Goal: Task Accomplishment & Management: Manage account settings

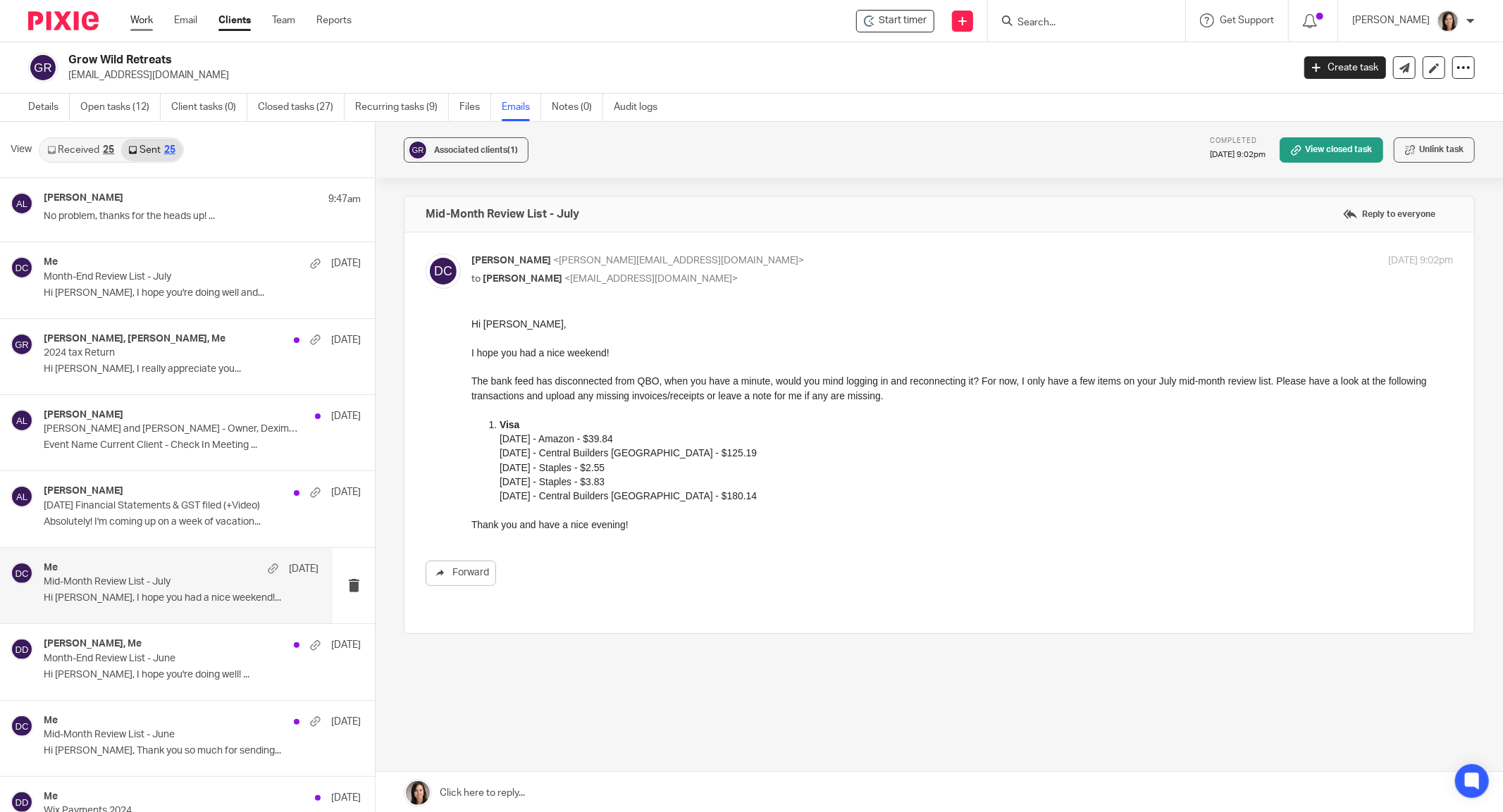
click at [146, 16] on link "Work" at bounding box center [141, 20] width 22 height 14
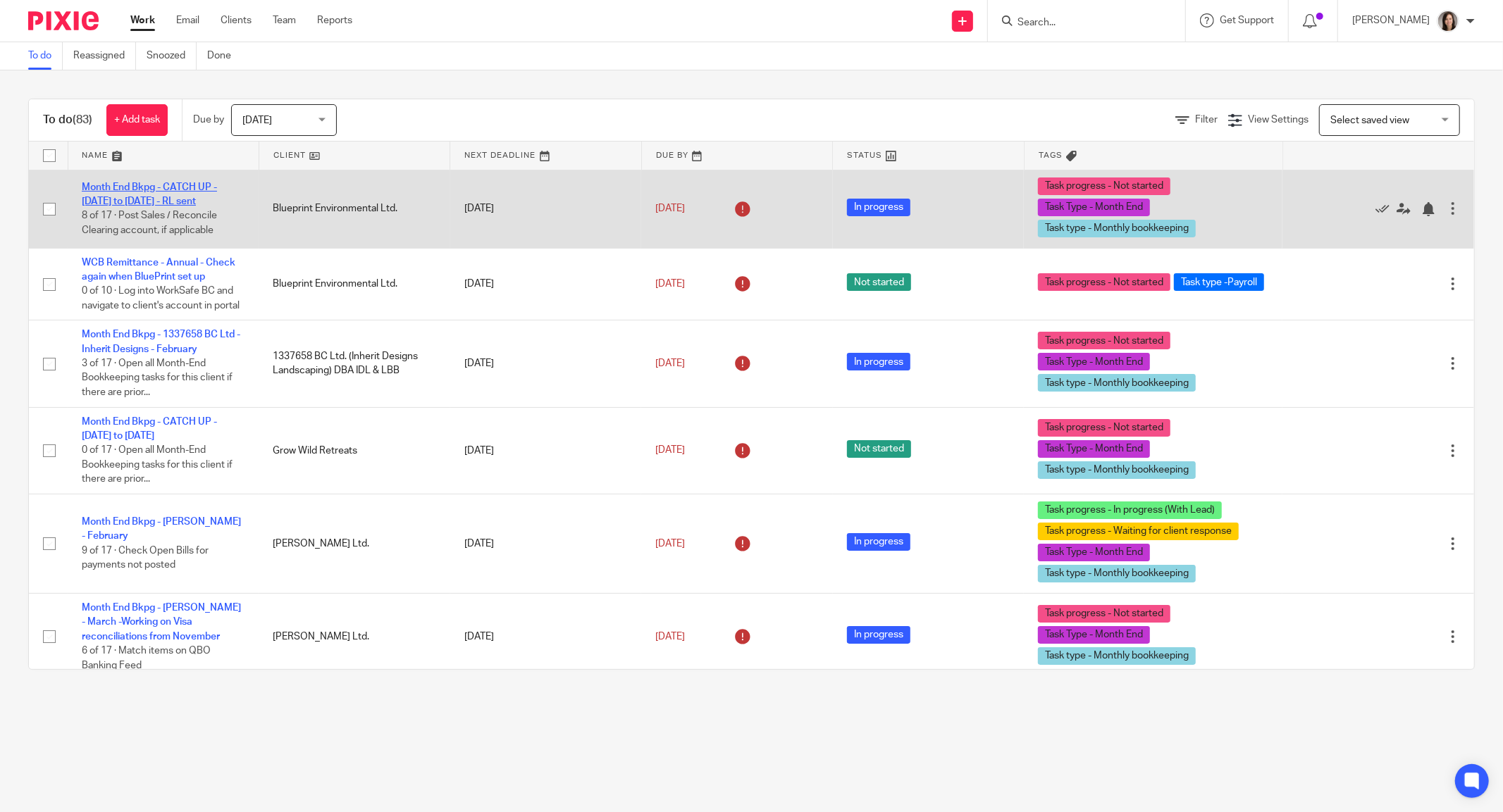
click at [177, 182] on link "Month End Bkpg - CATCH UP - Nov 2024 to Mar 2025 - RL sent" at bounding box center [149, 194] width 136 height 24
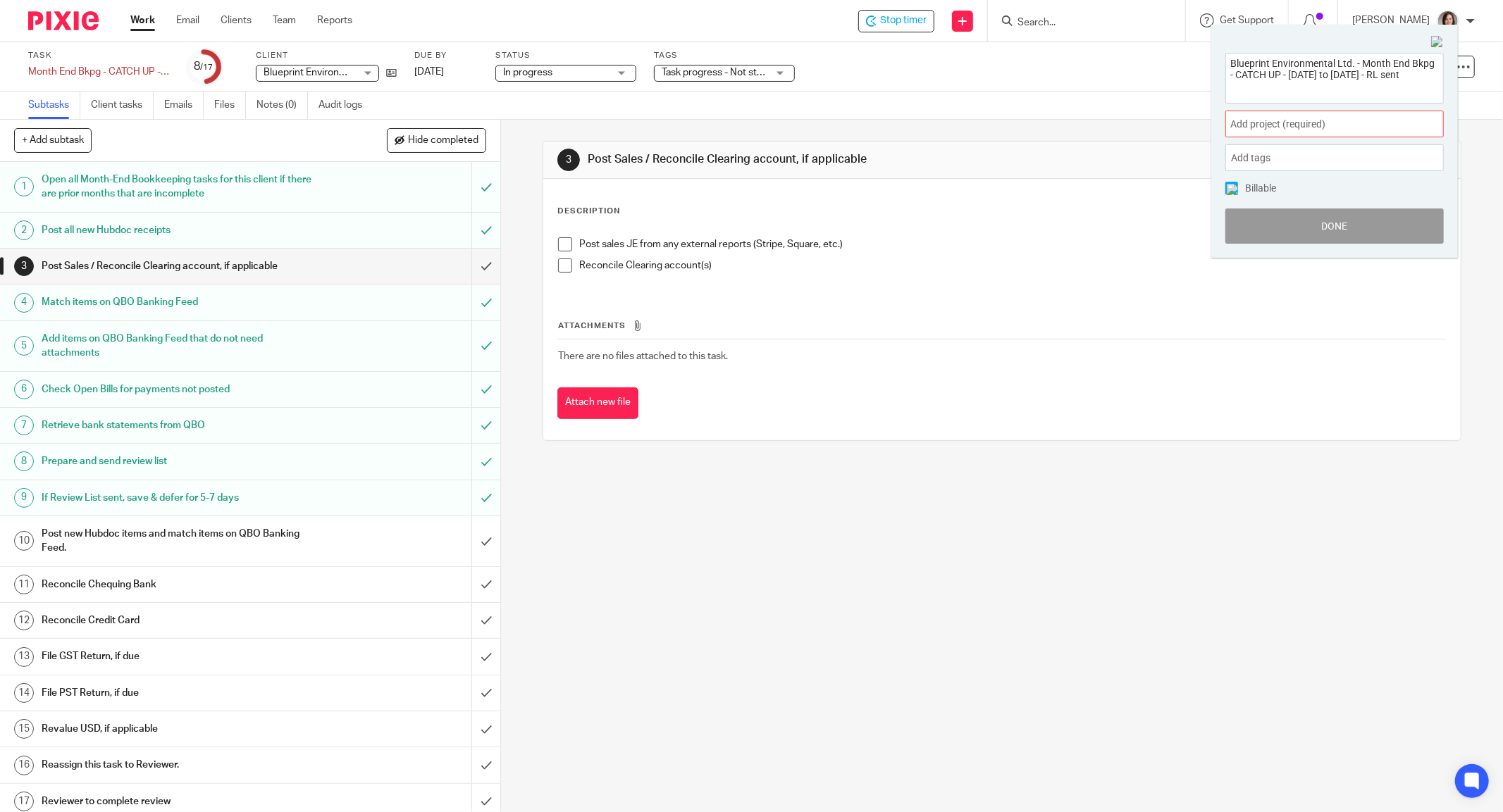
click at [1311, 128] on span "Add project (required) :" at bounding box center [1319, 124] width 178 height 15
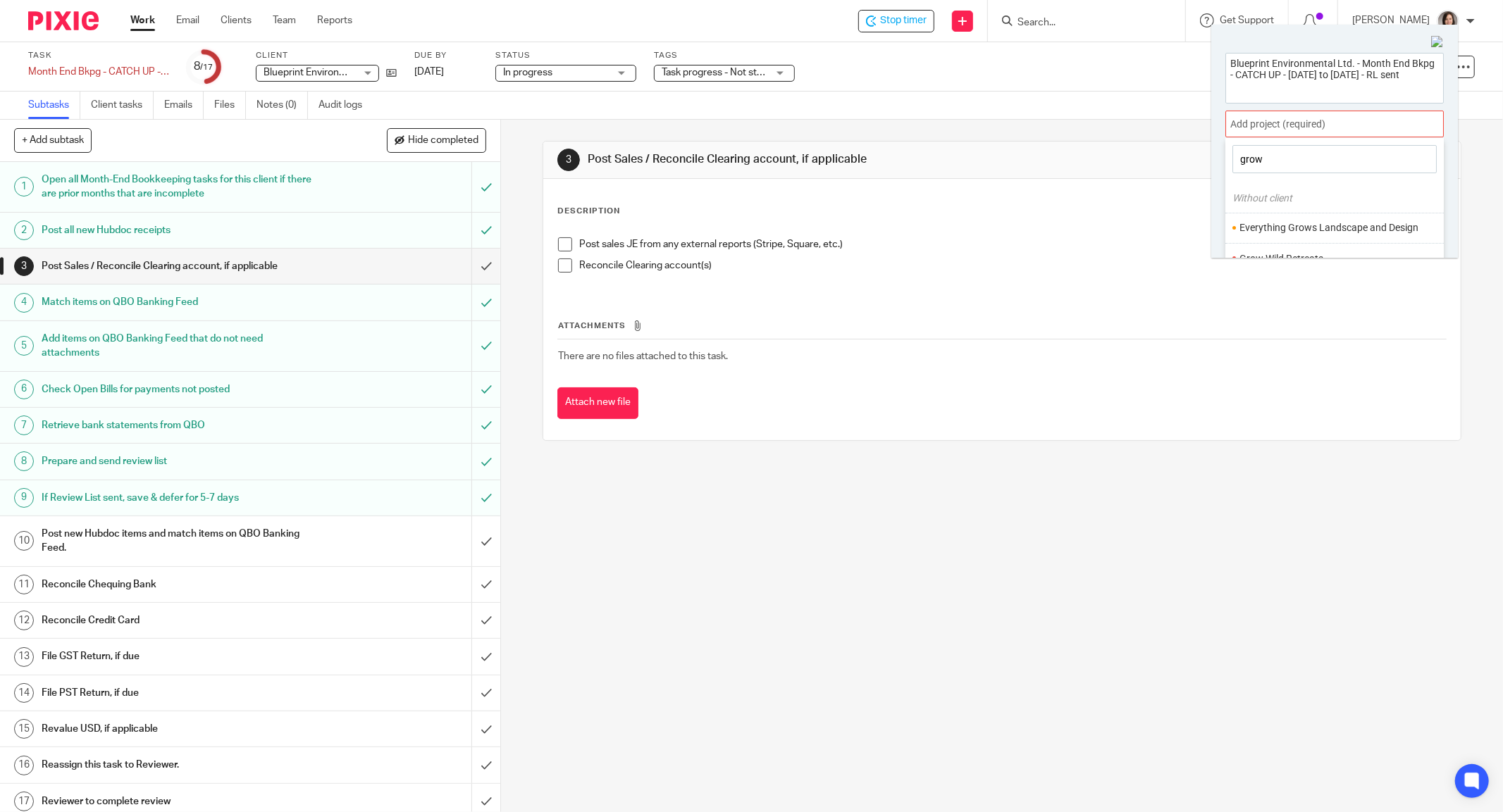
scroll to position [5, 0]
type input "grow"
click at [1306, 247] on li "Grow Wild Retreats" at bounding box center [1331, 254] width 184 height 15
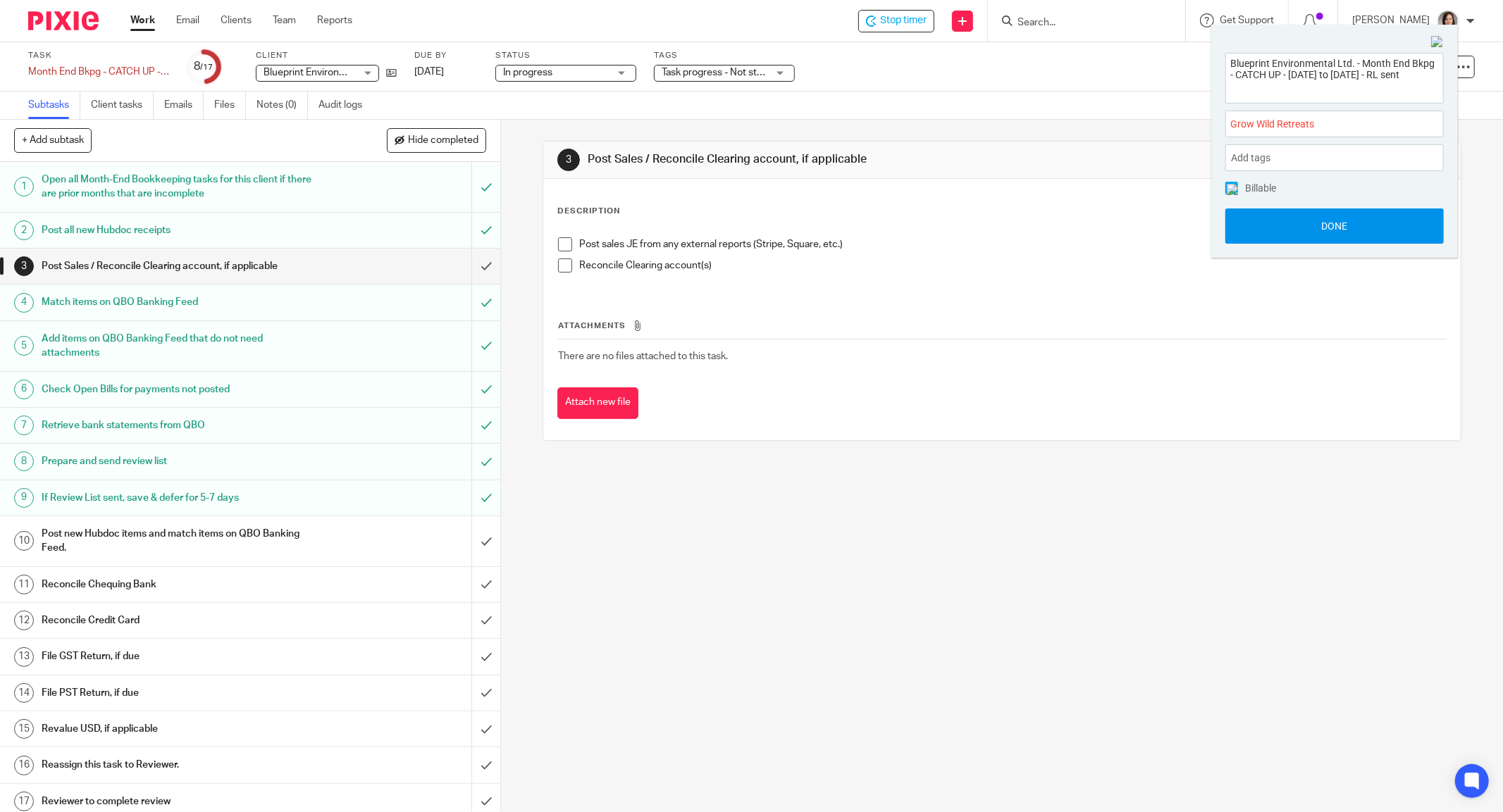
click at [1347, 234] on button "Done" at bounding box center [1334, 226] width 219 height 35
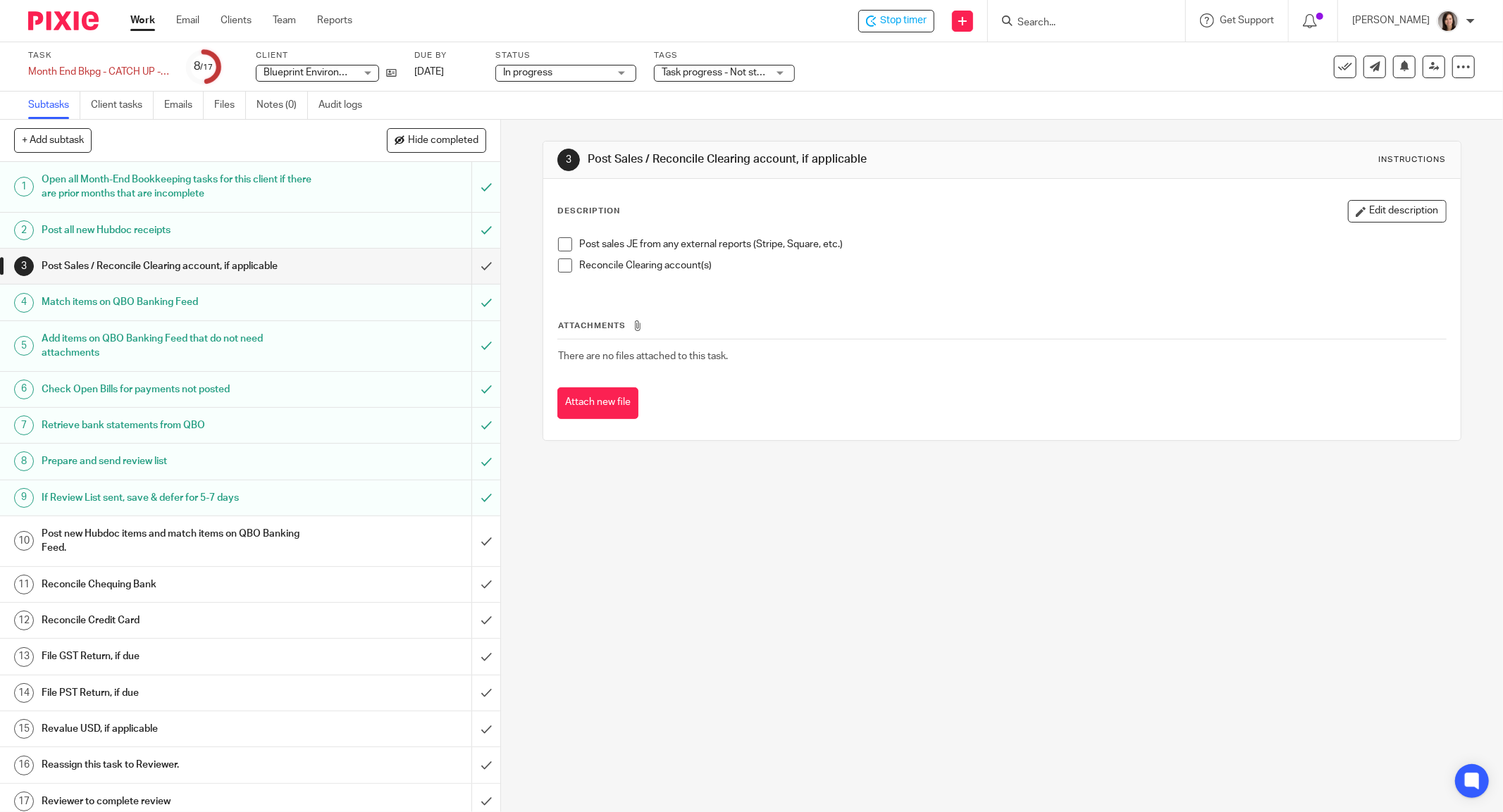
scroll to position [3, 0]
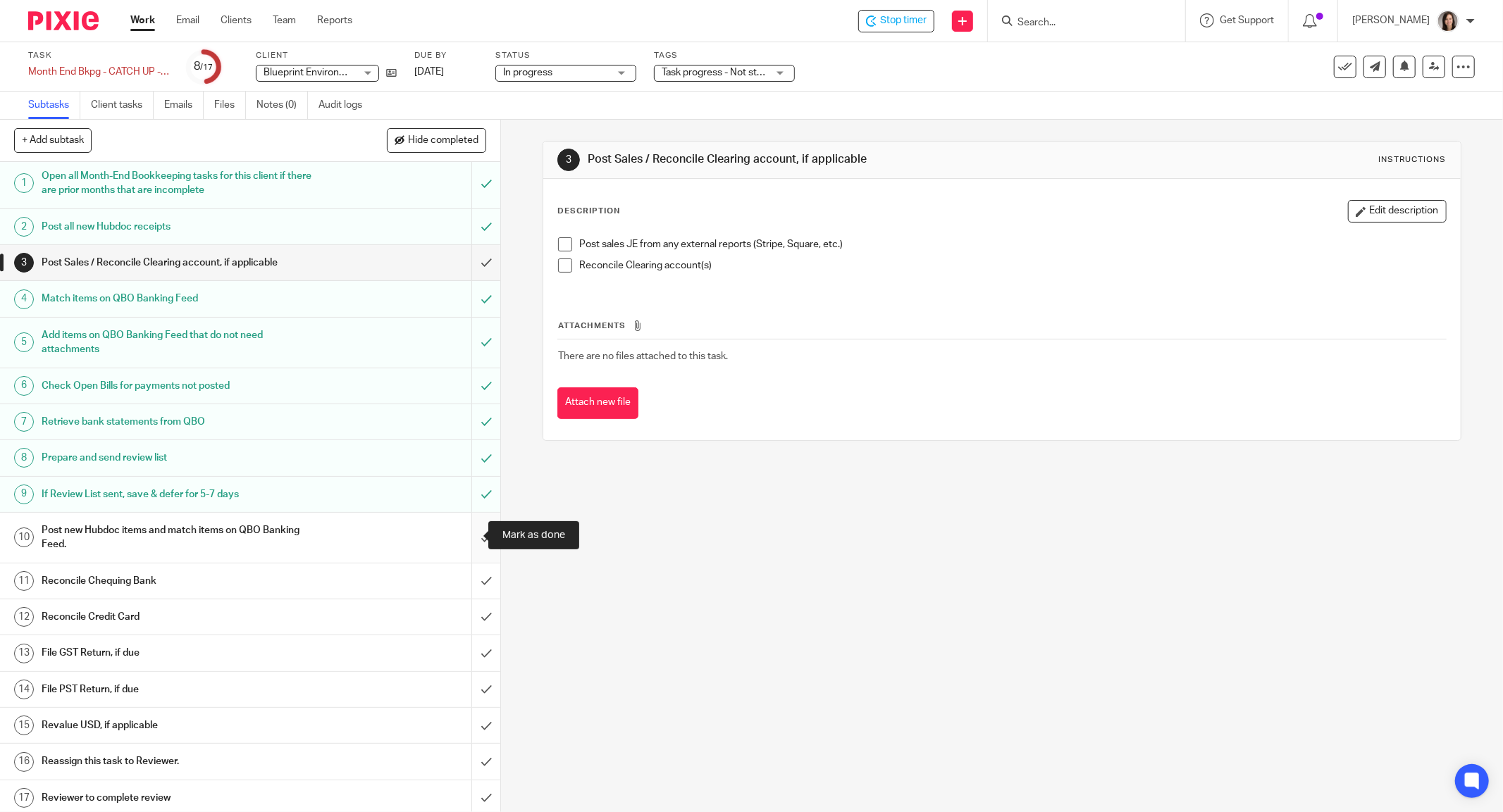
click at [472, 533] on input "submit" at bounding box center [250, 537] width 500 height 50
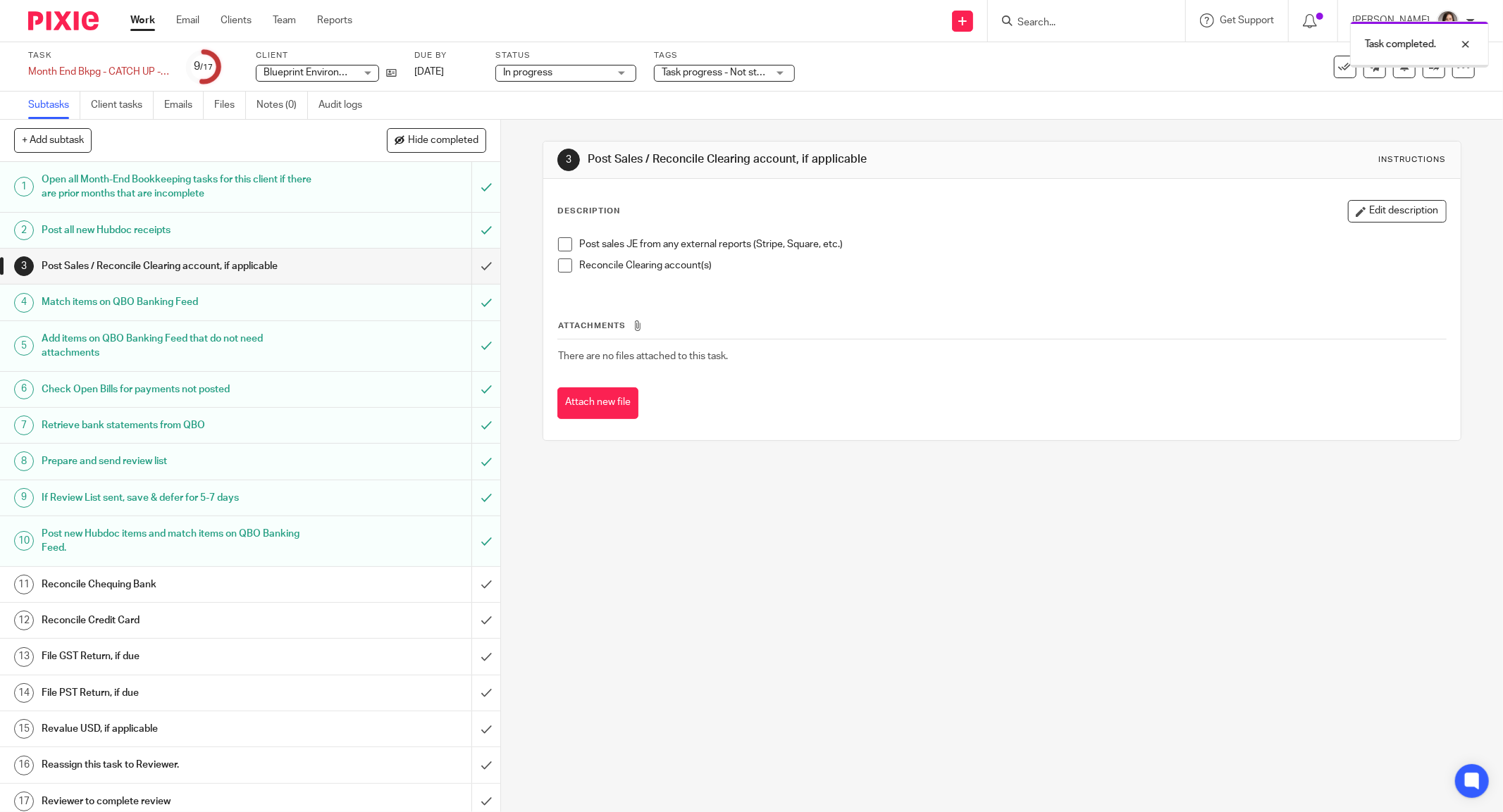
scroll to position [3, 0]
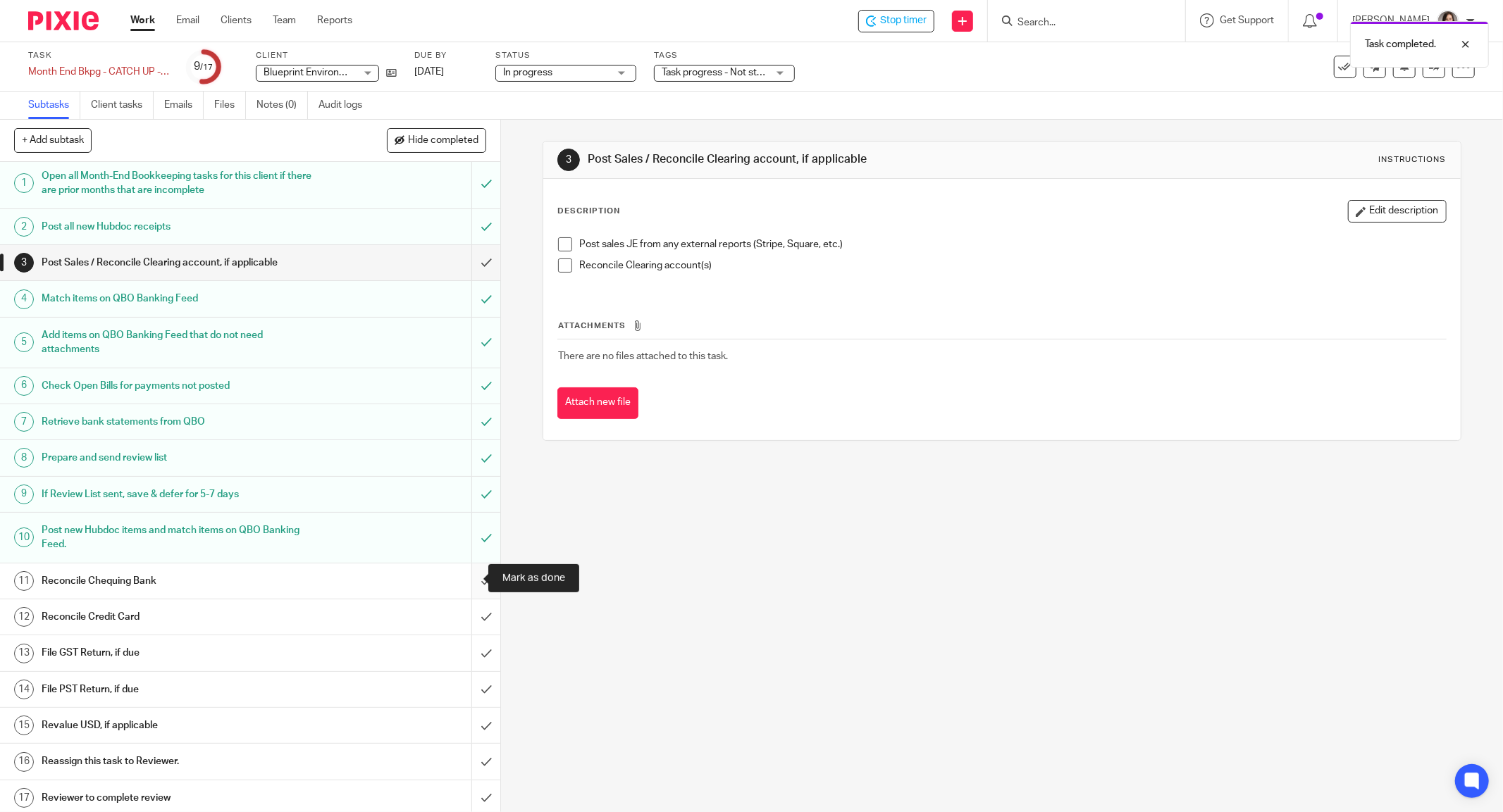
click at [470, 580] on input "submit" at bounding box center [250, 581] width 500 height 35
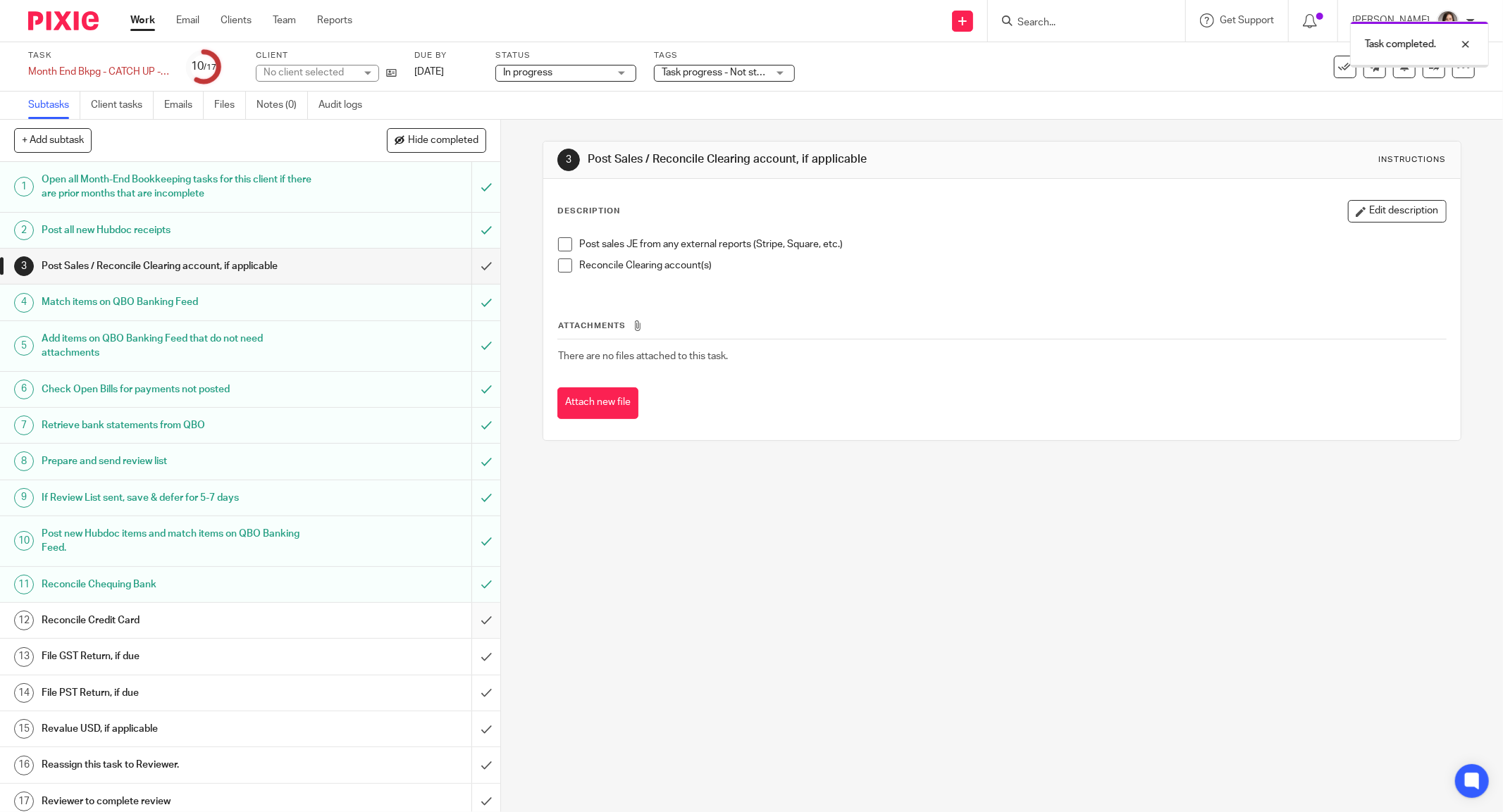
click at [470, 621] on input "submit" at bounding box center [250, 621] width 500 height 35
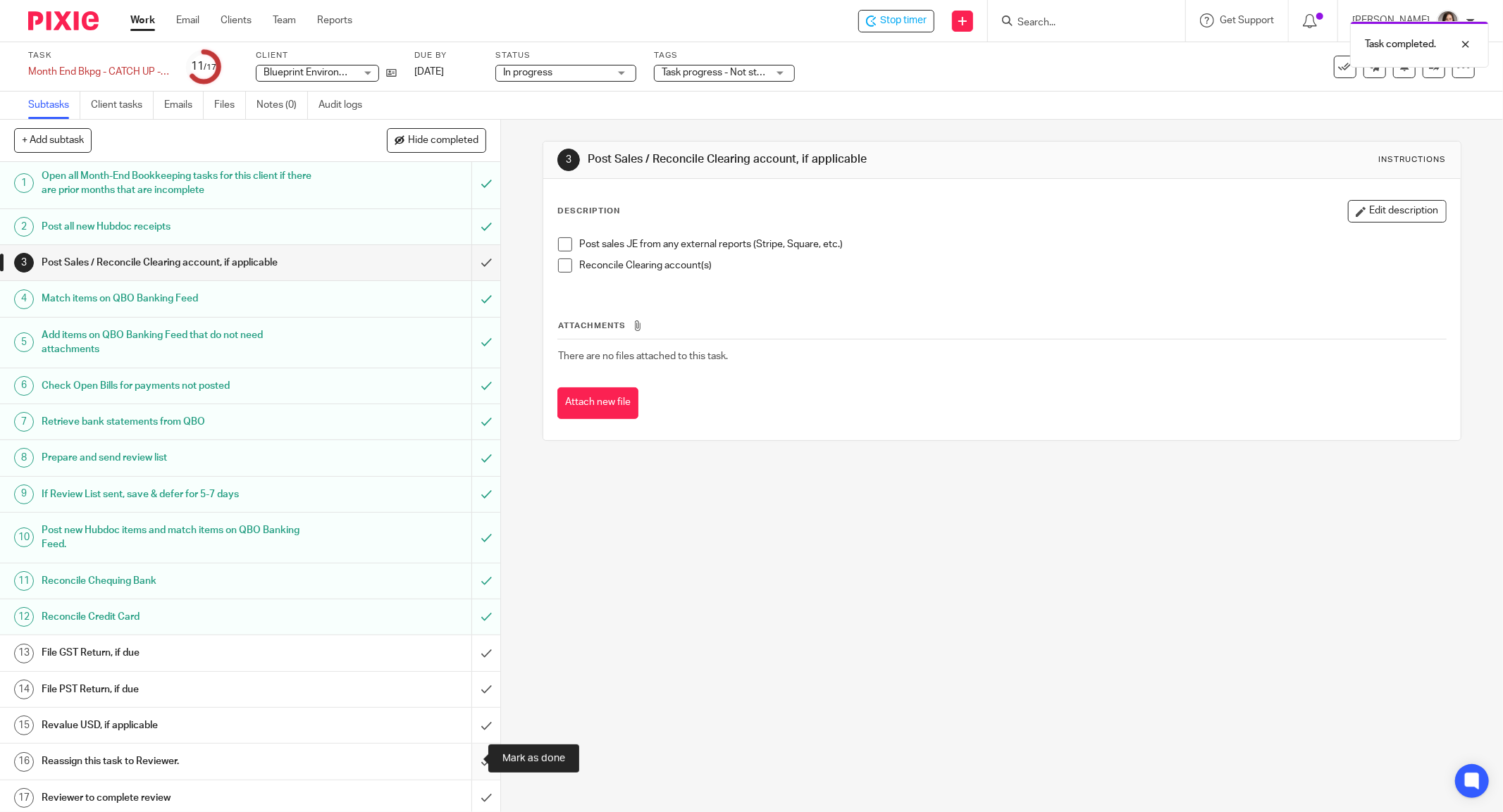
click at [472, 760] on input "submit" at bounding box center [250, 761] width 500 height 35
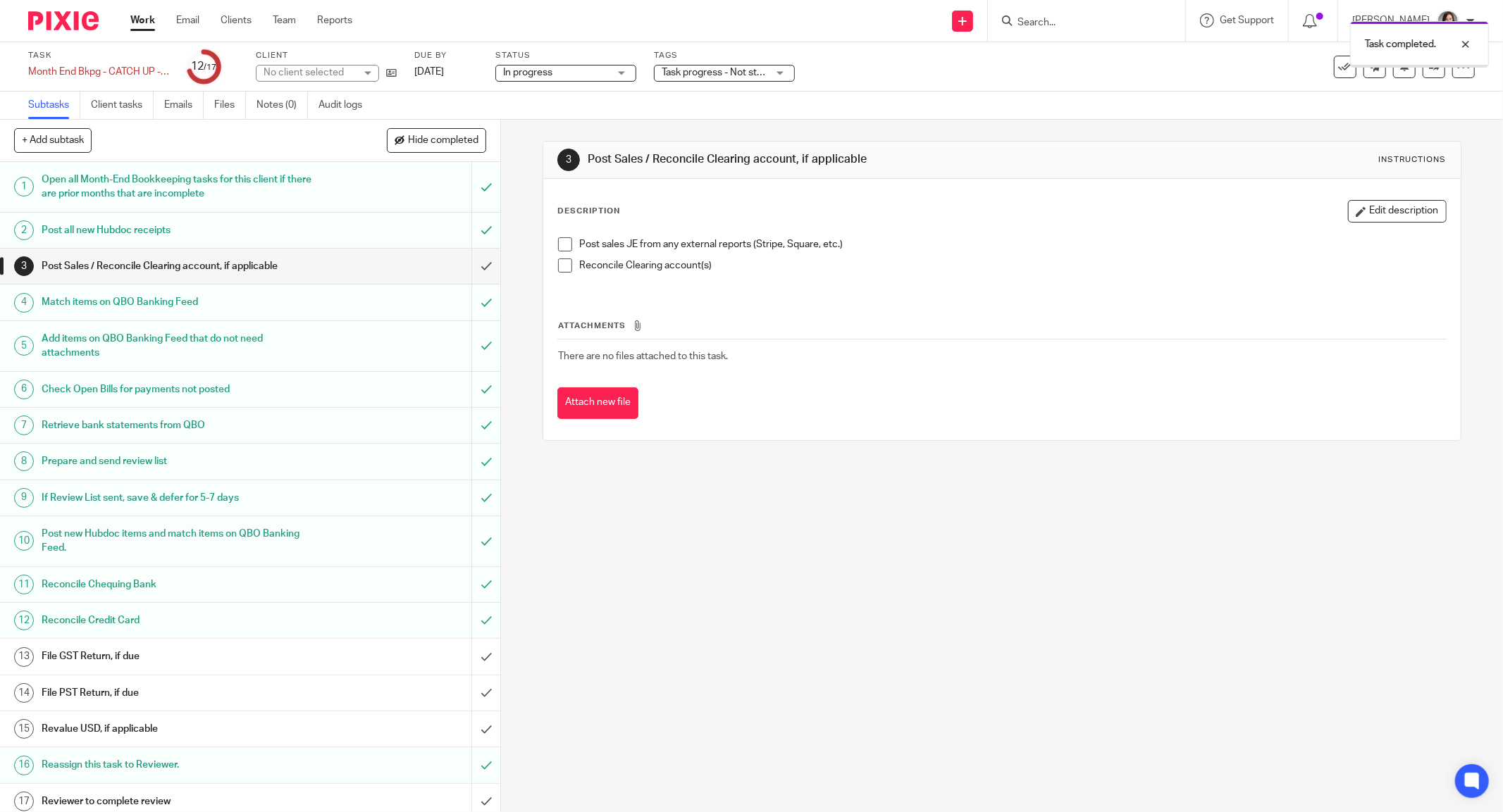
scroll to position [3, 0]
click at [113, 67] on div "Month End Bkpg - CATCH UP - [DATE] to [DATE] - RL sent Save Month End Bkpg - CA…" at bounding box center [98, 72] width 141 height 14
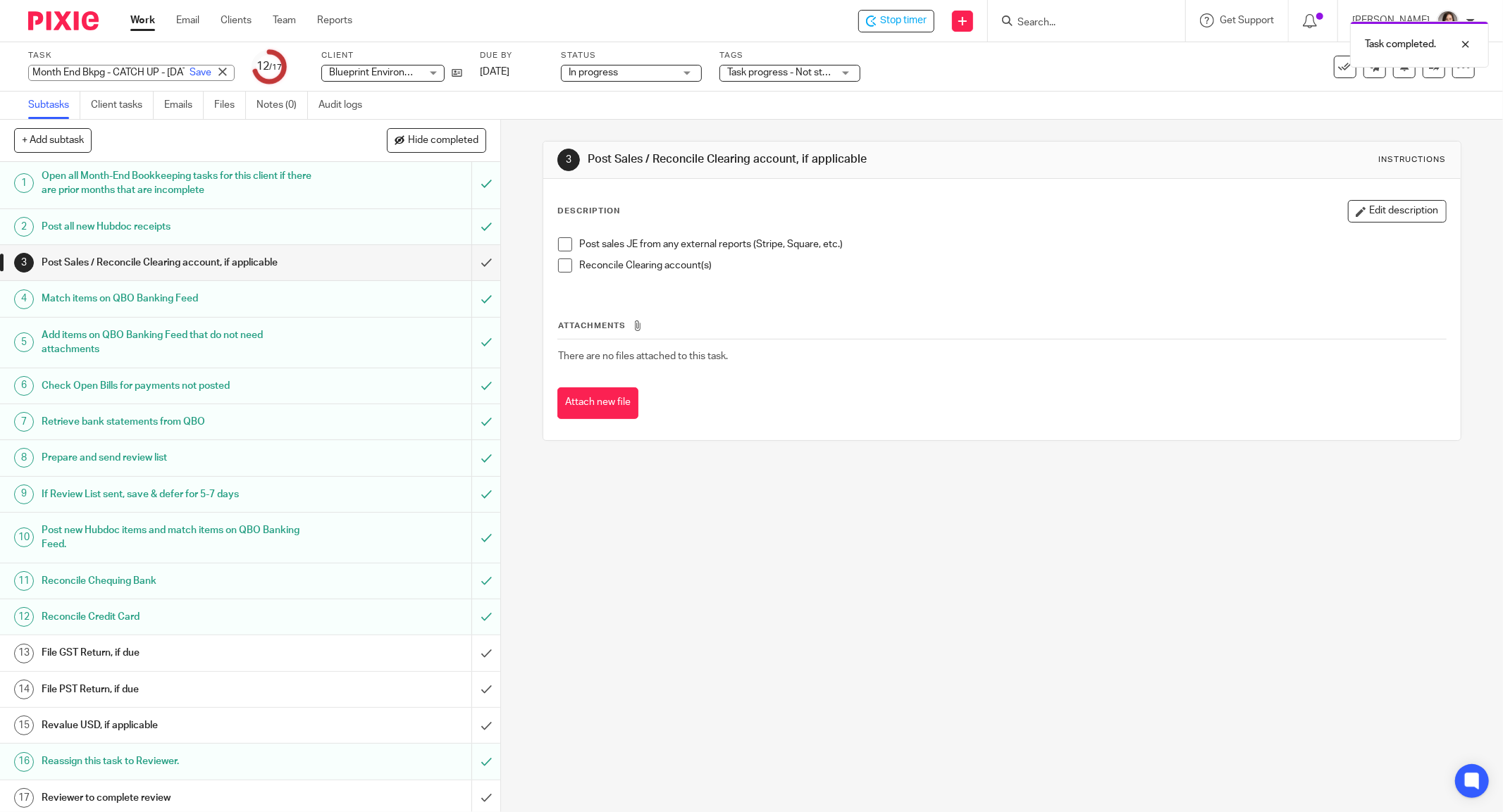
scroll to position [0, 0]
click at [113, 67] on input "Month End Bkpg - CATCH UP - [DATE] to [DATE] - RL sent" at bounding box center [131, 73] width 206 height 16
click at [121, 73] on input "Month End Bkpg - CATCH UP - [DATE] to [DATE] - RL sent" at bounding box center [131, 73] width 206 height 16
click at [682, 561] on div "3 Post Sales / Reconcile Clearing account, if applicable Instructions Descripti…" at bounding box center [1001, 466] width 1002 height 692
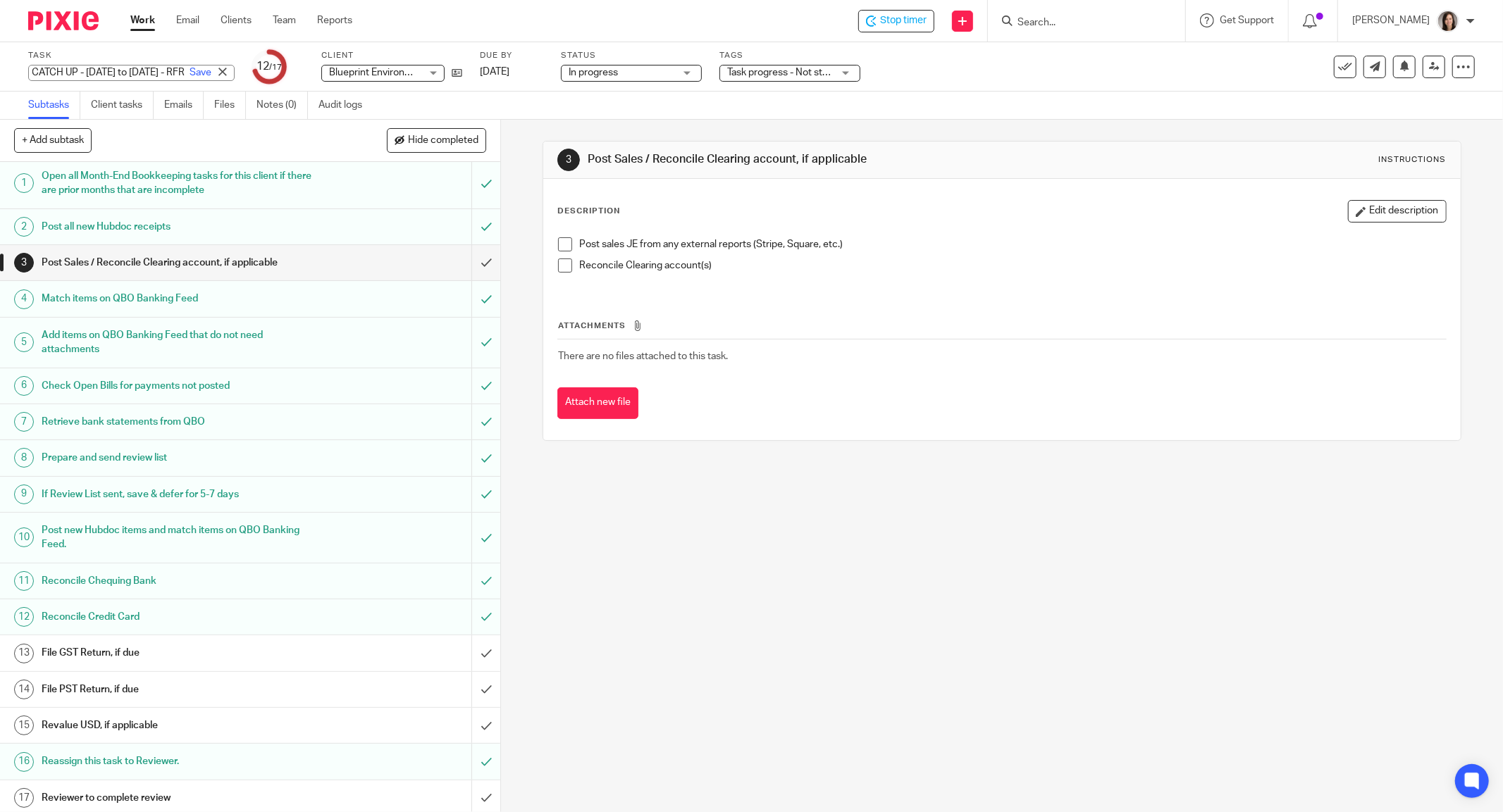
click at [136, 72] on div "Month End Bkpg - CATCH UP - [DATE] to [DATE] - RFR Save Month End Bkpg - CATCH …" at bounding box center [131, 73] width 206 height 16
click at [136, 72] on input "Month End Bkpg - CATCH UP - [DATE] to [DATE] - RFR" at bounding box center [131, 73] width 206 height 16
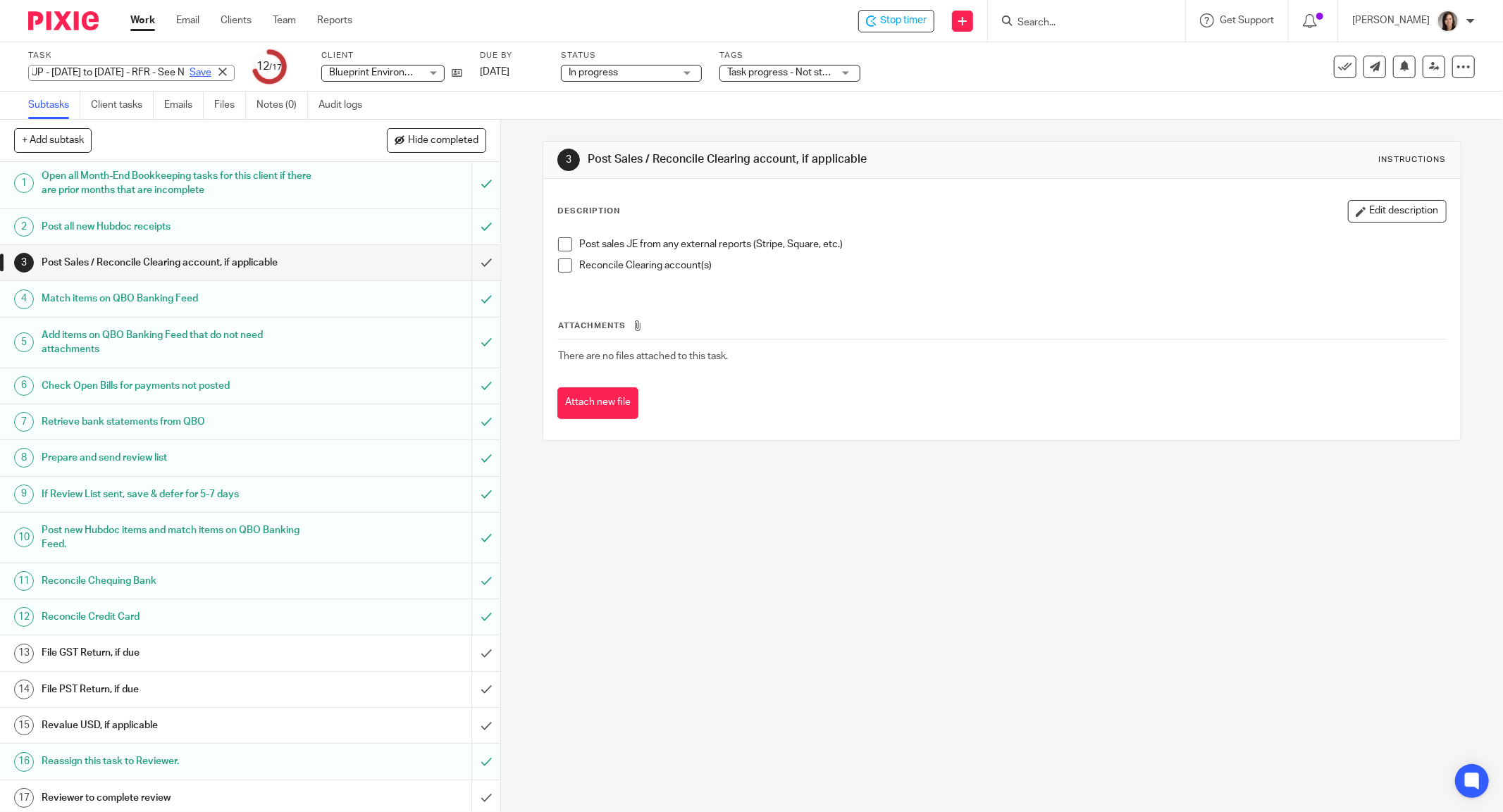
scroll to position [0, 175]
type input "Month End Bkpg - CATCH UP - [DATE] to [DATE] - RFR - See Note"
drag, startPoint x: 649, startPoint y: 606, endPoint x: 638, endPoint y: 581, distance: 27.3
click at [649, 597] on div "3 Post Sales / Reconcile Clearing account, if applicable Instructions Descripti…" at bounding box center [1001, 466] width 1002 height 692
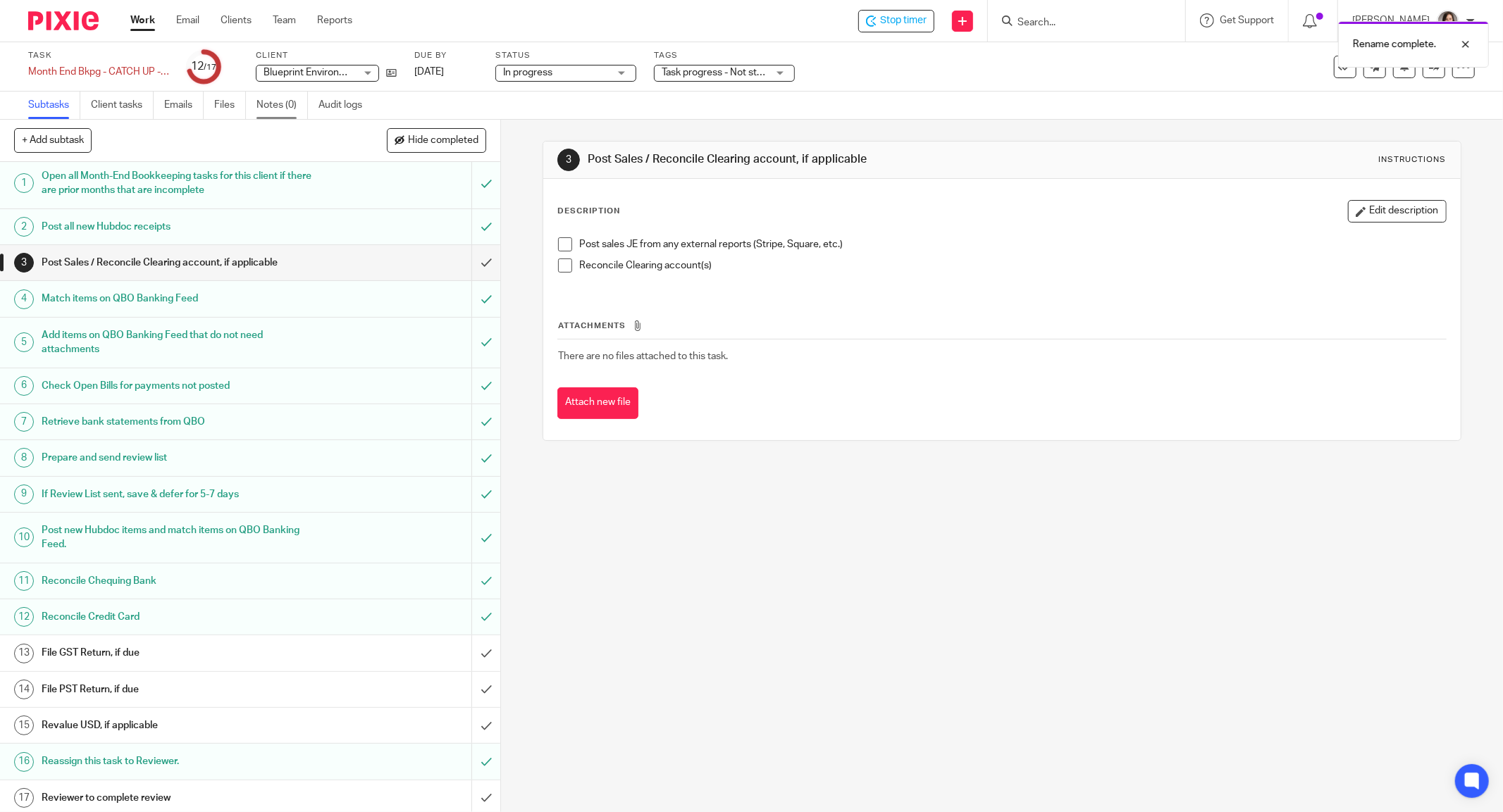
click at [276, 100] on link "Notes (0)" at bounding box center [282, 104] width 52 height 27
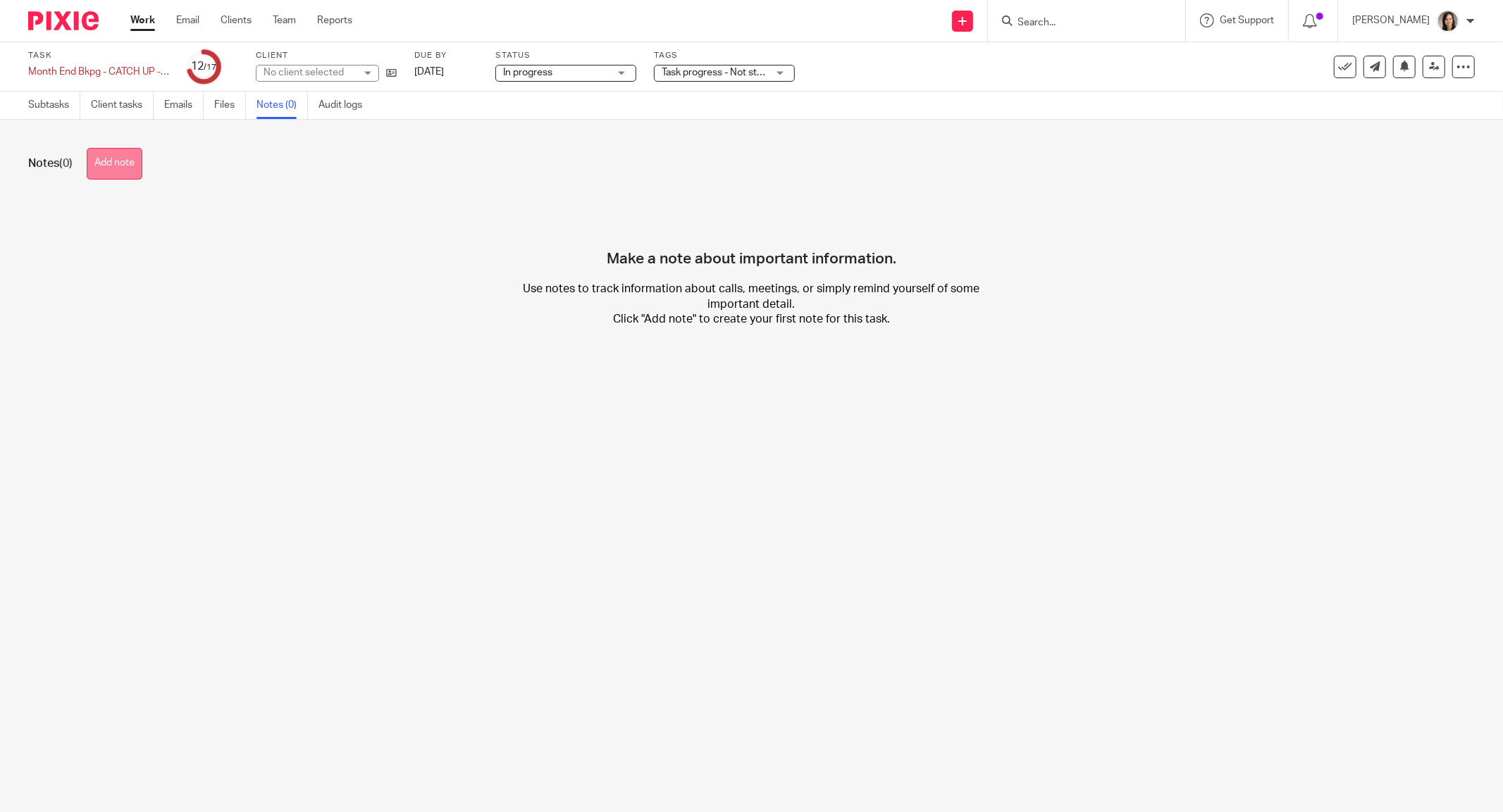
click at [111, 150] on button "Add note" at bounding box center [114, 164] width 56 height 32
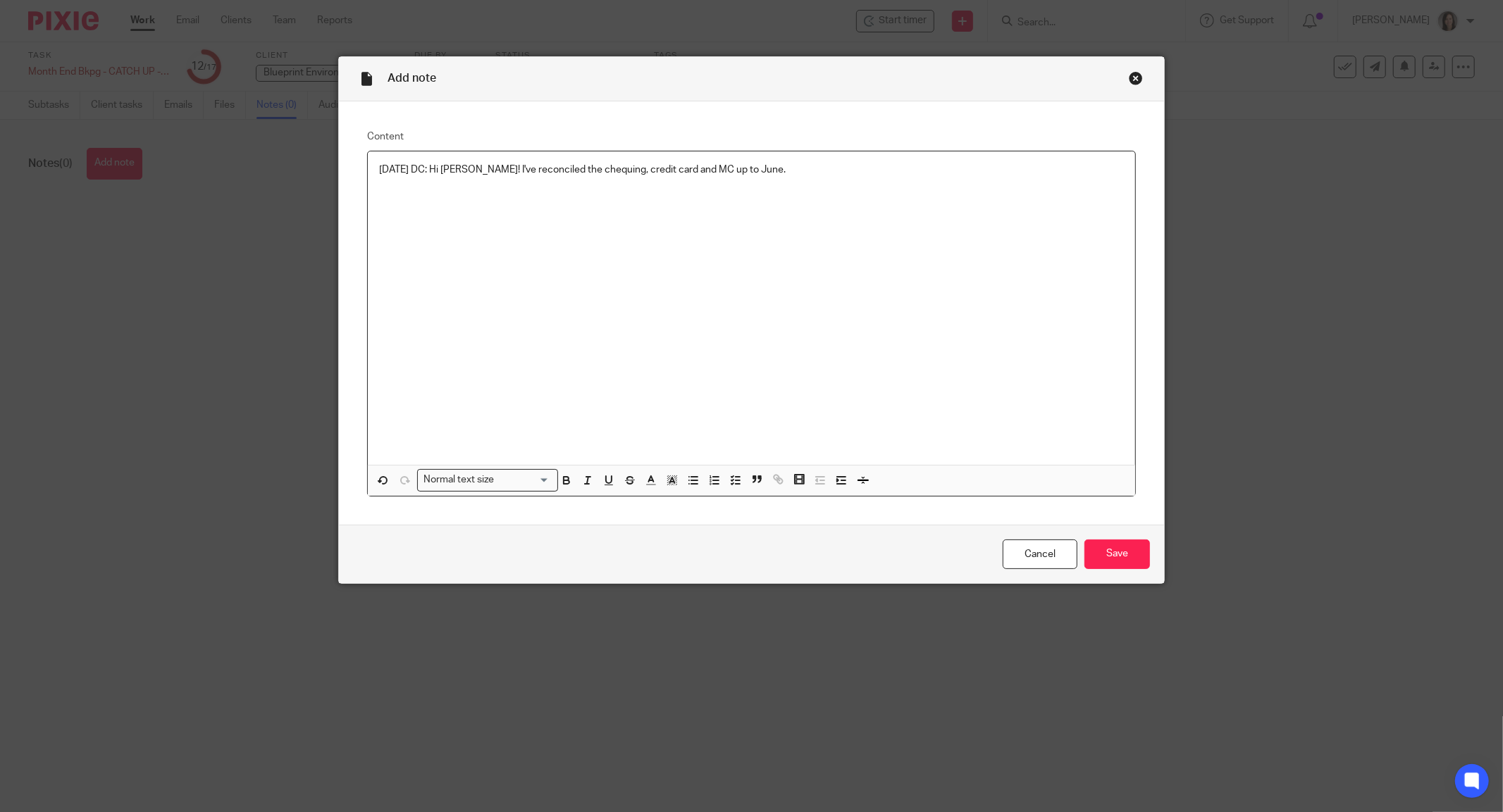
click at [578, 169] on p "2025.08.19 DC: Hi Chrissy! I've reconciled the chequing, credit card and MC up …" at bounding box center [752, 169] width 745 height 14
click at [809, 159] on div "2025.08.19 DC: Hi Chrissy! I've reconciled the Chequing, credit card and MC up …" at bounding box center [751, 308] width 767 height 314
click at [1039, 548] on link "Cancel" at bounding box center [1039, 554] width 75 height 30
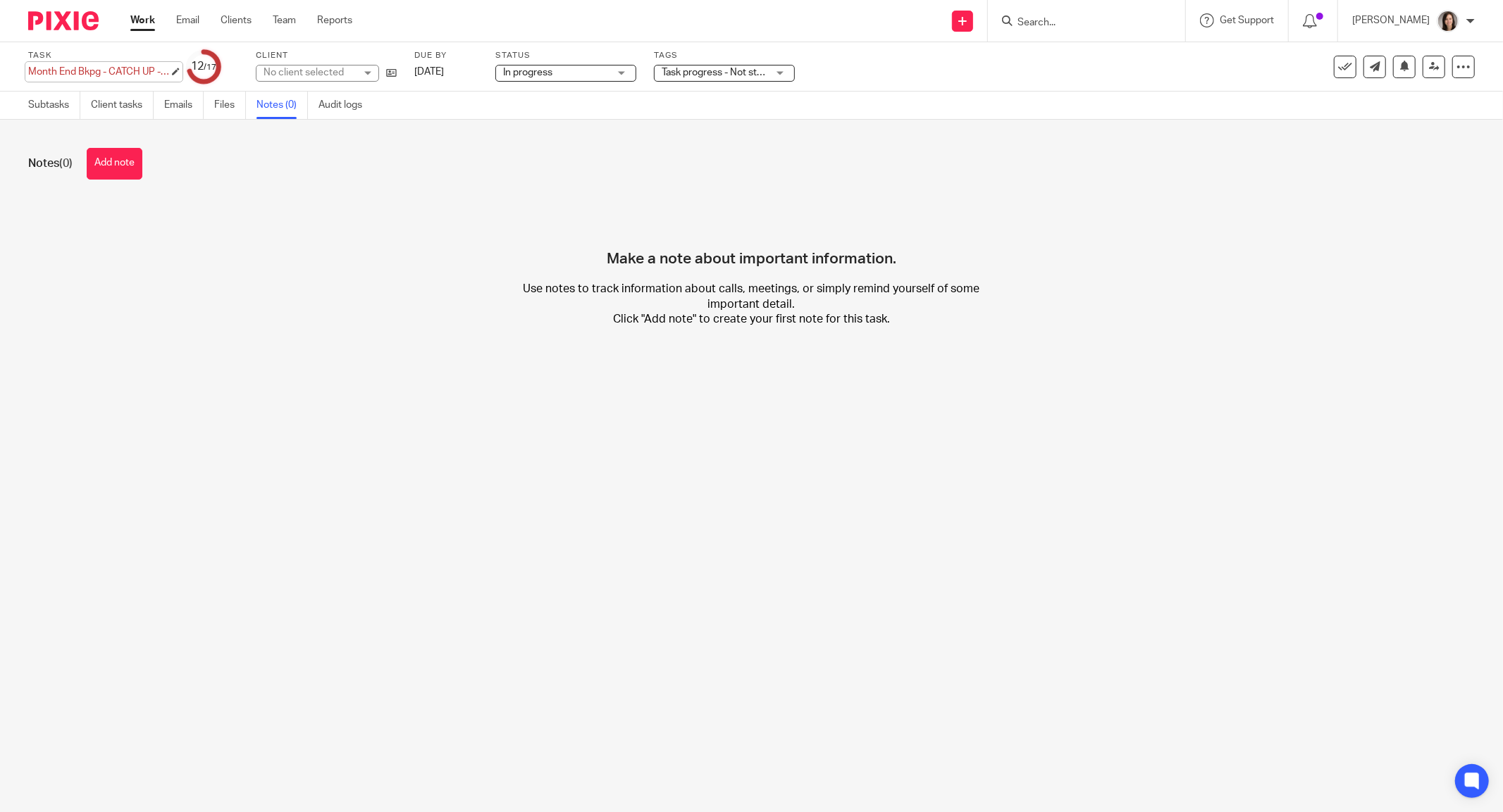
click at [76, 74] on div "Month End Bkpg - CATCH UP - [DATE] to [DATE] - RFR - See Note Save Month End Bk…" at bounding box center [98, 72] width 141 height 14
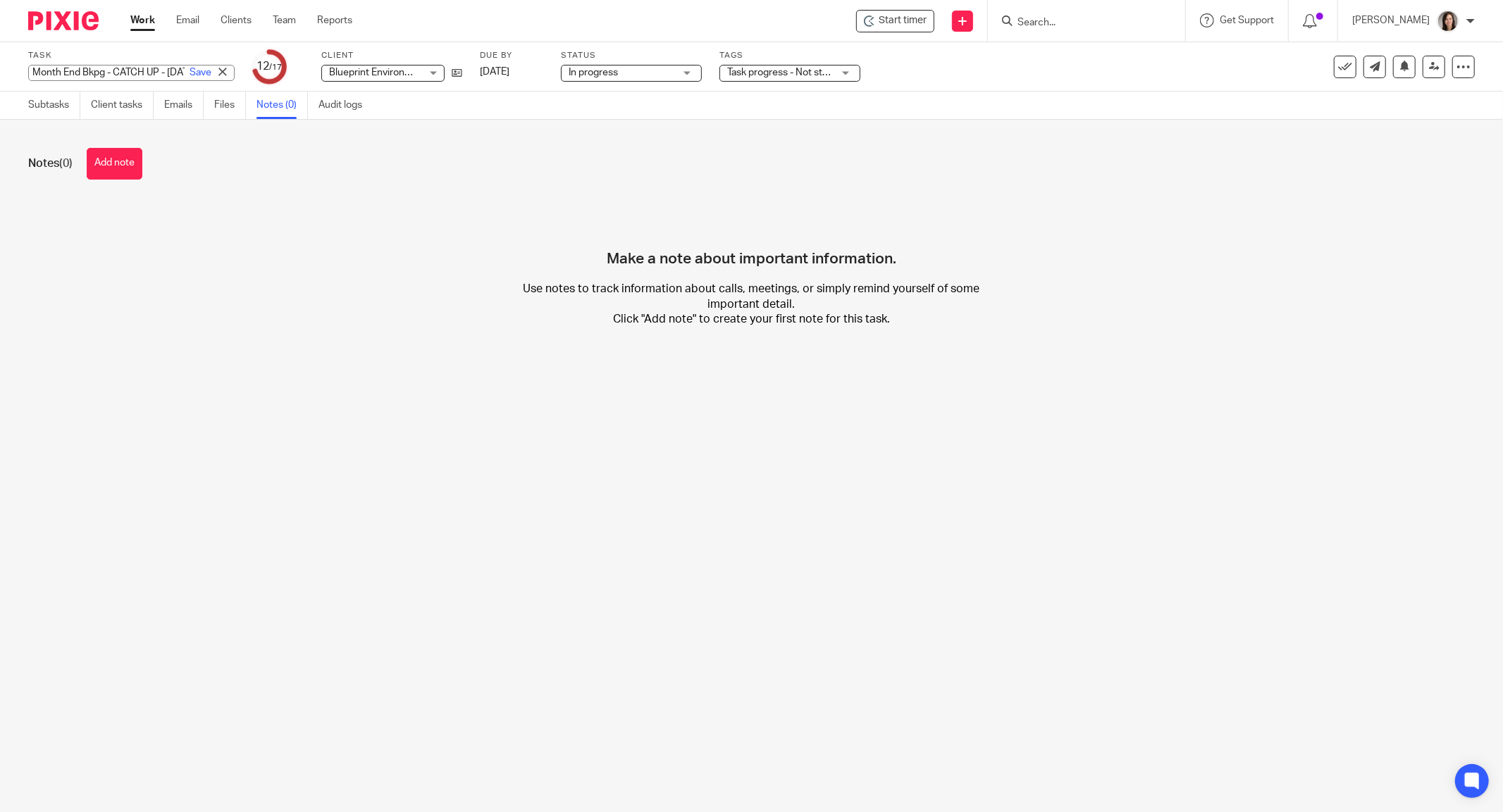
click at [96, 71] on input "Month End Bkpg - CATCH UP - [DATE] to [DATE] - RFR - See Note" at bounding box center [131, 73] width 206 height 16
click at [104, 73] on input "Month End Bkpg - CATCH UP - [DATE] to [DATE] - RFR - See Note" at bounding box center [131, 73] width 206 height 16
click at [280, 110] on link "Notes (0)" at bounding box center [282, 104] width 52 height 27
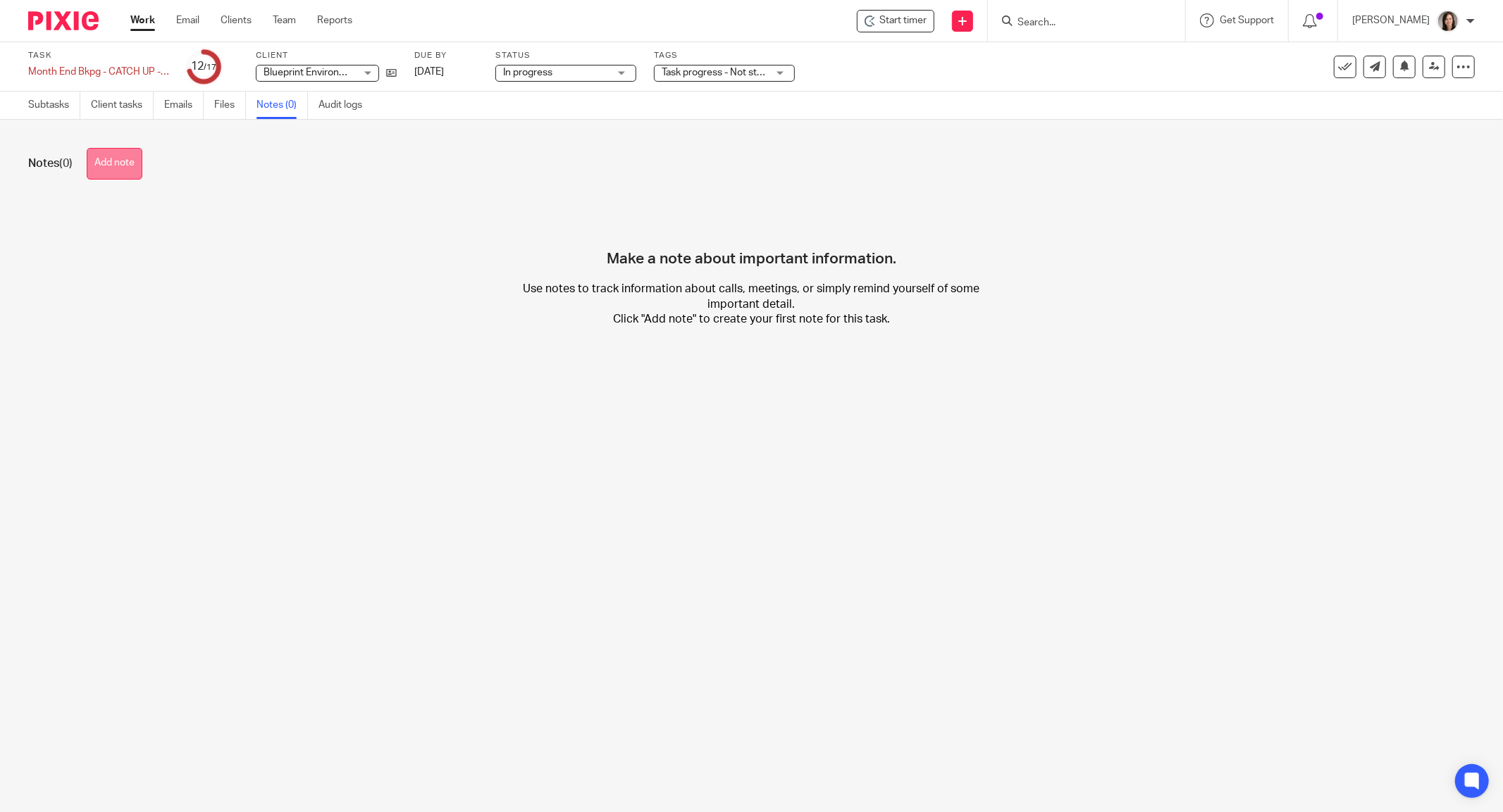
click at [106, 161] on button "Add note" at bounding box center [114, 164] width 56 height 32
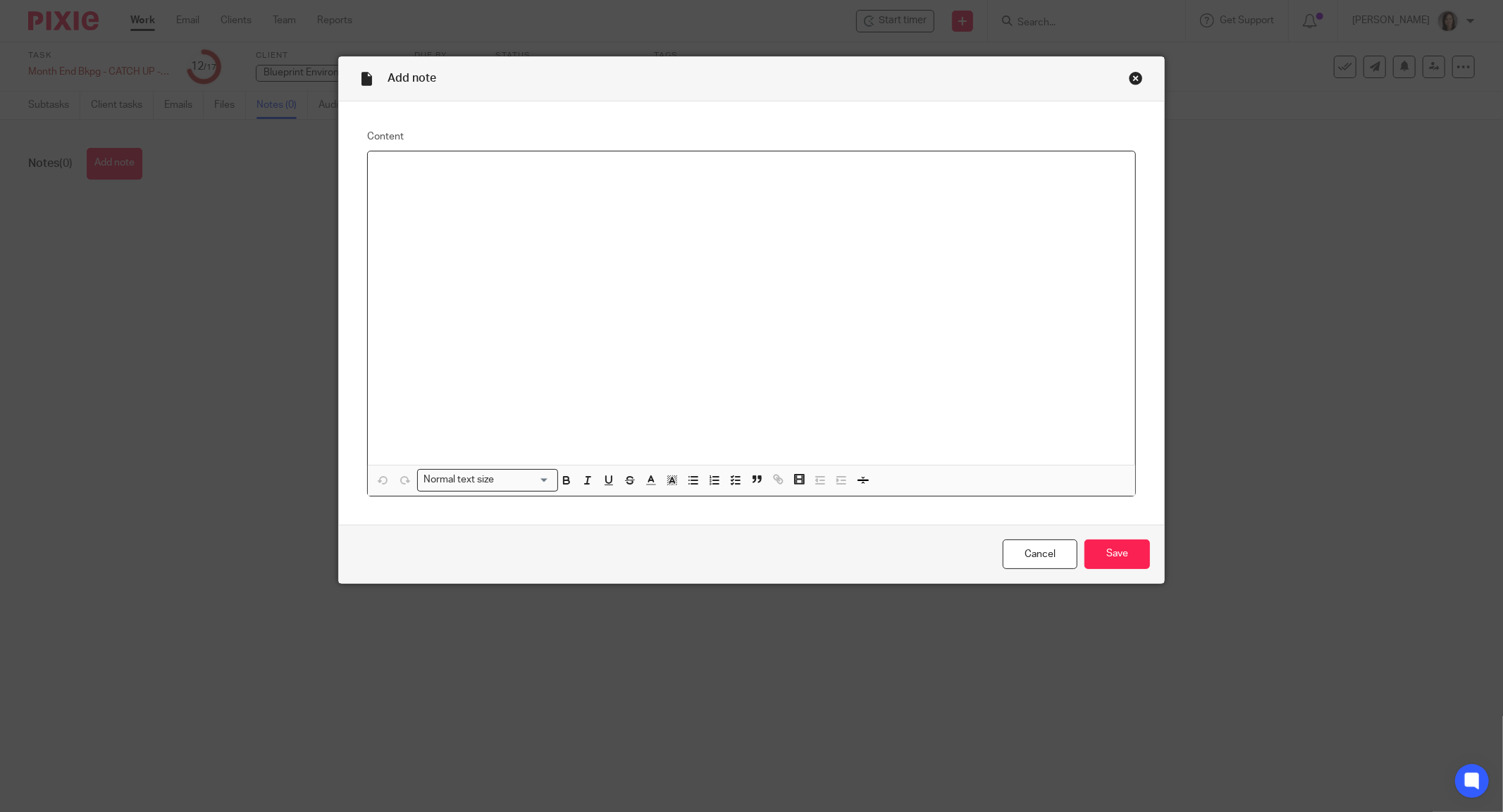
click at [599, 210] on div at bounding box center [751, 308] width 767 height 314
click at [1032, 170] on p "2025.08.19 DC: Reconciled Chequing, visa 4431 and MC up to June. Visa 9936 is n…" at bounding box center [752, 169] width 745 height 14
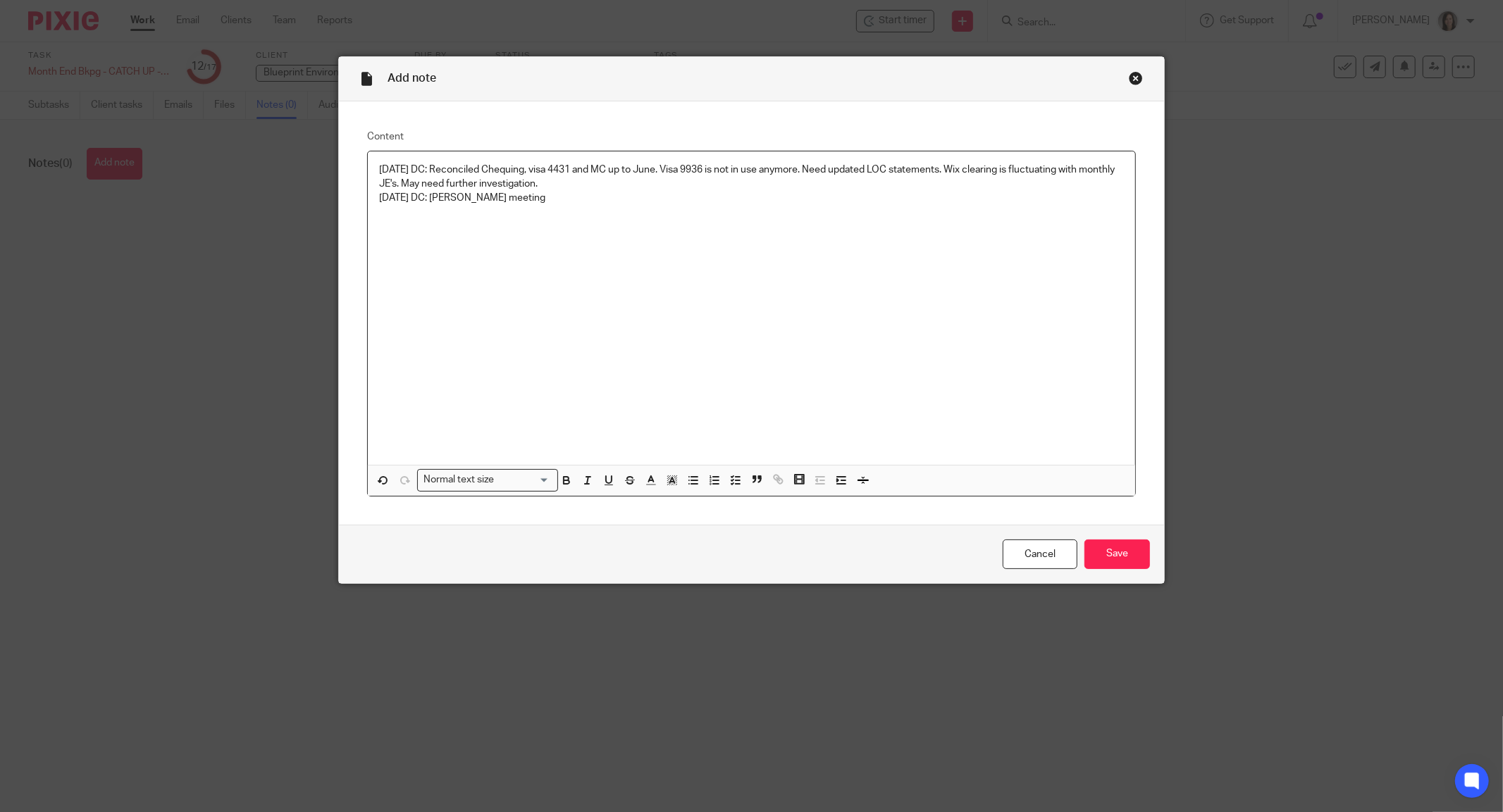
click at [576, 205] on div "2025.08.19 DC: Reconciled Chequing, visa 4431 and MC up to June. Visa 9936 is n…" at bounding box center [751, 308] width 767 height 314
click at [1112, 547] on input "Save" at bounding box center [1117, 554] width 66 height 30
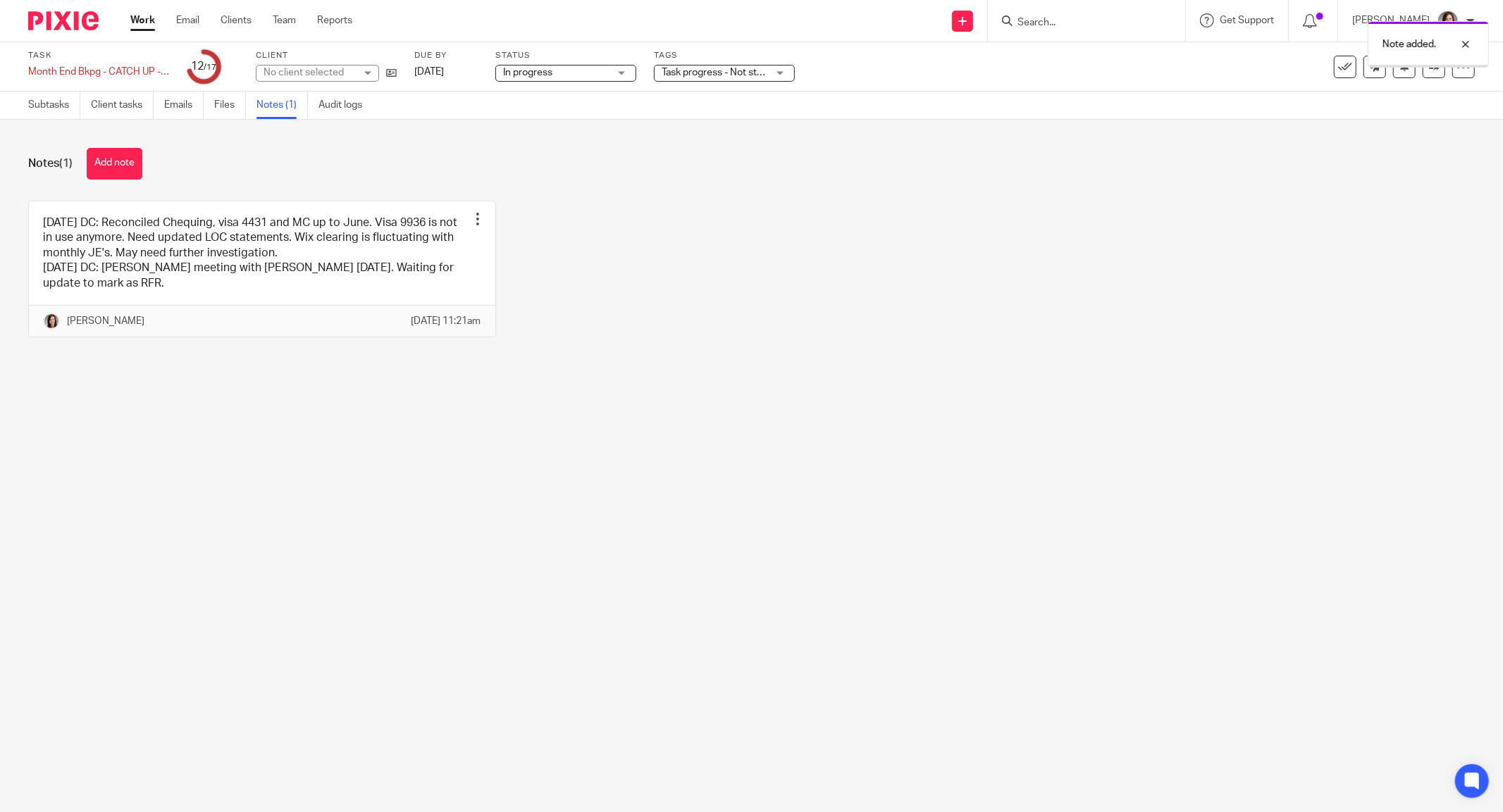
click at [811, 447] on main "Task Month End Bkpg - CATCH UP - Nov 2024 to Mar 2025 - RFR - See Note Save Mon…" at bounding box center [752, 406] width 1503 height 812
click at [372, 71] on div "Blueprint Environmental Ltd. Blueprint Environmental Ltd." at bounding box center [317, 73] width 123 height 17
type input "grow"
click at [335, 127] on li "Grow Wild Retreats" at bounding box center [317, 136] width 122 height 29
click at [772, 219] on div "2025.08.19 DC: Reconciled Chequing, visa 4431 and MC up to June. Visa 9936 is n…" at bounding box center [741, 279] width 1468 height 158
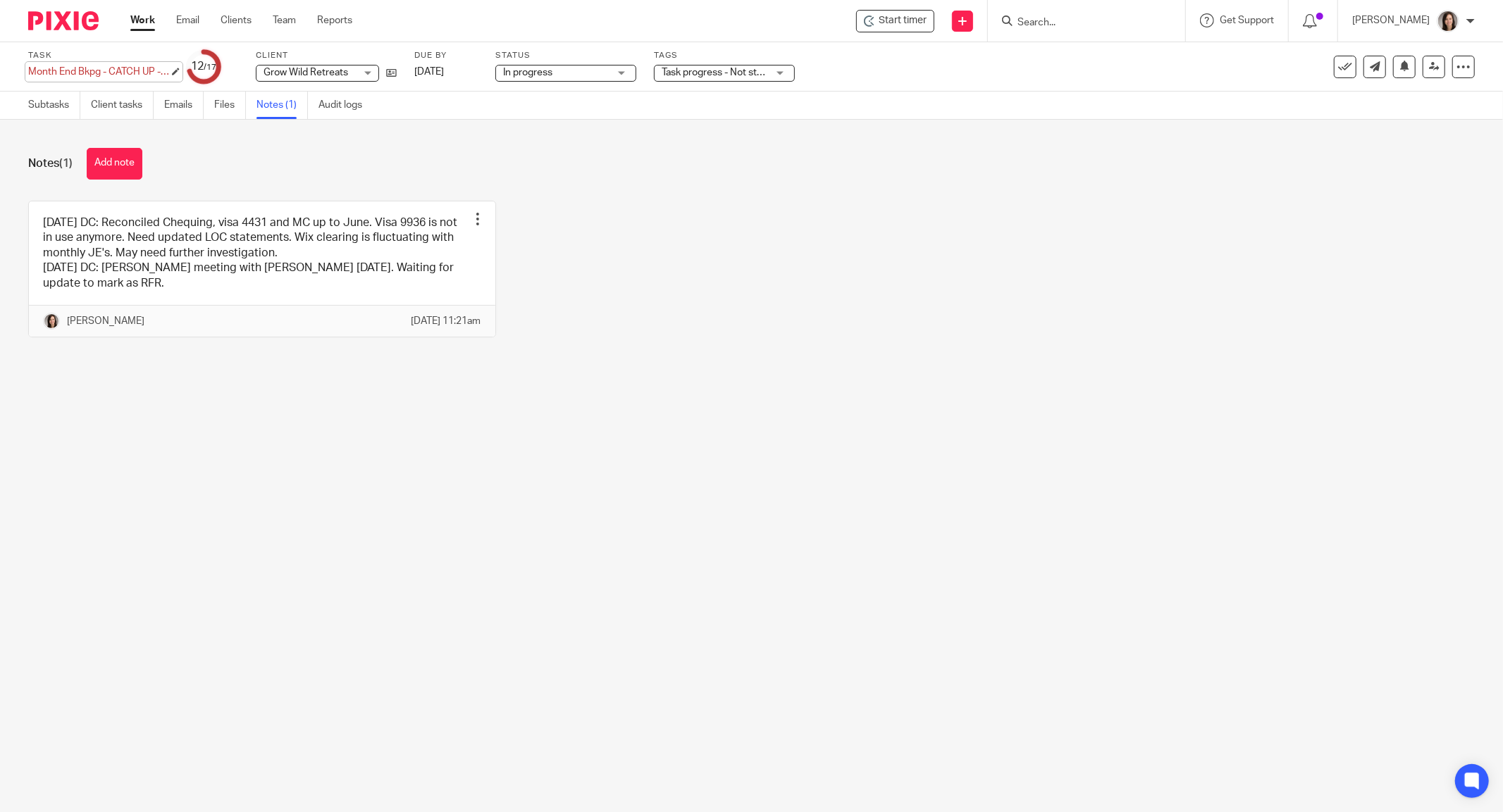
click at [141, 66] on div "Month End Bkpg - CATCH UP - Nov 2024 to Mar 2025 - RFR - See Note Save Month En…" at bounding box center [98, 72] width 141 height 14
click at [134, 71] on input "Month End Bkpg - CATCH UP - [DATE] to [DATE] - RFR - See Note" at bounding box center [131, 73] width 206 height 16
click at [837, 243] on div "2025.08.19 DC: Reconciled Chequing, visa 4431 and MC up to June. Visa 9936 is n…" at bounding box center [741, 279] width 1468 height 158
click at [925, 305] on div "2025.08.19 DC: Reconciled Chequing, visa 4431 and MC up to June. Visa 9936 is n…" at bounding box center [741, 279] width 1468 height 158
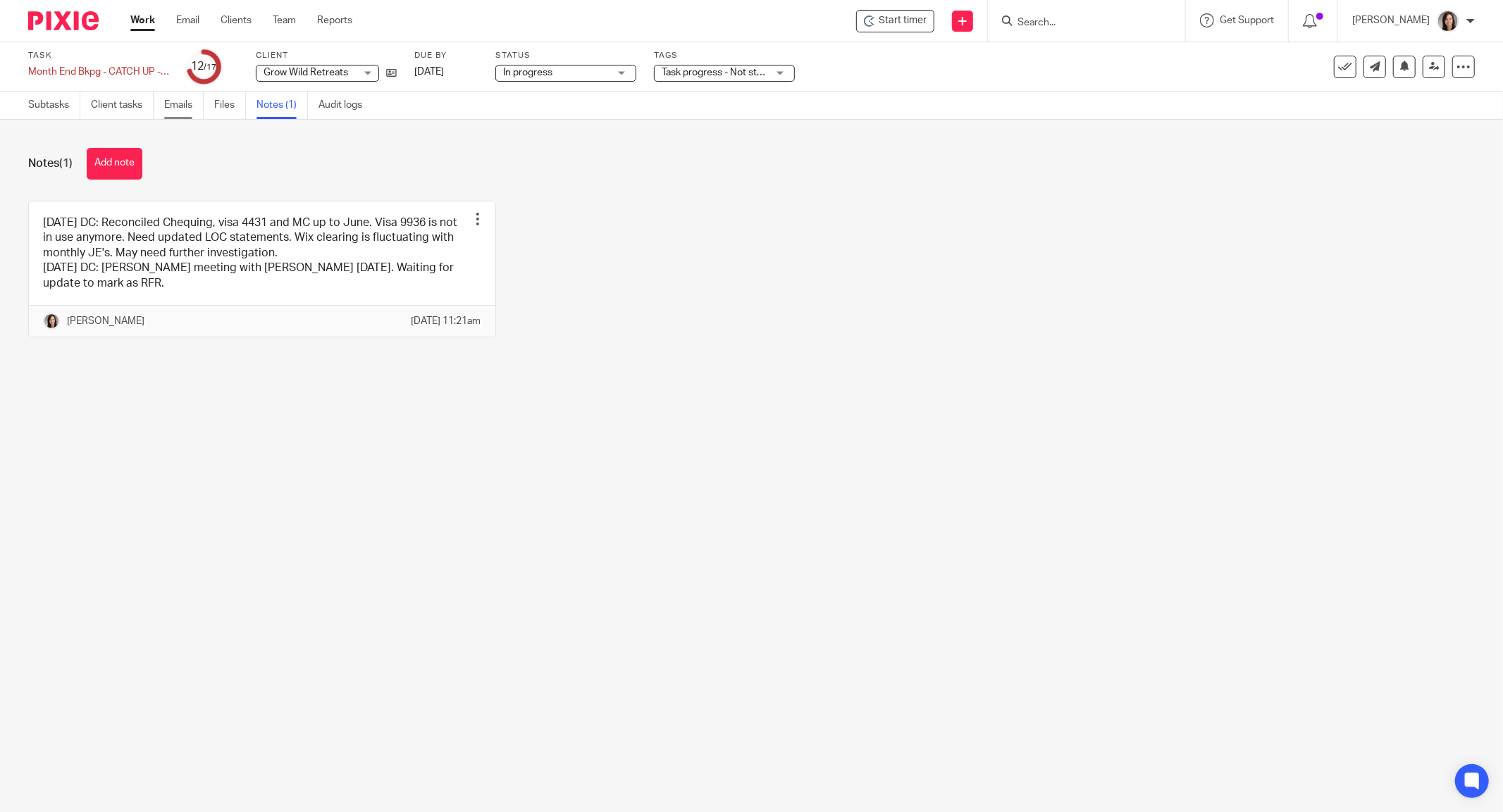
click at [173, 111] on link "Emails" at bounding box center [184, 104] width 39 height 27
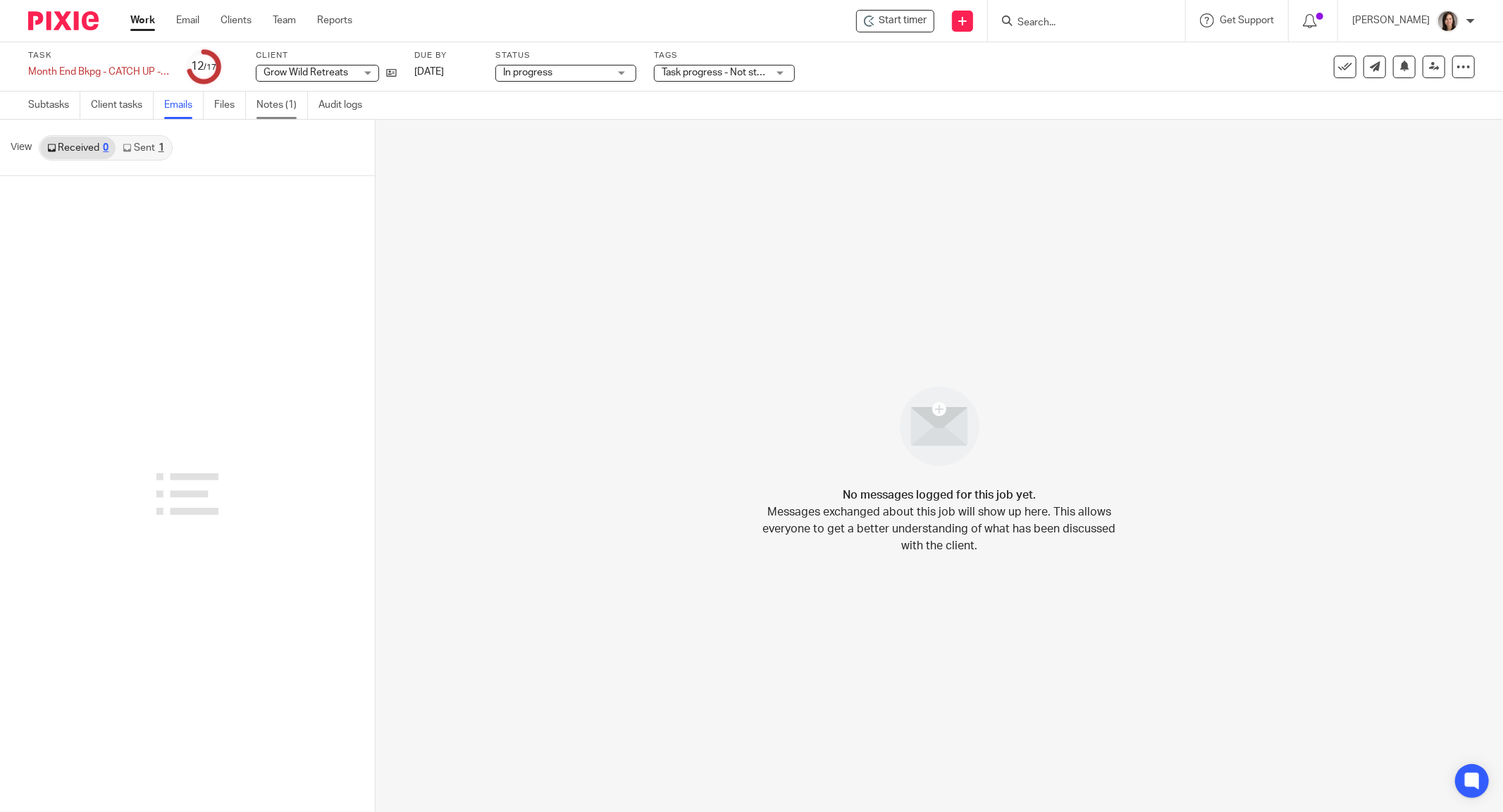
click at [276, 101] on link "Notes (1)" at bounding box center [282, 104] width 52 height 27
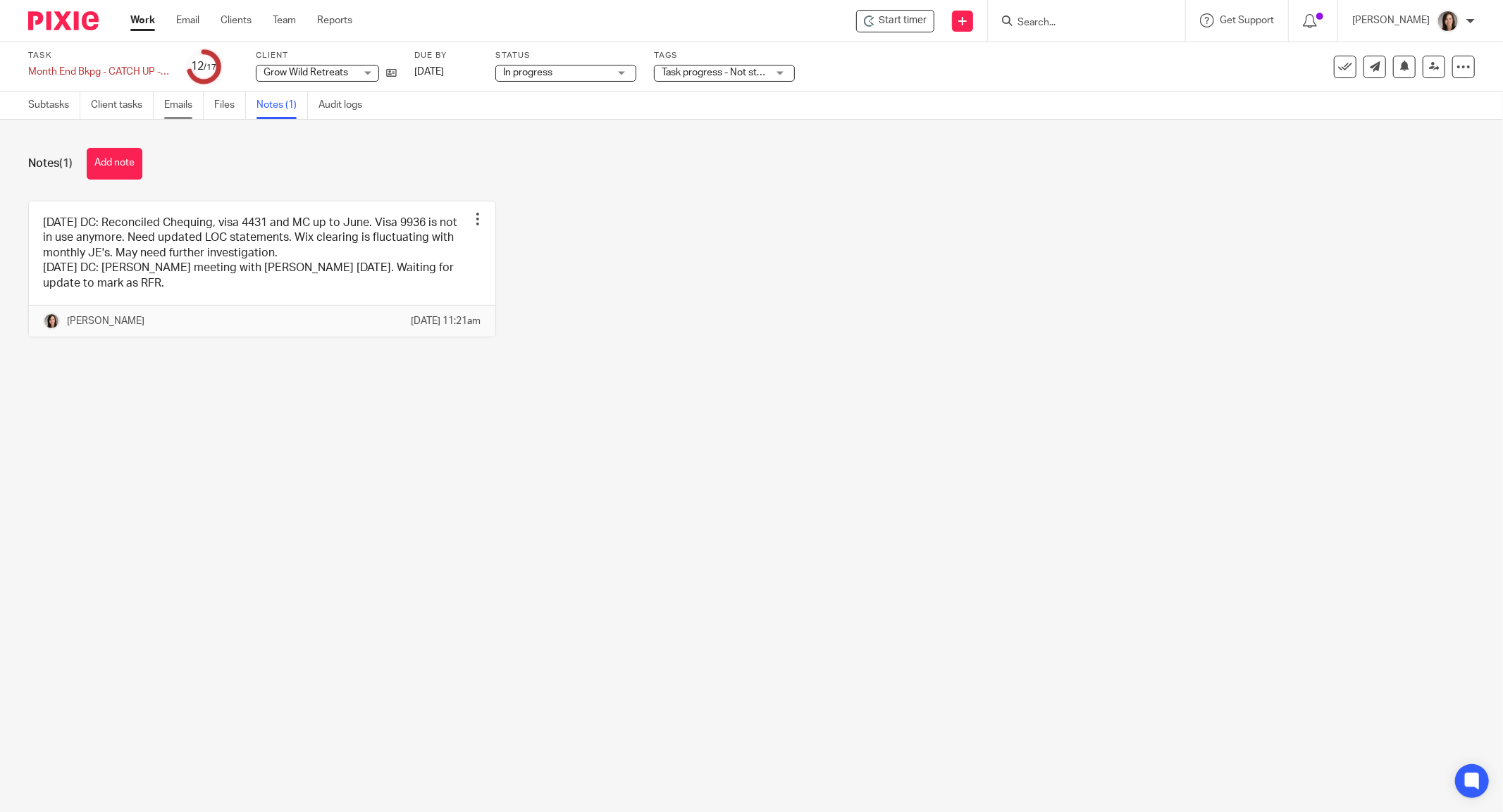
click at [170, 118] on link "Emails" at bounding box center [184, 104] width 39 height 27
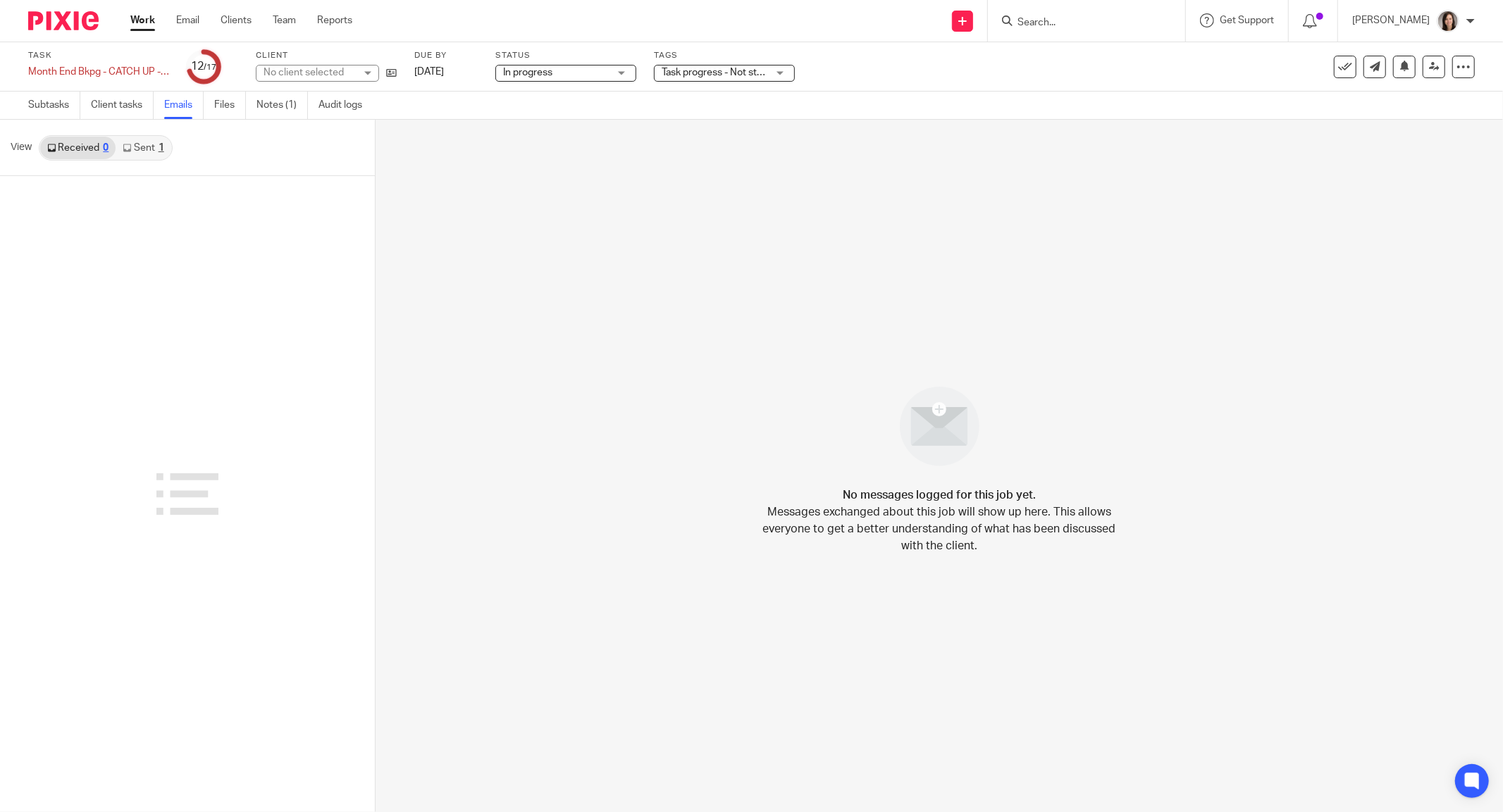
click at [156, 147] on link "Sent 1" at bounding box center [143, 147] width 55 height 22
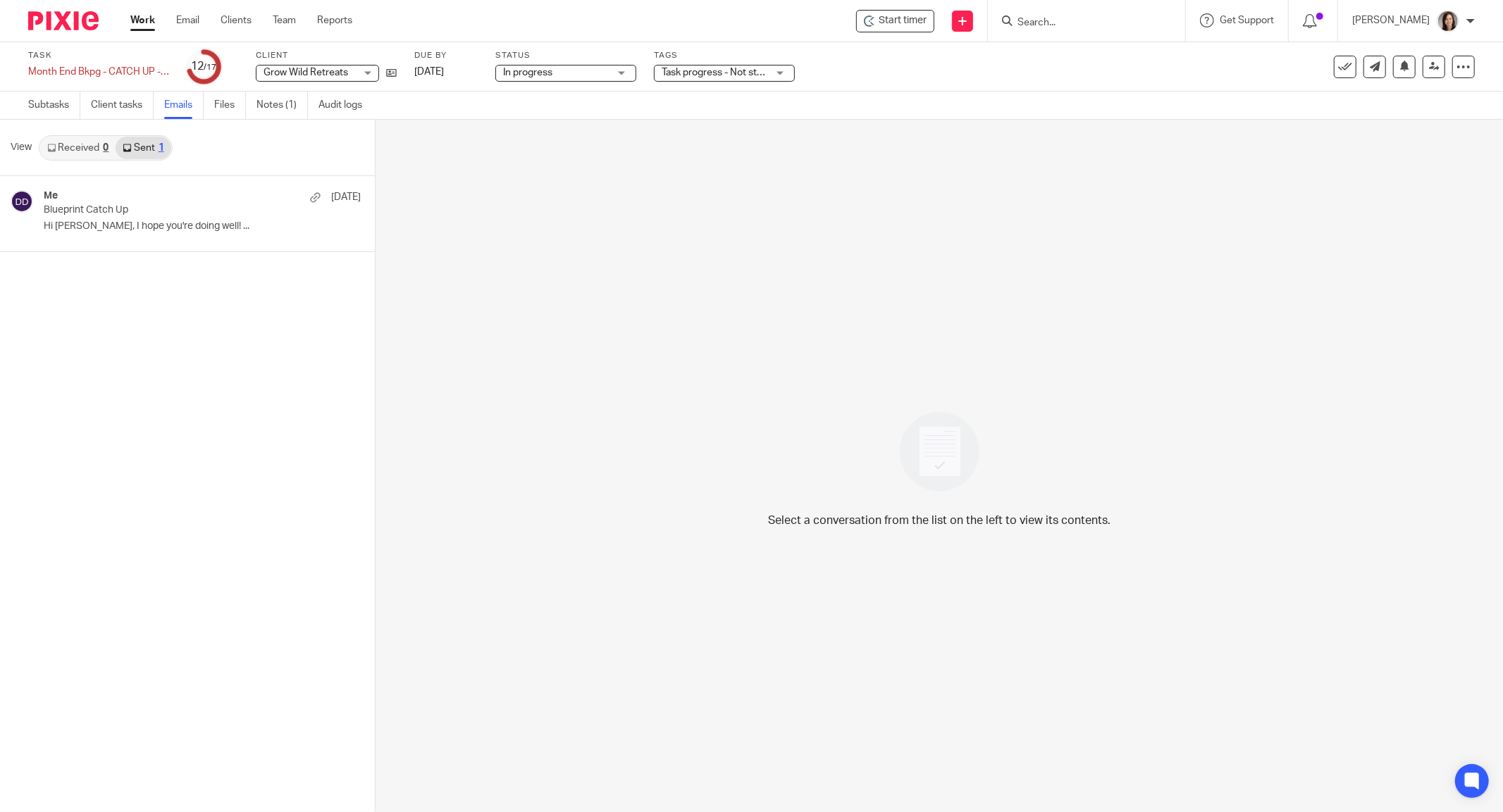
click at [354, 67] on span "Grow Wild Retreats" at bounding box center [308, 73] width 91 height 15
type input "blueprint"
click at [308, 140] on li "Blueprint Environmental Ltd." at bounding box center [317, 144] width 122 height 43
click at [544, 253] on div "Select a conversation from the list on the left to view its contents." at bounding box center [939, 466] width 1127 height 692
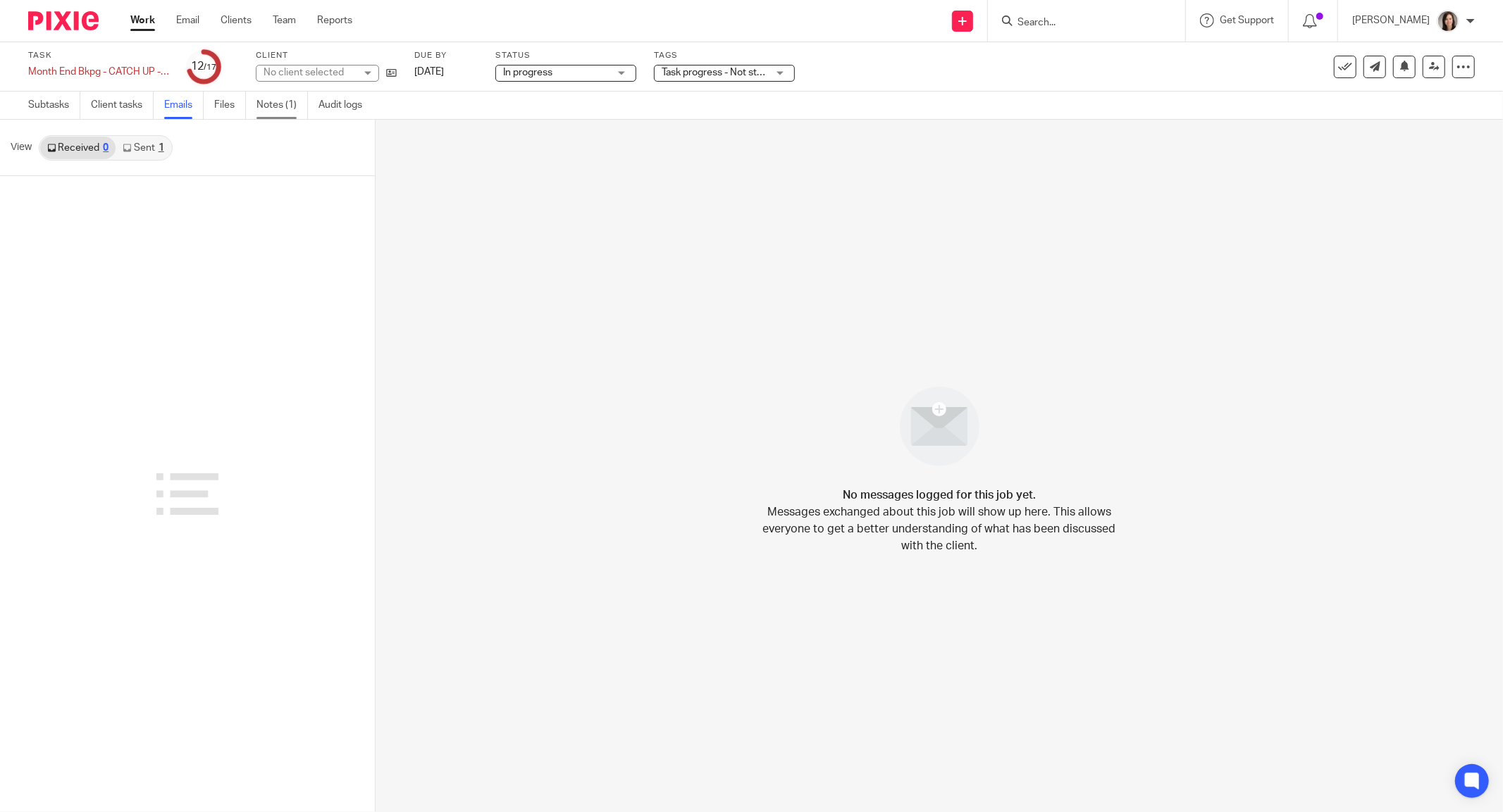
click at [270, 101] on link "Notes (1)" at bounding box center [282, 104] width 52 height 27
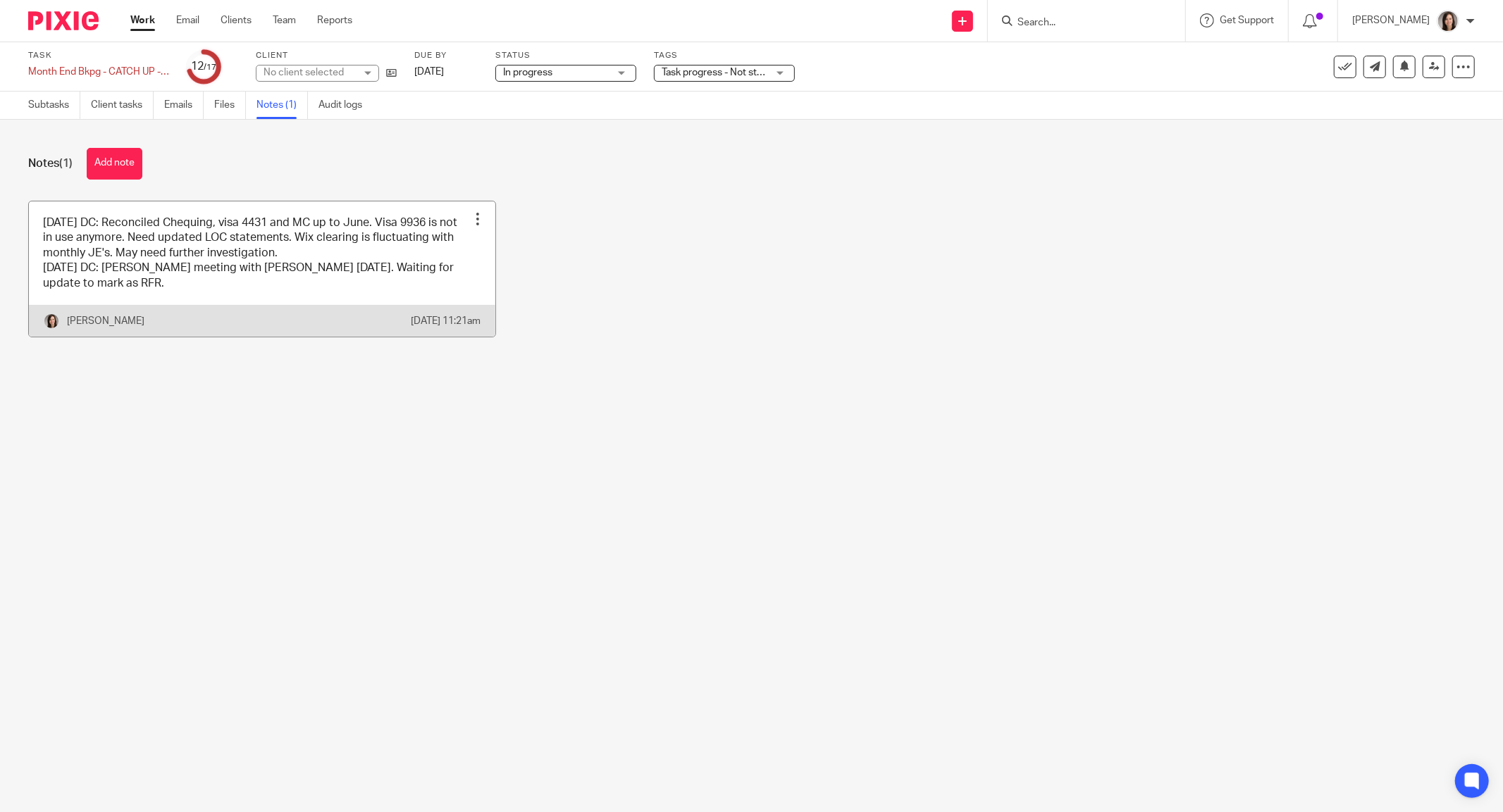
click at [208, 259] on link at bounding box center [261, 269] width 466 height 136
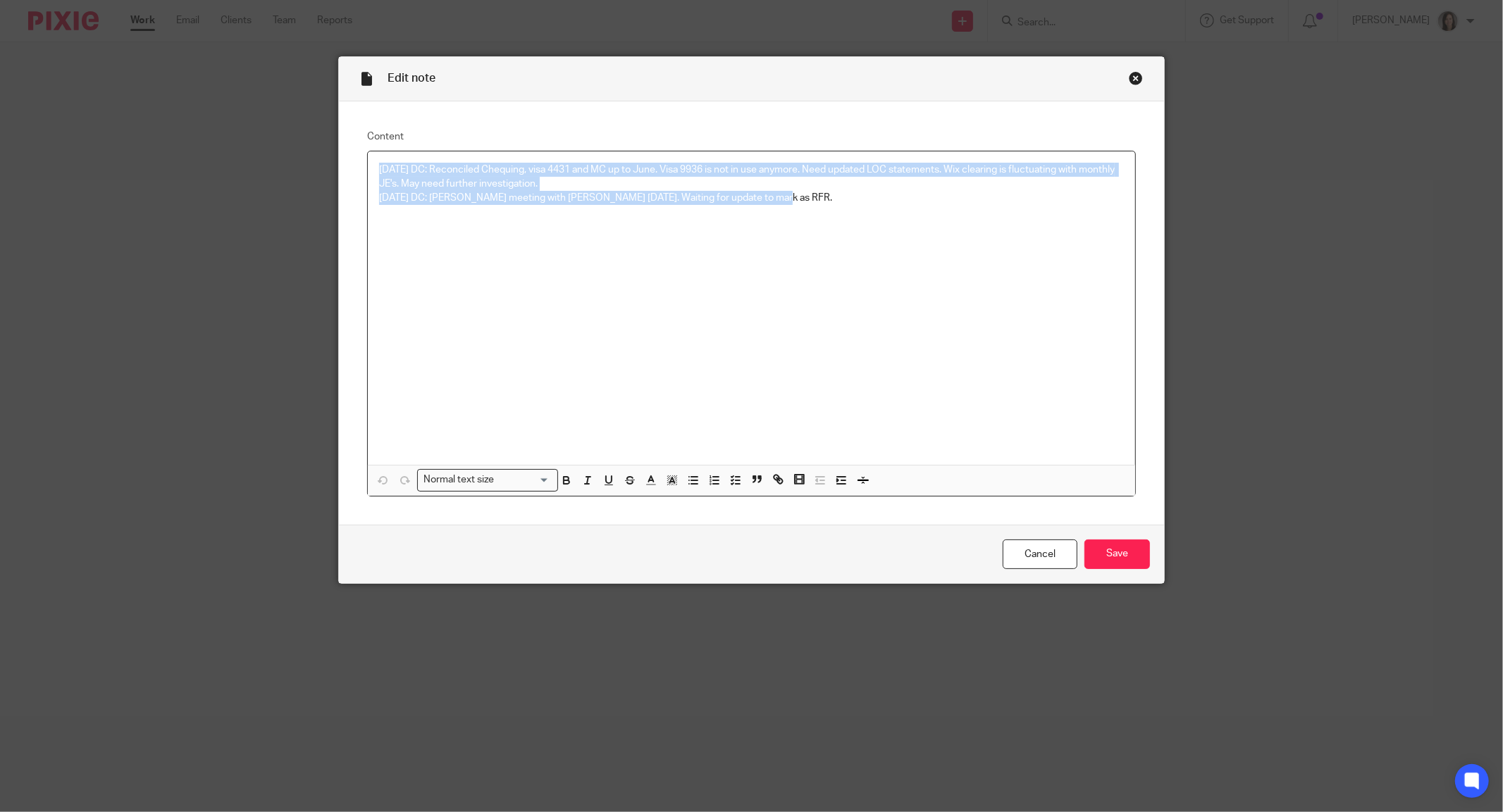
drag, startPoint x: 793, startPoint y: 201, endPoint x: 361, endPoint y: 170, distance: 433.1
click at [368, 170] on div "[DATE] DC: Reconciled Chequing, visa 4431 and MC up to June. Visa 9936 is not i…" at bounding box center [751, 308] width 767 height 314
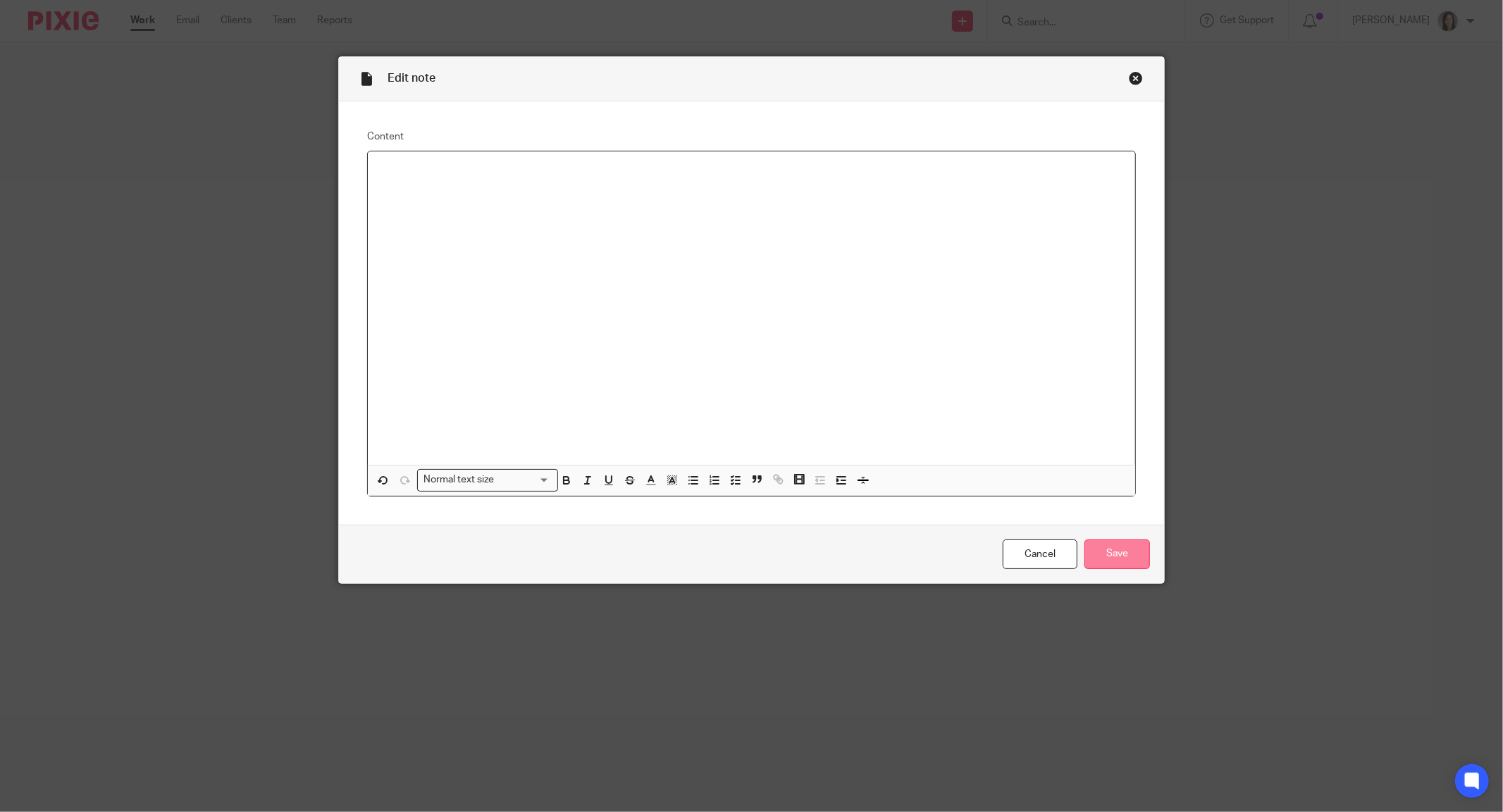
click at [1115, 547] on input "Save" at bounding box center [1117, 554] width 66 height 30
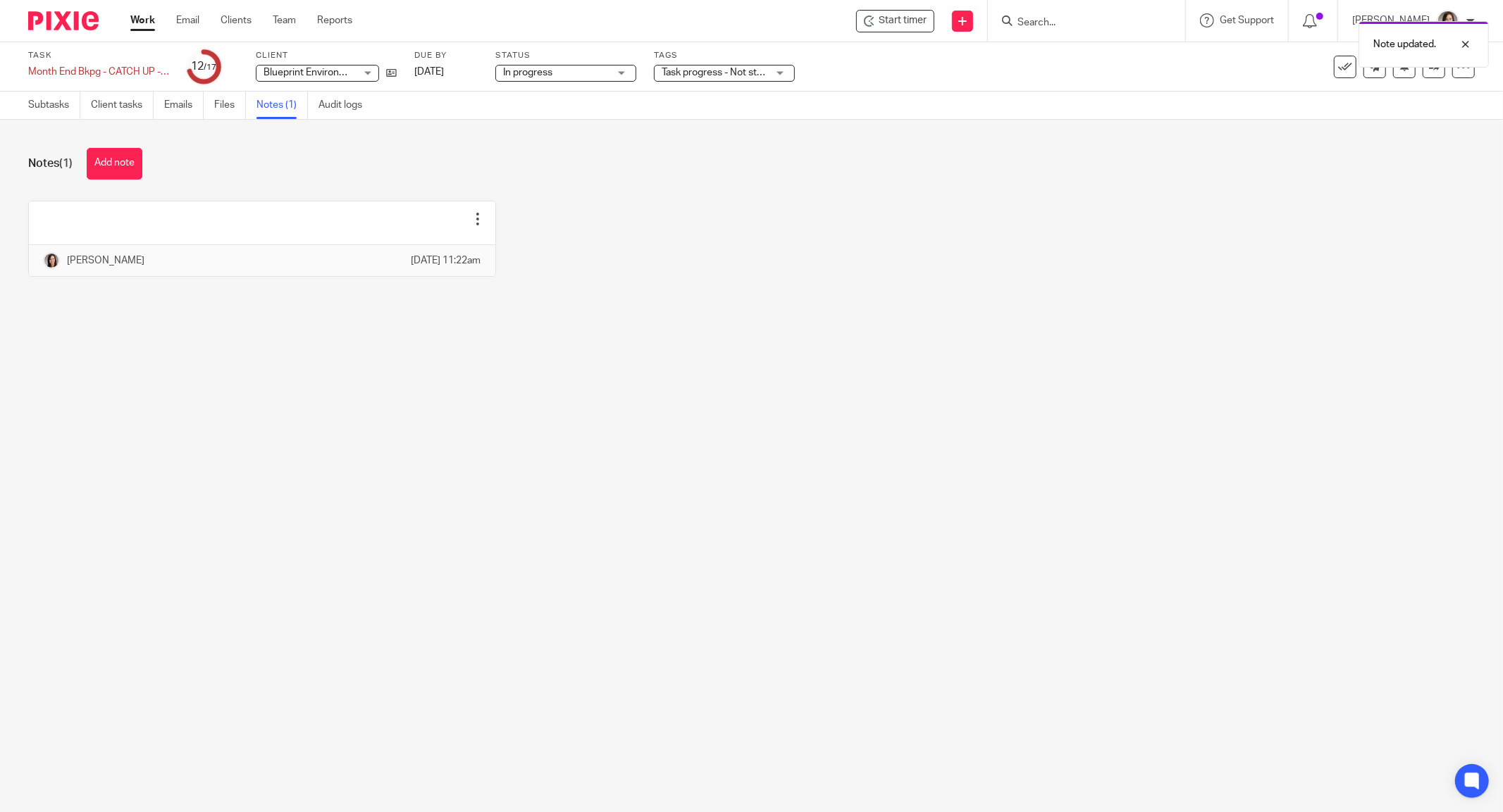
click at [136, 18] on link "Work" at bounding box center [143, 20] width 25 height 14
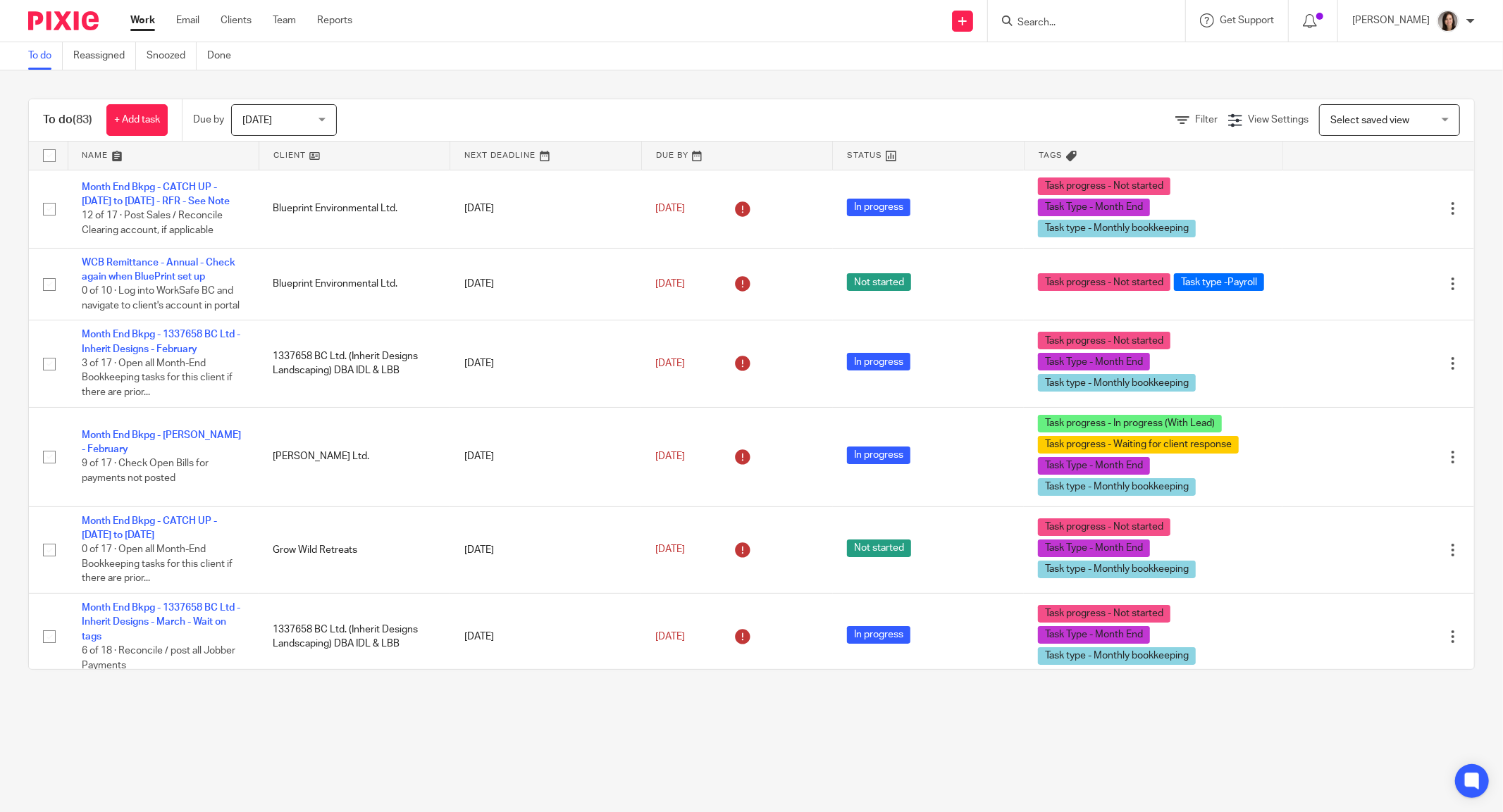
click at [1100, 21] on input "Search" at bounding box center [1080, 23] width 127 height 12
type input "grow"
click at [1134, 59] on link at bounding box center [1132, 60] width 238 height 32
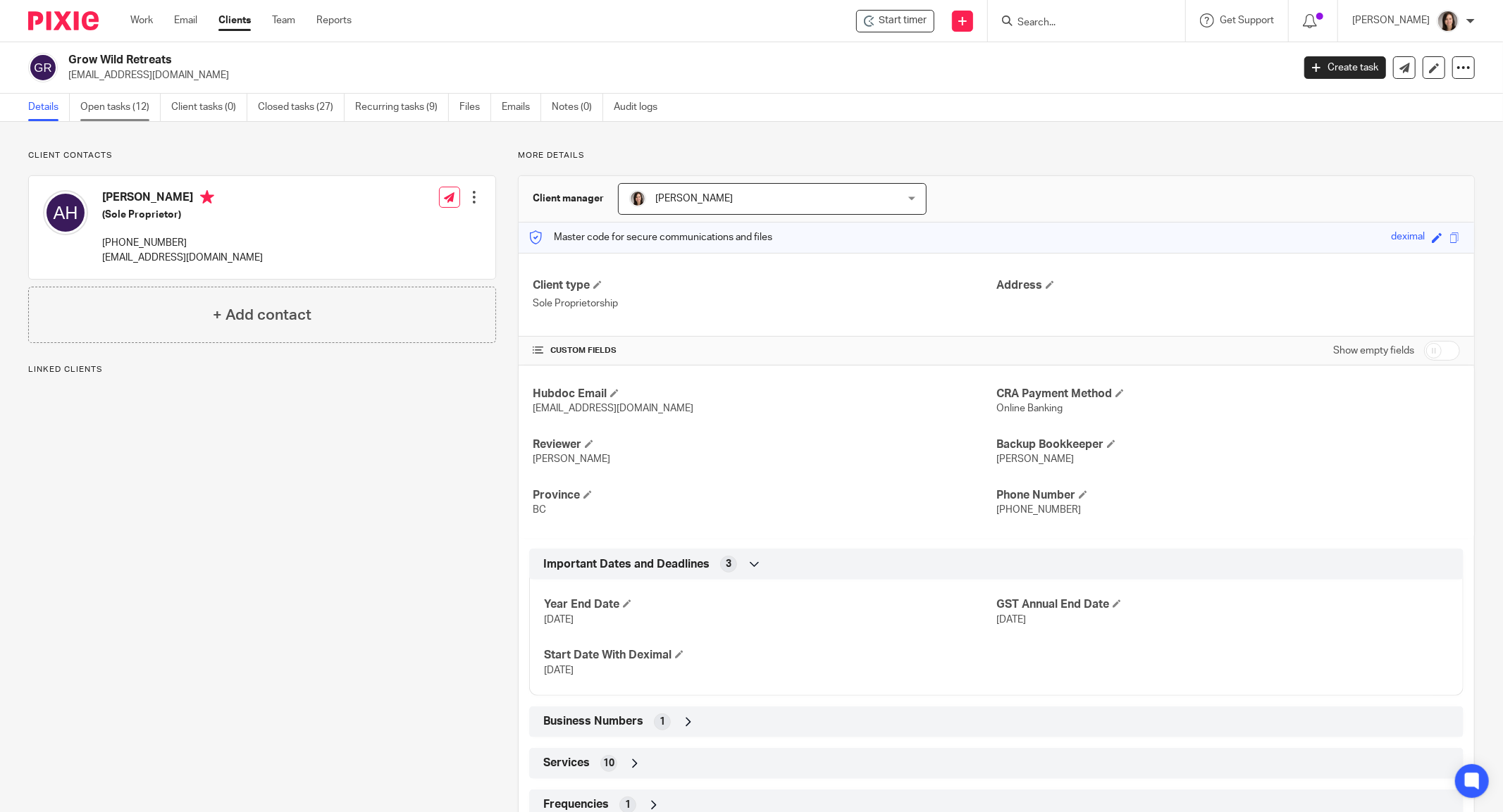
click at [126, 110] on link "Open tasks (12)" at bounding box center [121, 107] width 81 height 27
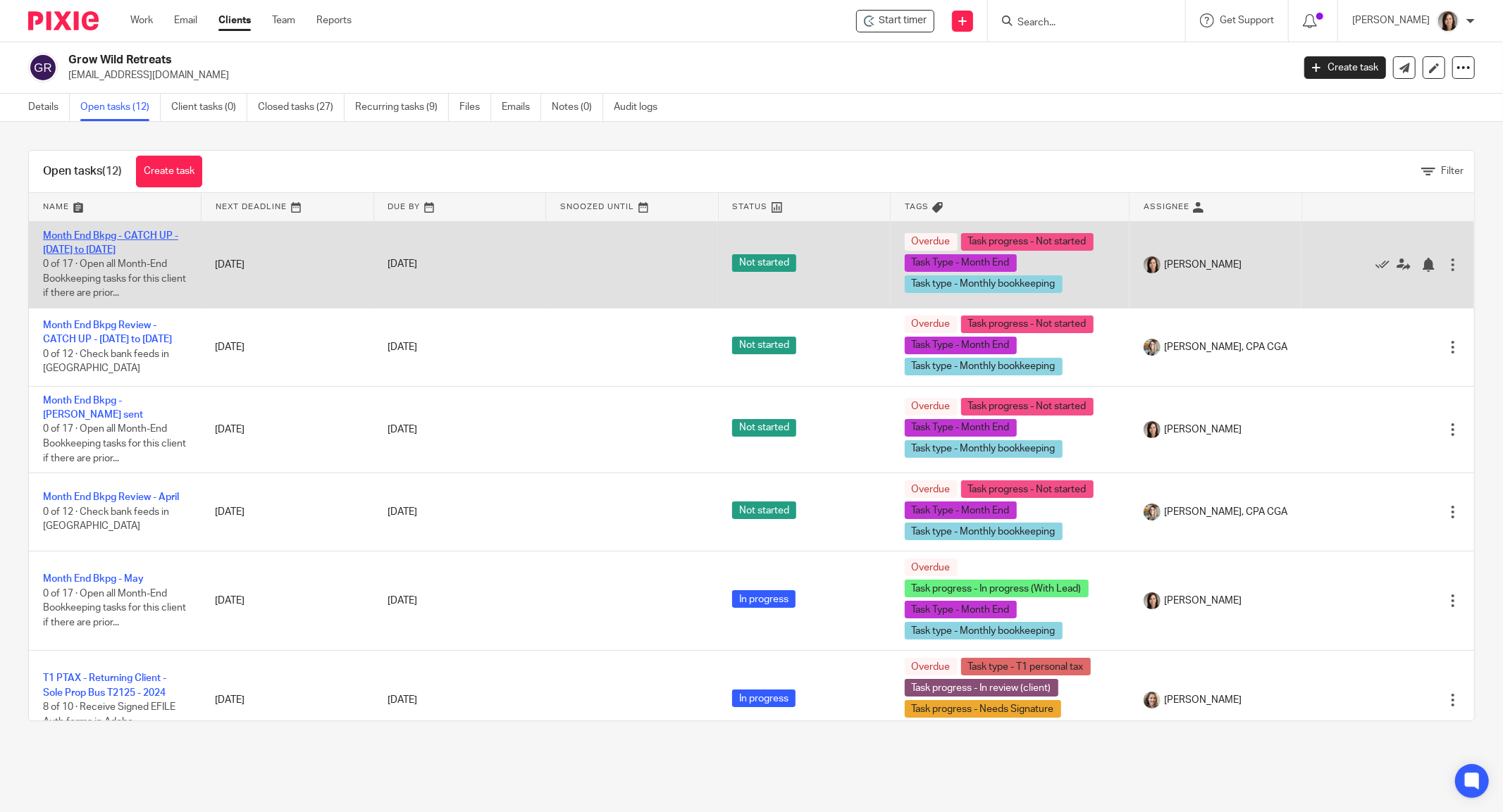
click at [93, 237] on link "Month End Bkpg - CATCH UP - [DATE] to [DATE]" at bounding box center [110, 242] width 136 height 24
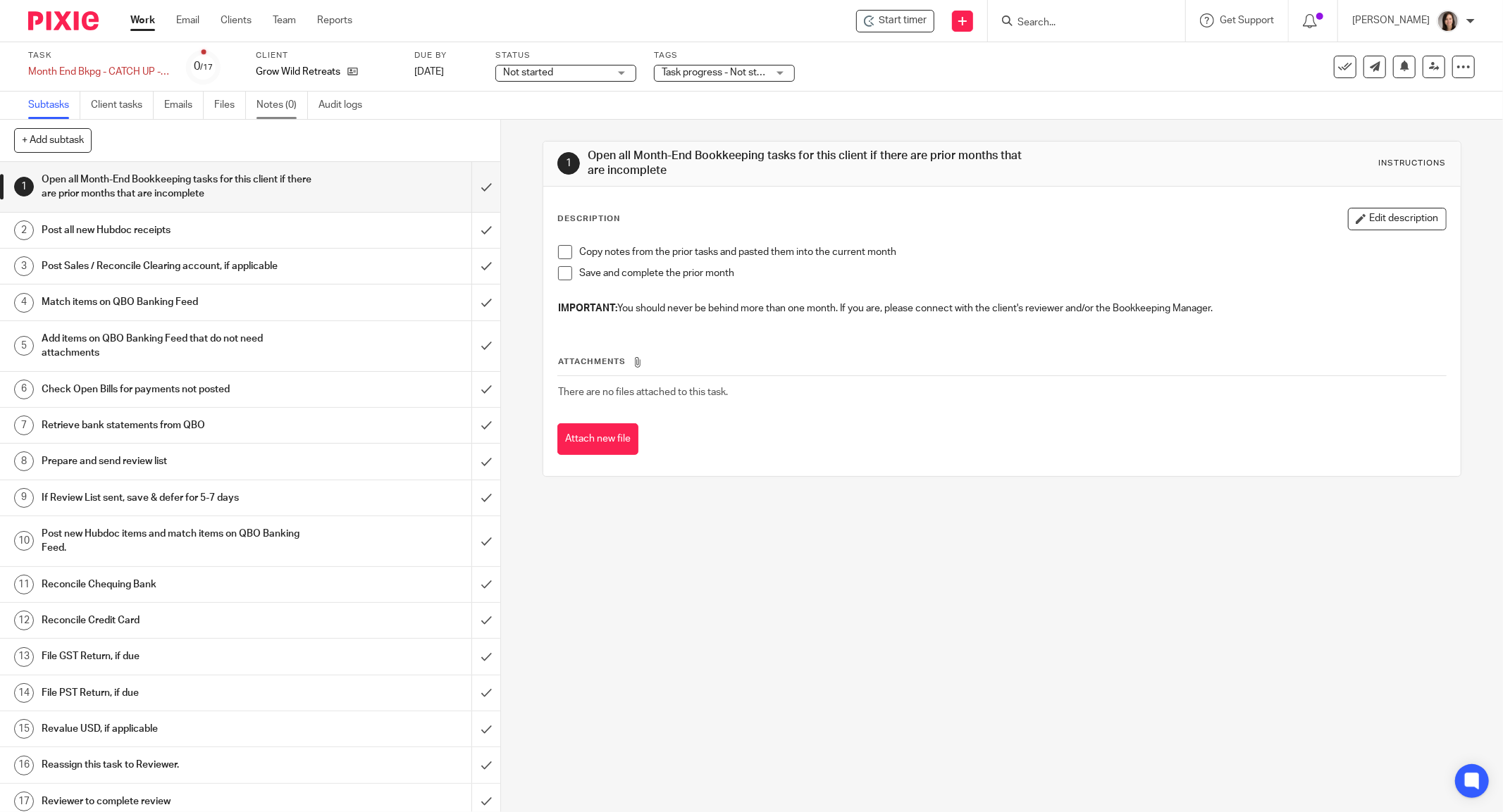
click at [257, 107] on link "Notes (0)" at bounding box center [282, 104] width 52 height 27
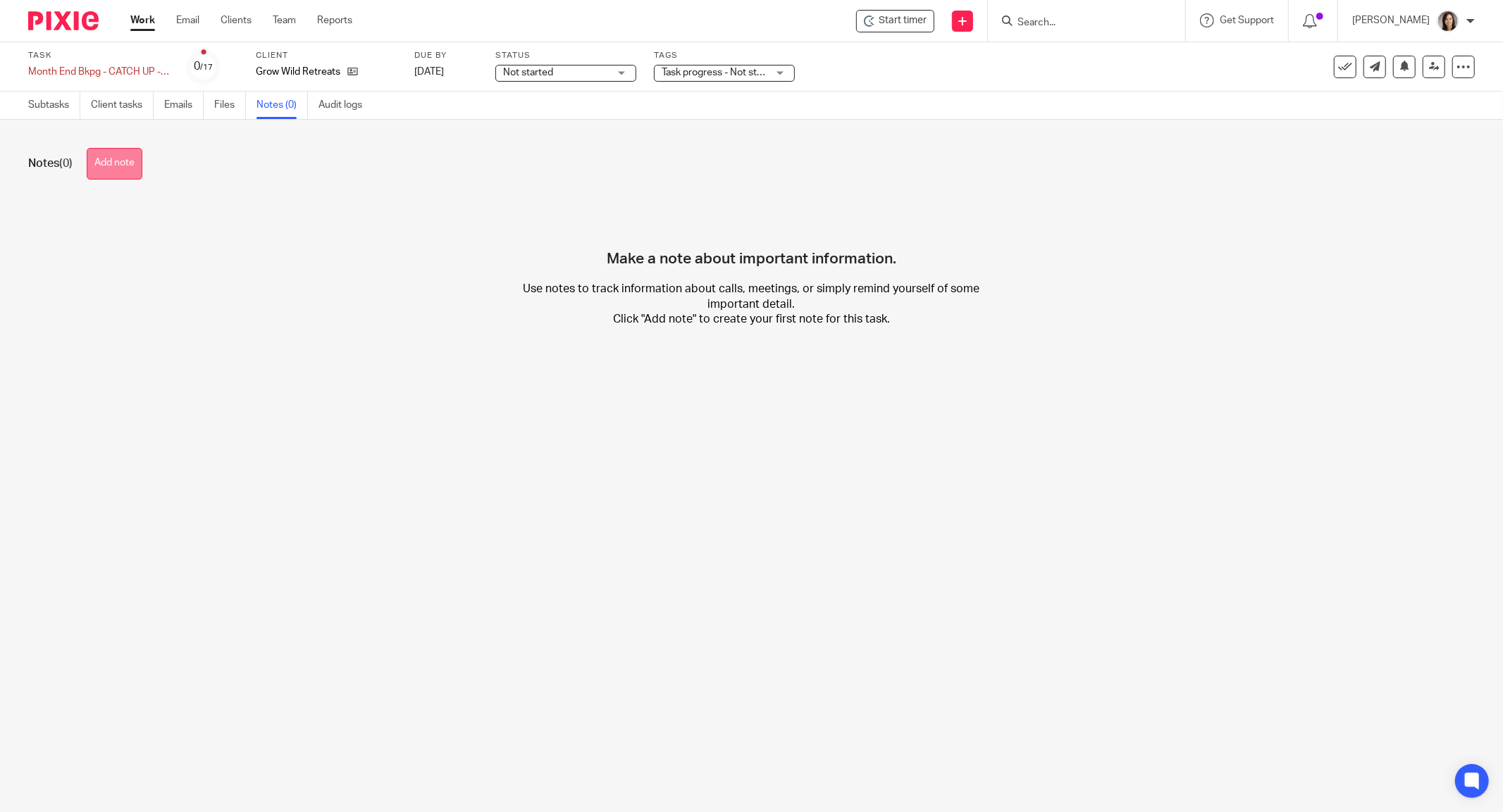
click at [141, 155] on button "Add note" at bounding box center [114, 164] width 56 height 32
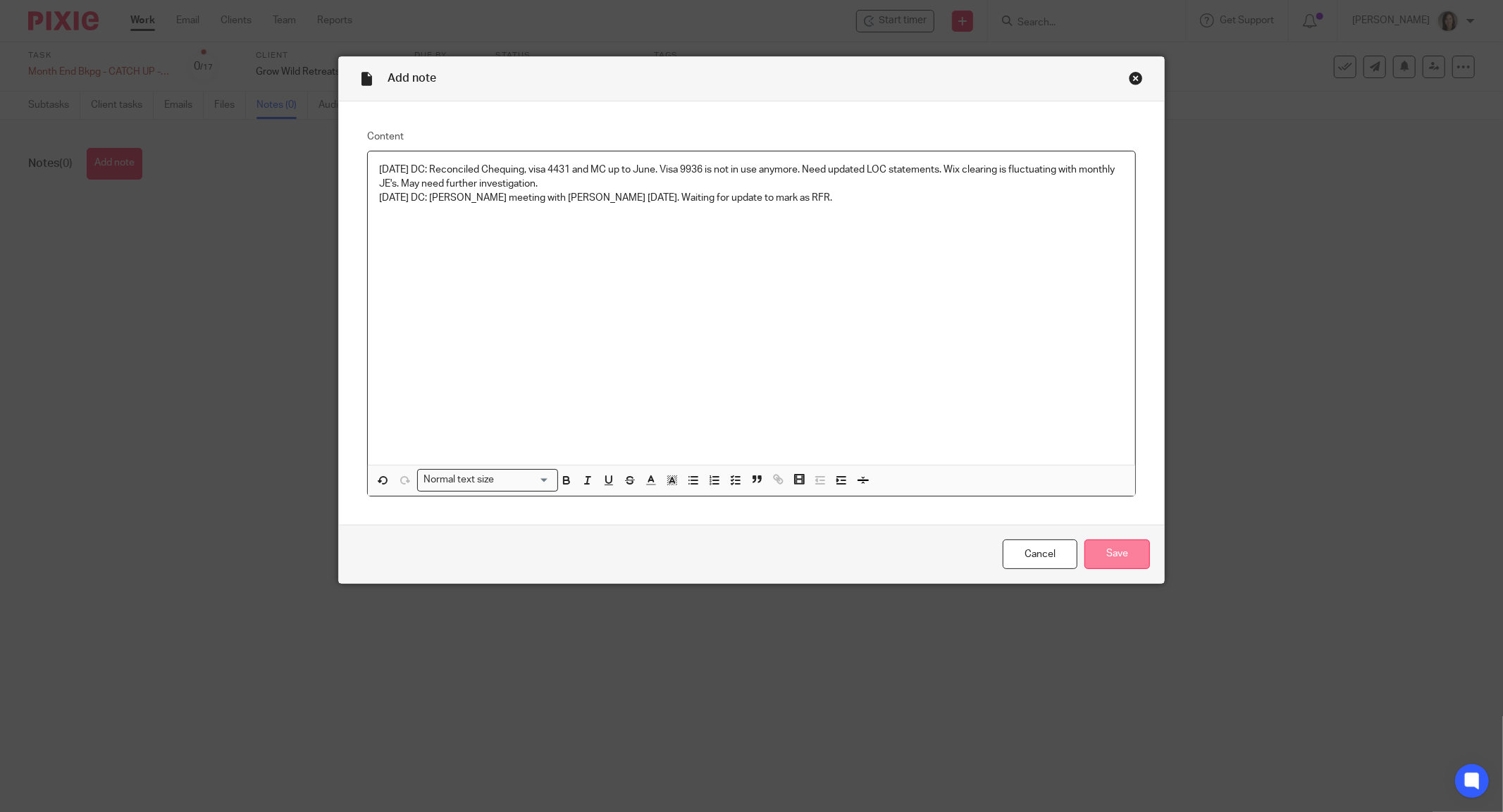
click at [1104, 554] on input "Save" at bounding box center [1117, 554] width 66 height 30
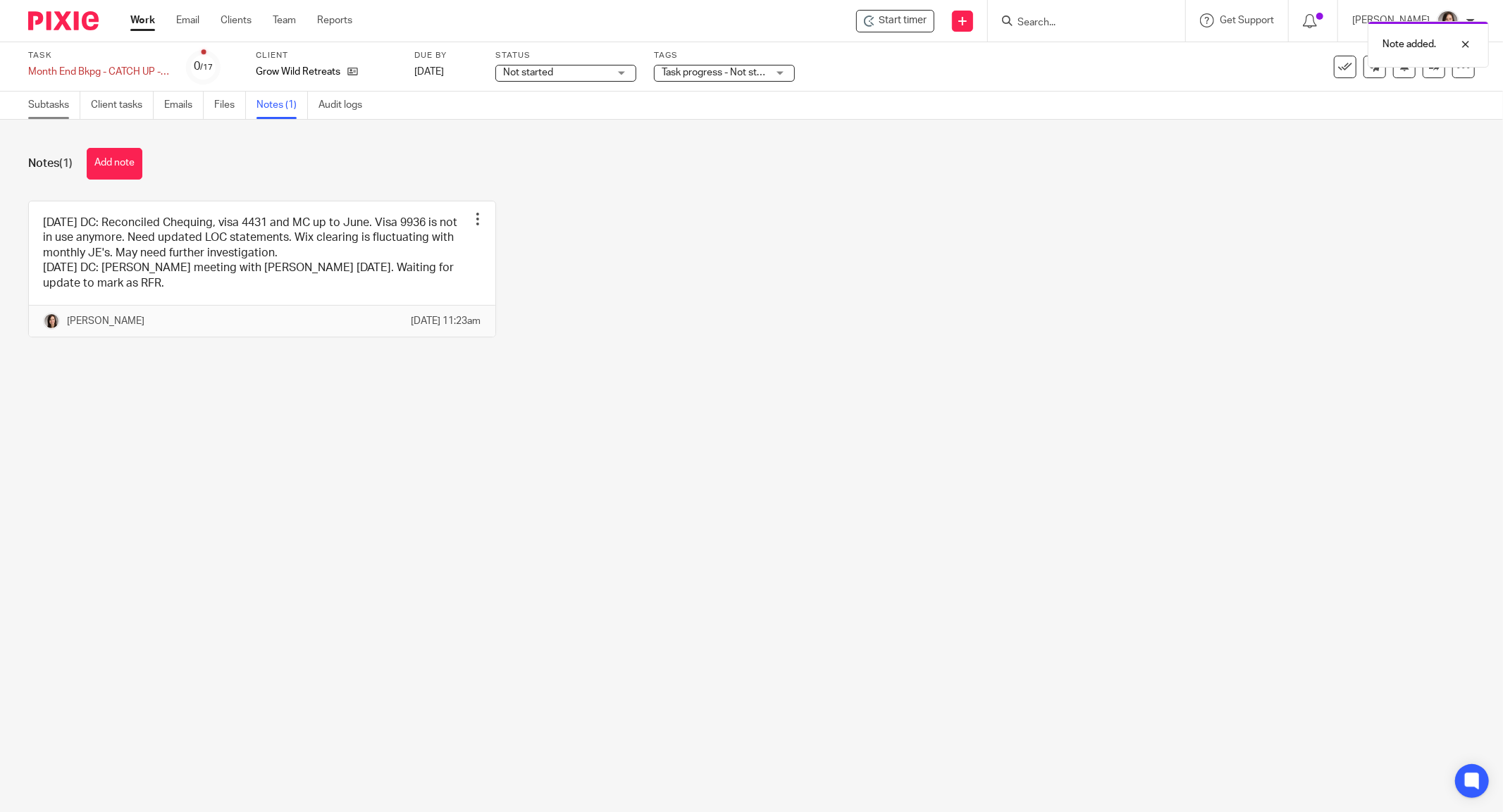
click at [30, 106] on link "Subtasks" at bounding box center [53, 104] width 52 height 27
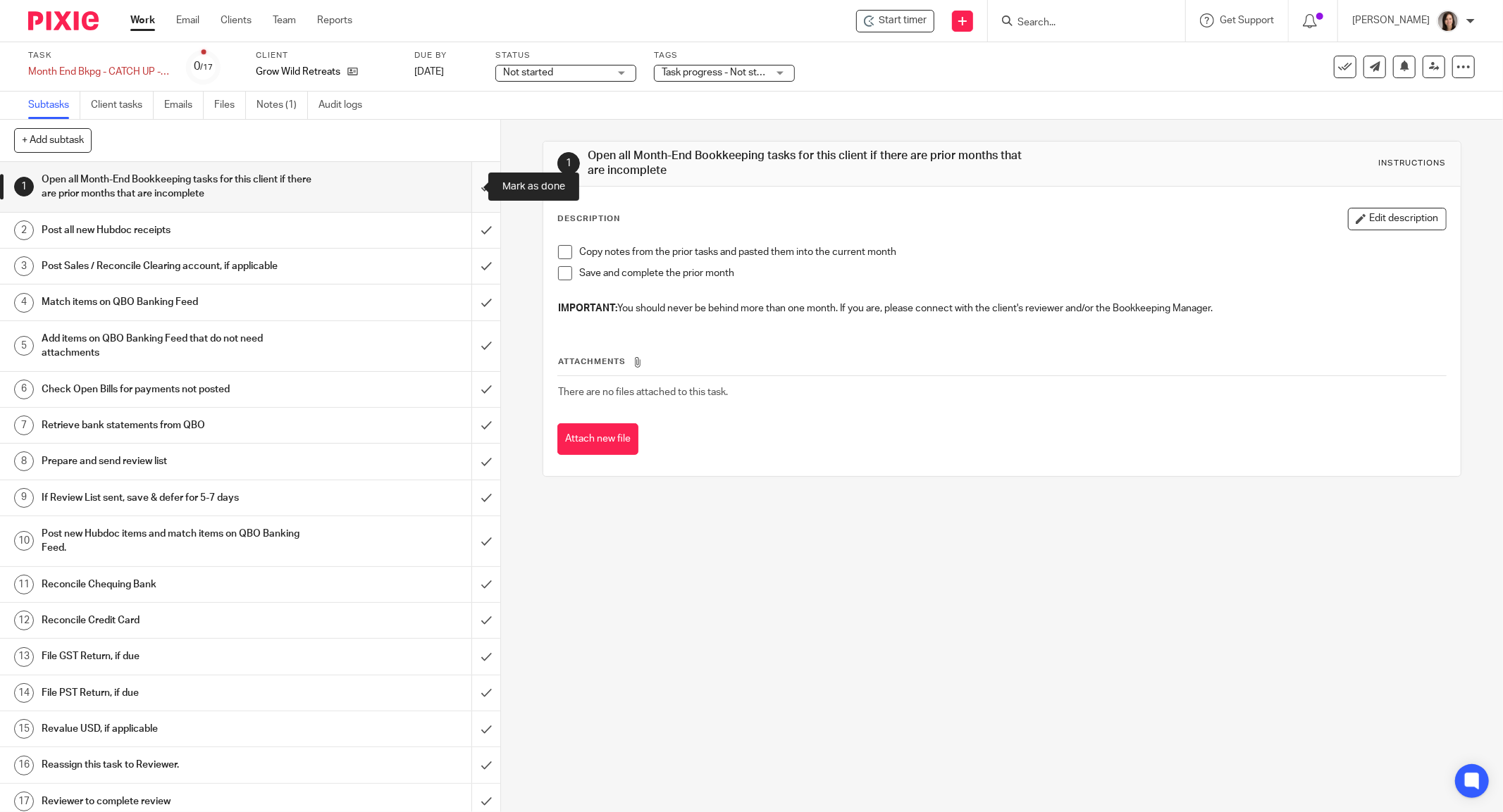
click at [465, 196] on input "submit" at bounding box center [250, 187] width 500 height 50
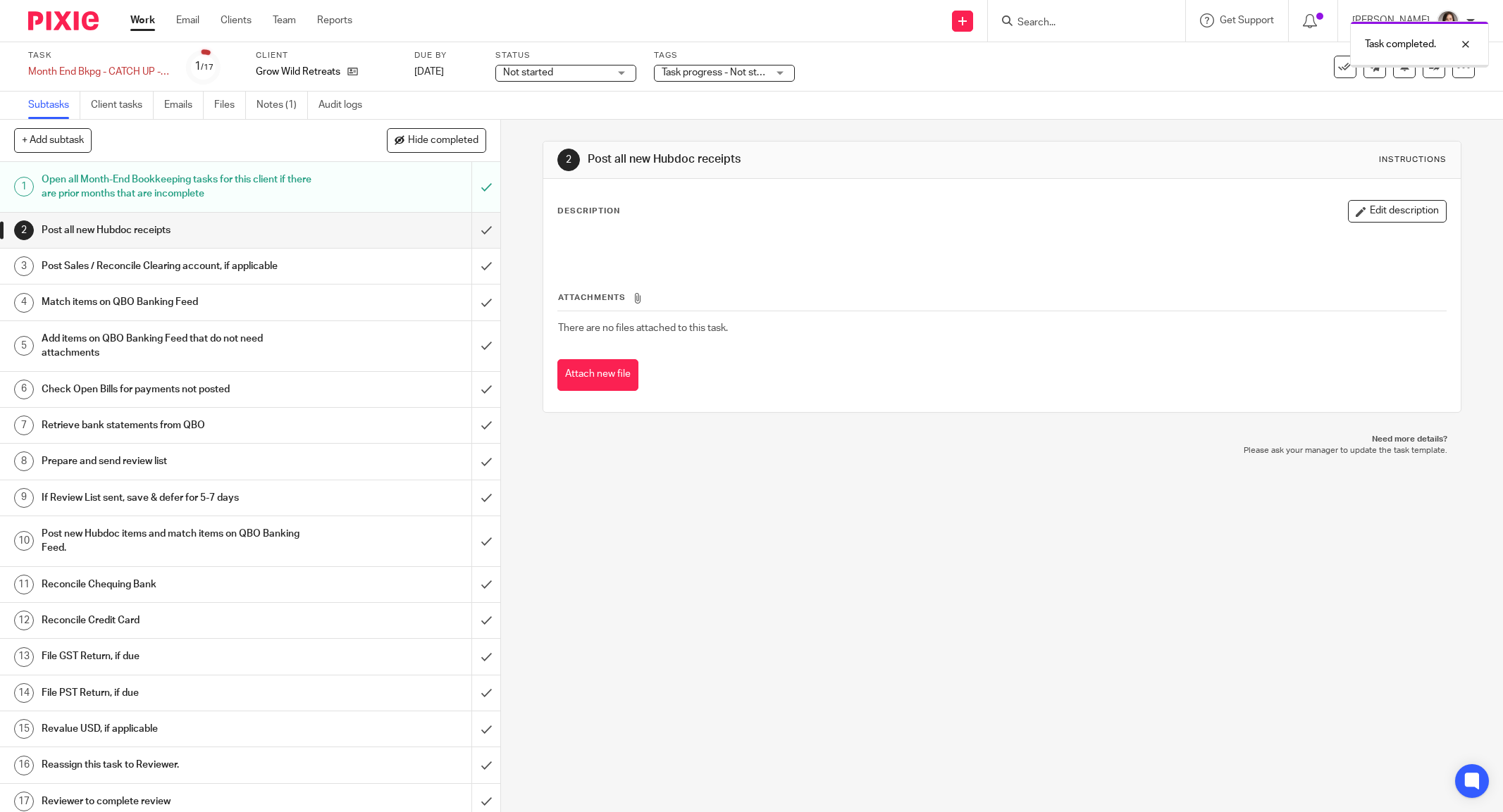
click at [469, 230] on input "submit" at bounding box center [250, 230] width 500 height 35
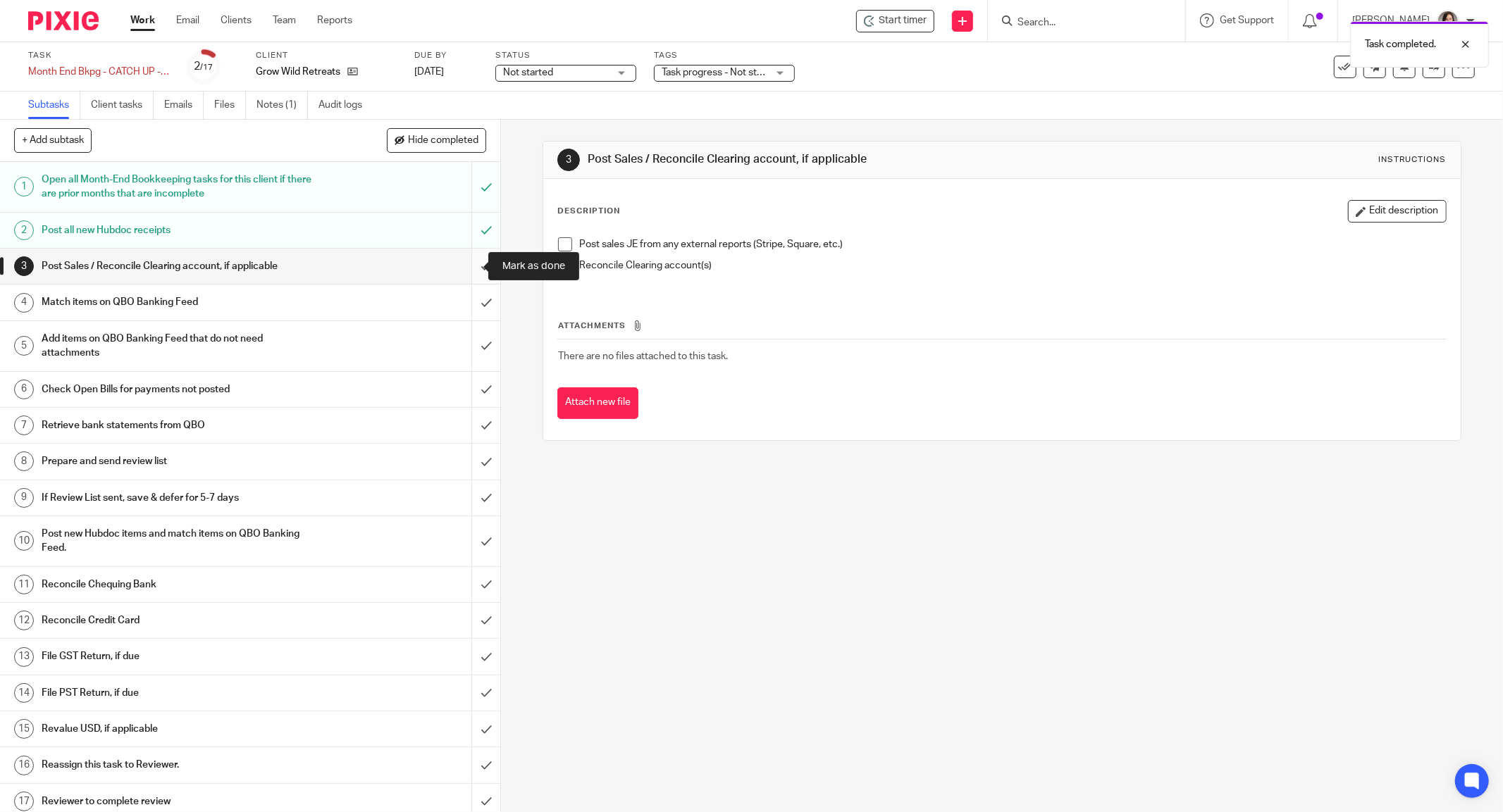
click at [470, 265] on input "submit" at bounding box center [250, 265] width 500 height 35
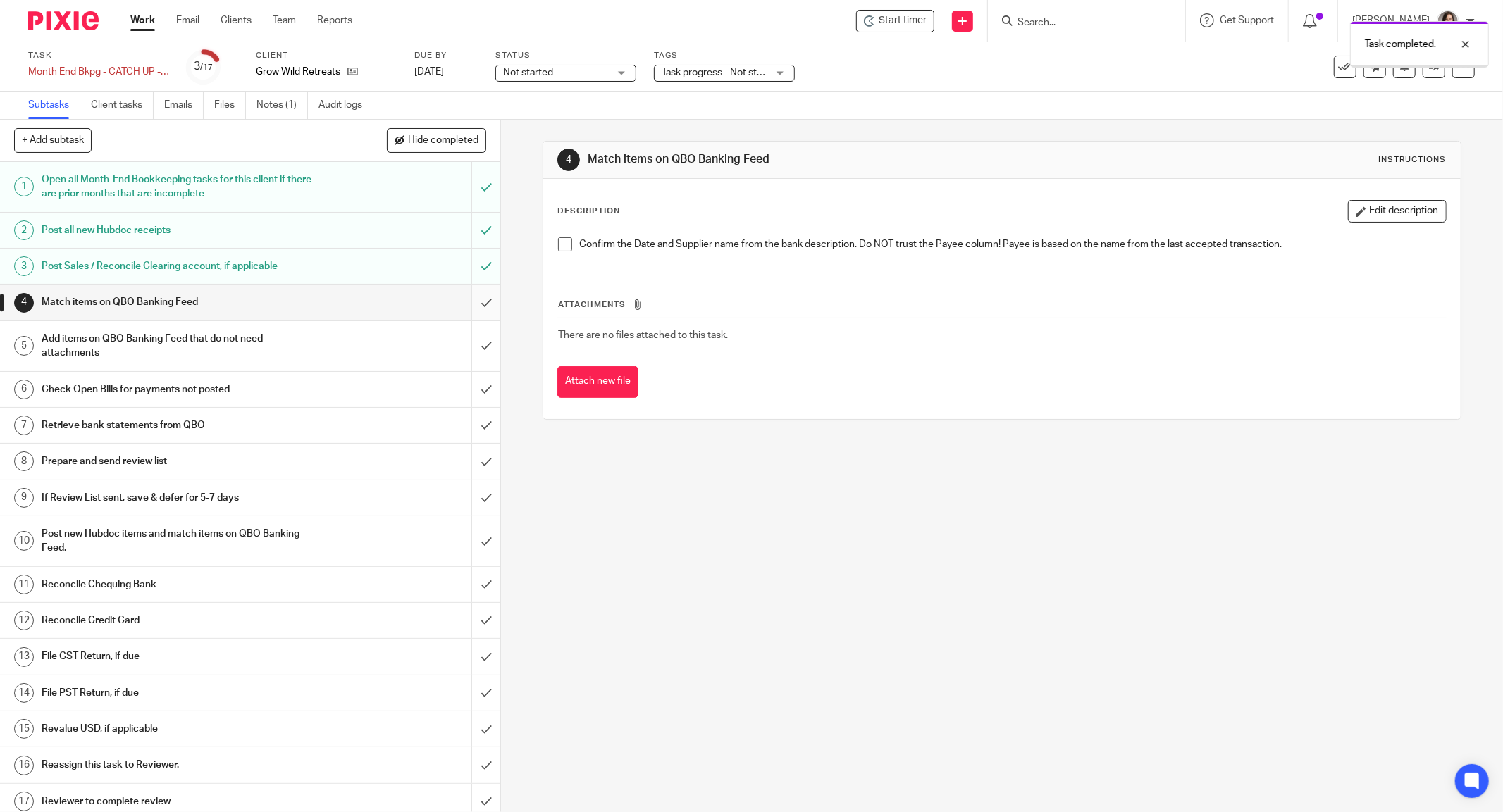
click at [465, 306] on input "submit" at bounding box center [250, 302] width 500 height 35
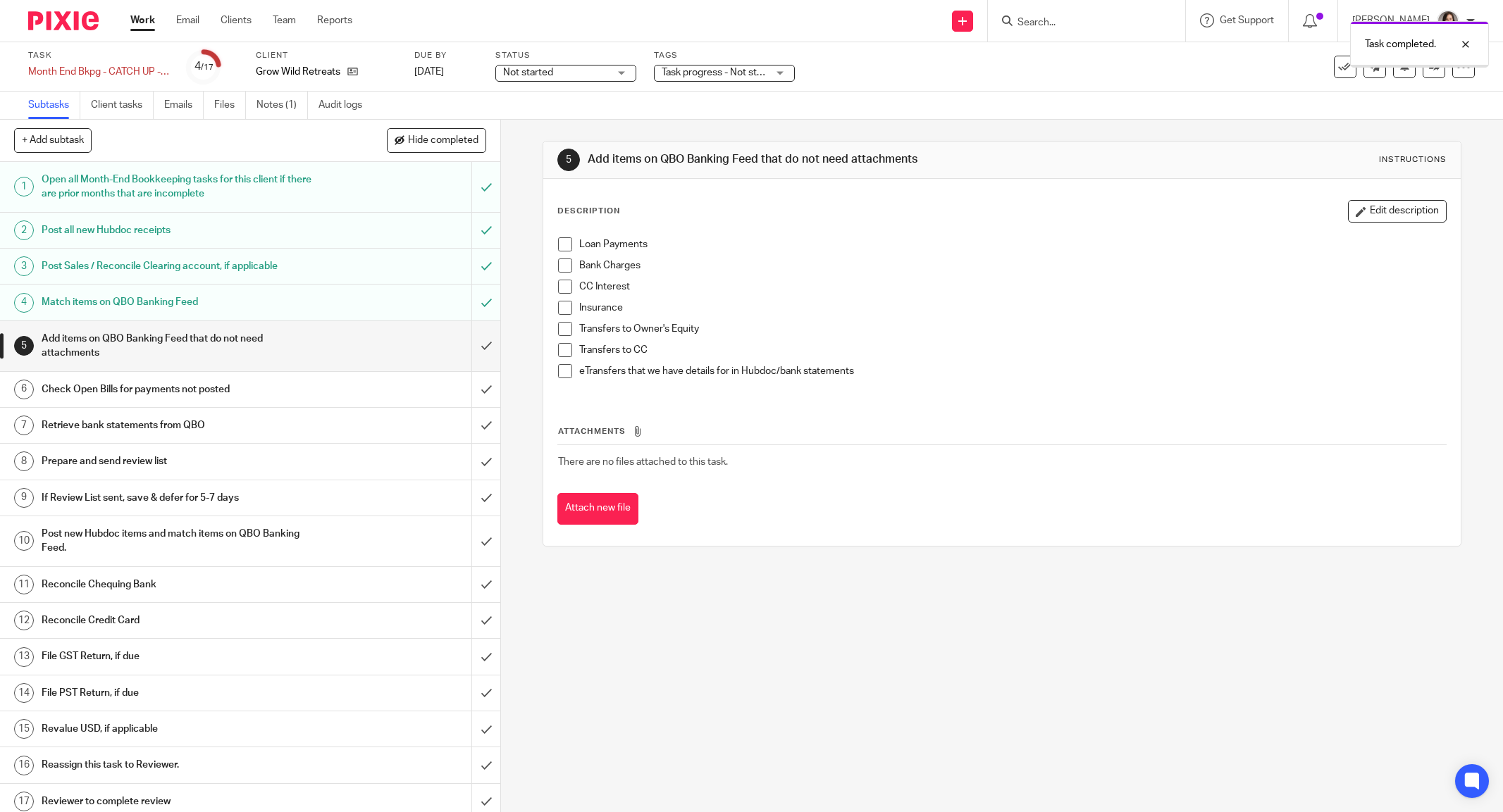
click at [463, 353] on input "submit" at bounding box center [250, 346] width 500 height 50
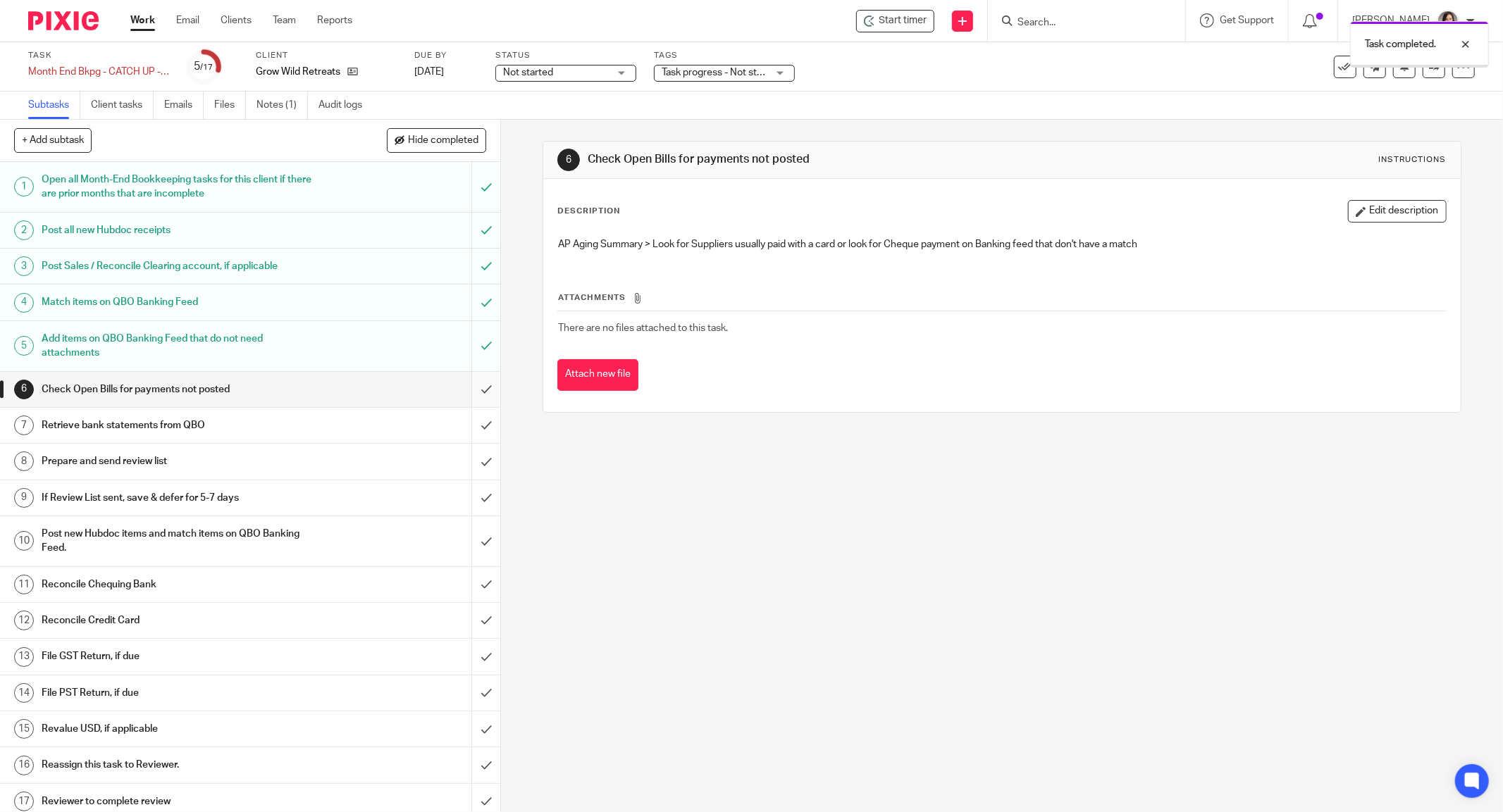
click at [473, 381] on input "submit" at bounding box center [250, 389] width 500 height 35
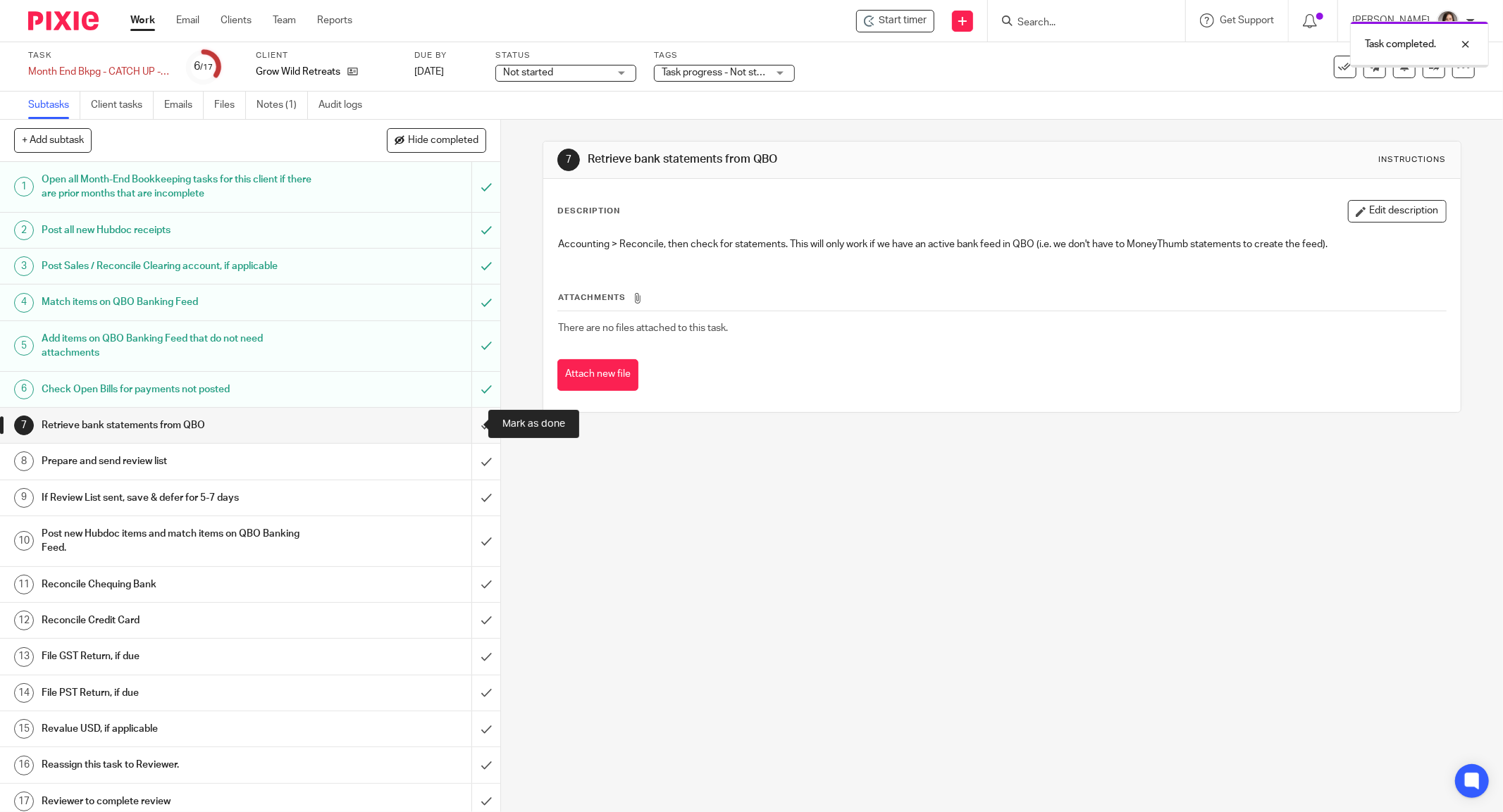
click at [472, 418] on input "submit" at bounding box center [250, 425] width 500 height 35
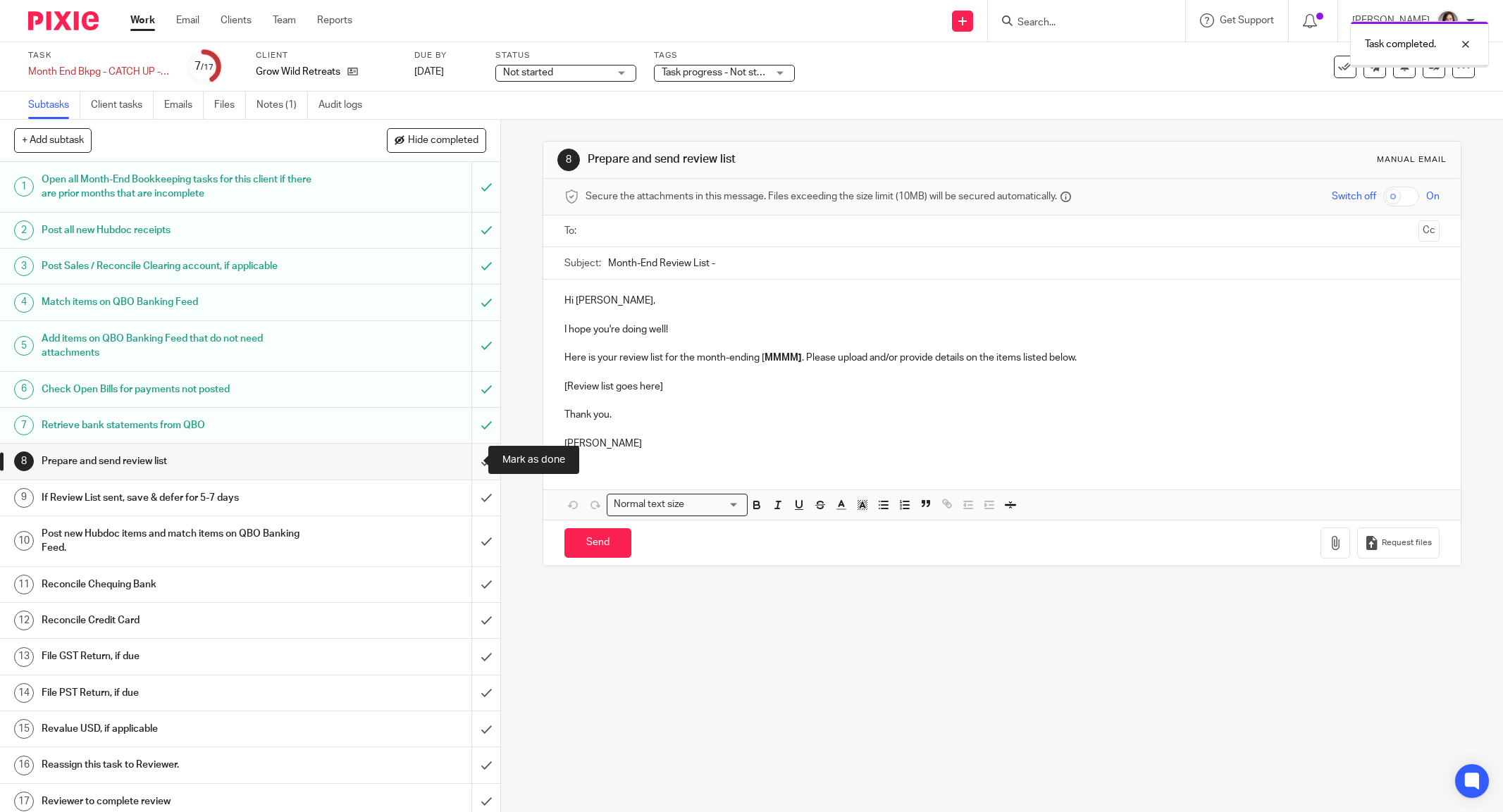
drag, startPoint x: 0, startPoint y: 0, endPoint x: 462, endPoint y: 450, distance: 644.9
click at [462, 450] on input "submit" at bounding box center [250, 461] width 500 height 35
click at [472, 493] on input "submit" at bounding box center [250, 497] width 500 height 35
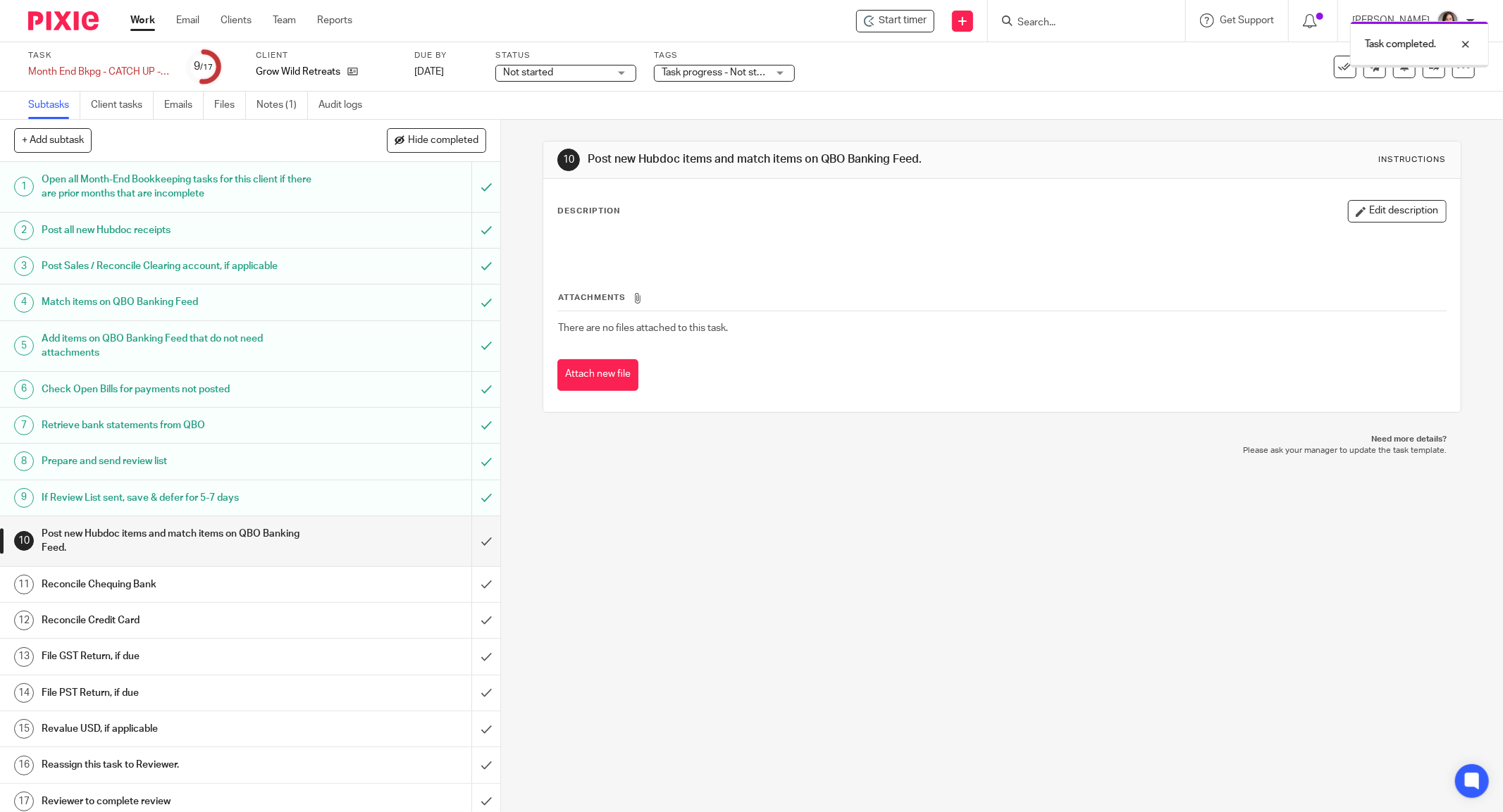
scroll to position [3, 0]
click at [469, 531] on input "submit" at bounding box center [250, 537] width 500 height 50
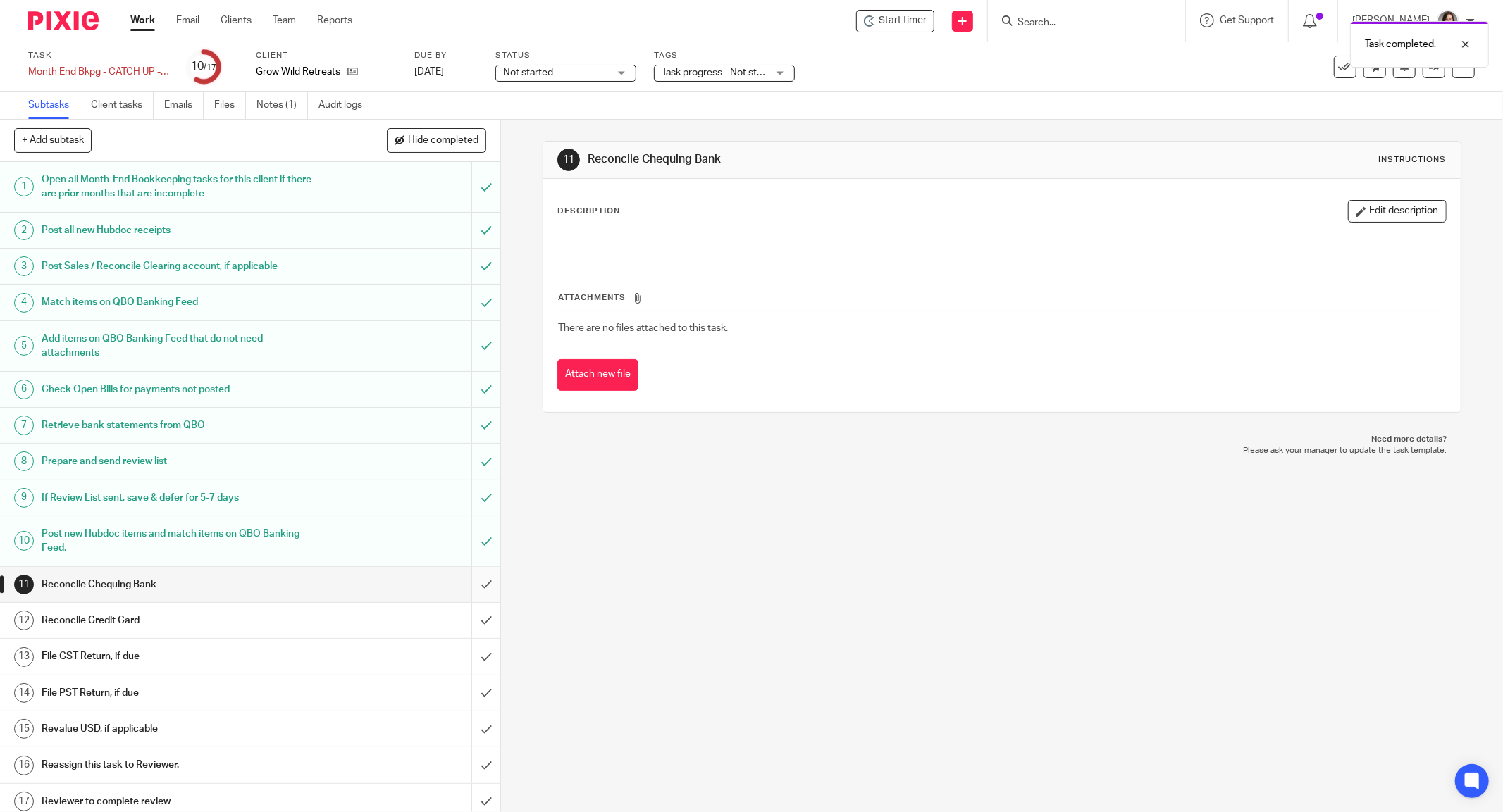
click at [467, 584] on input "submit" at bounding box center [250, 584] width 500 height 35
click at [465, 621] on input "submit" at bounding box center [250, 621] width 500 height 35
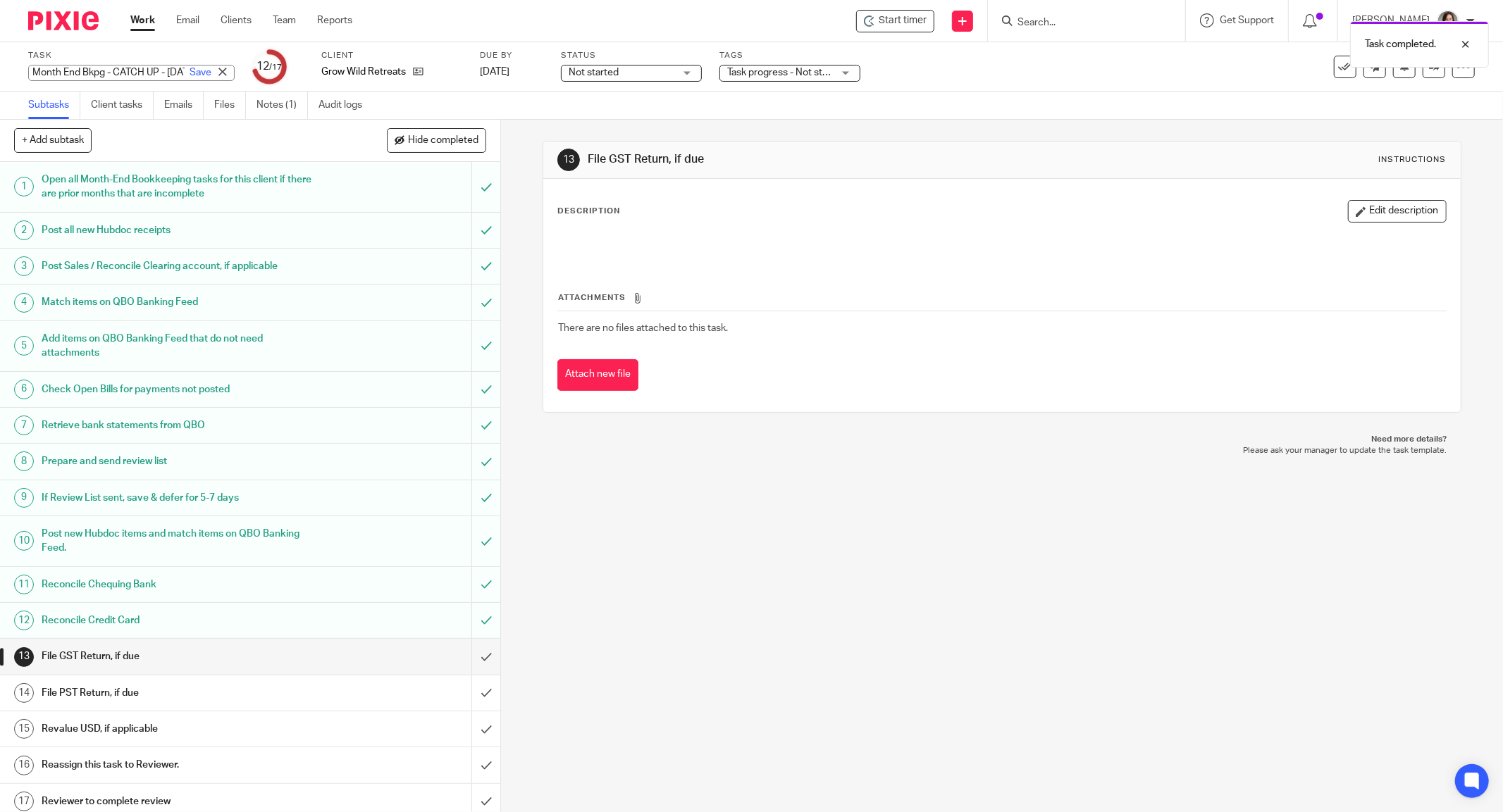
click at [109, 67] on div "Month End Bkpg - CATCH UP - Jan to Mar 2025 Save Month End Bkpg - CATCH UP - Ja…" at bounding box center [131, 73] width 206 height 16
click at [118, 74] on input "Month End Bkpg - CATCH UP - Jan to Mar 2025" at bounding box center [131, 73] width 206 height 16
type input "Month End Bkpg - CATCH UP - [DATE] to [DATE] - See Note"
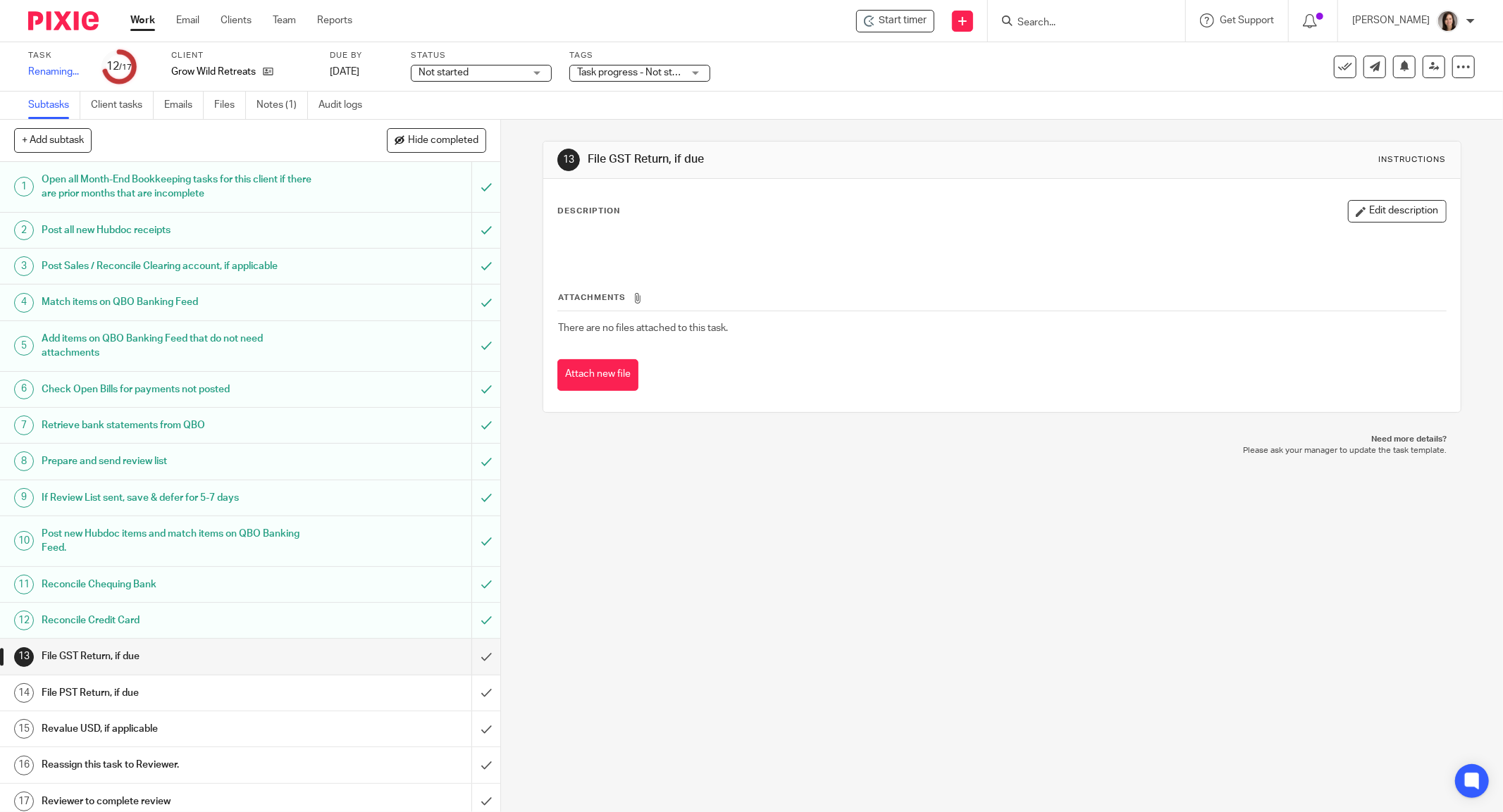
click at [385, 16] on div "Start timer Send new email Create task Add client Request signature Get Support…" at bounding box center [938, 21] width 1130 height 42
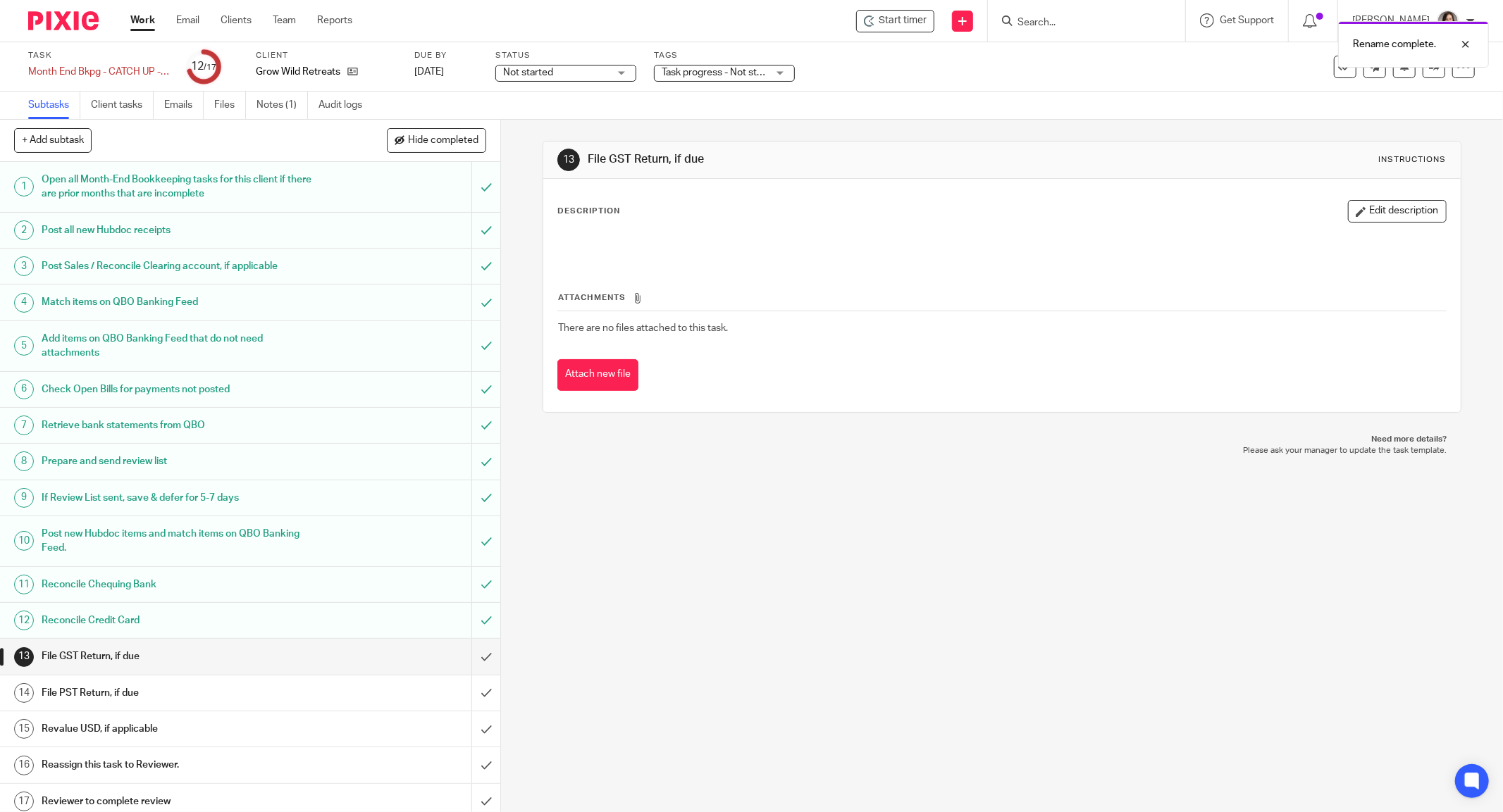
click at [1047, 25] on div "Rename complete." at bounding box center [1120, 40] width 738 height 53
click at [1085, 16] on form at bounding box center [1091, 21] width 150 height 17
click at [1084, 17] on input "Search" at bounding box center [1080, 23] width 127 height 12
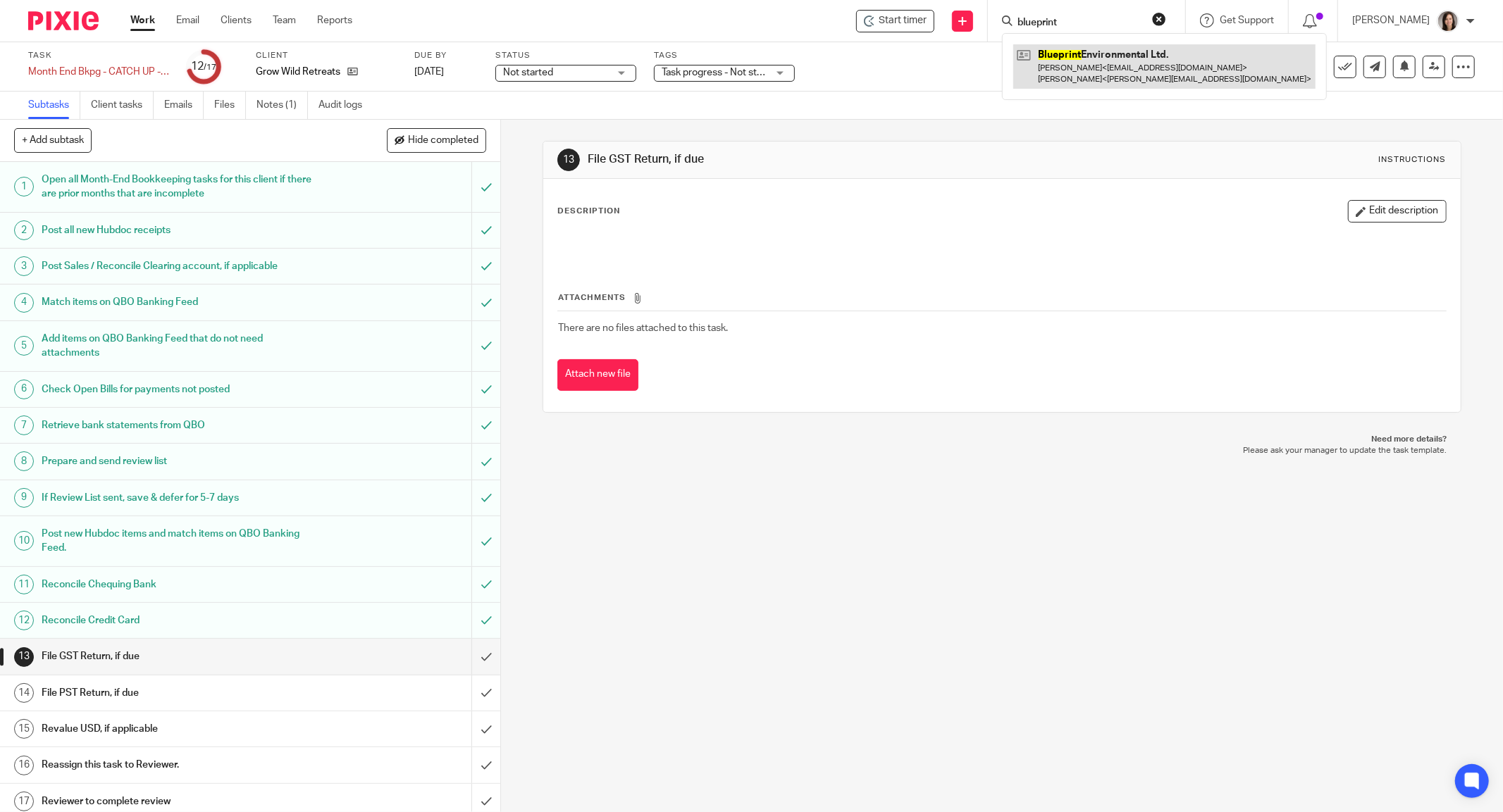
type input "blueprint"
click at [1109, 76] on link at bounding box center [1164, 66] width 303 height 44
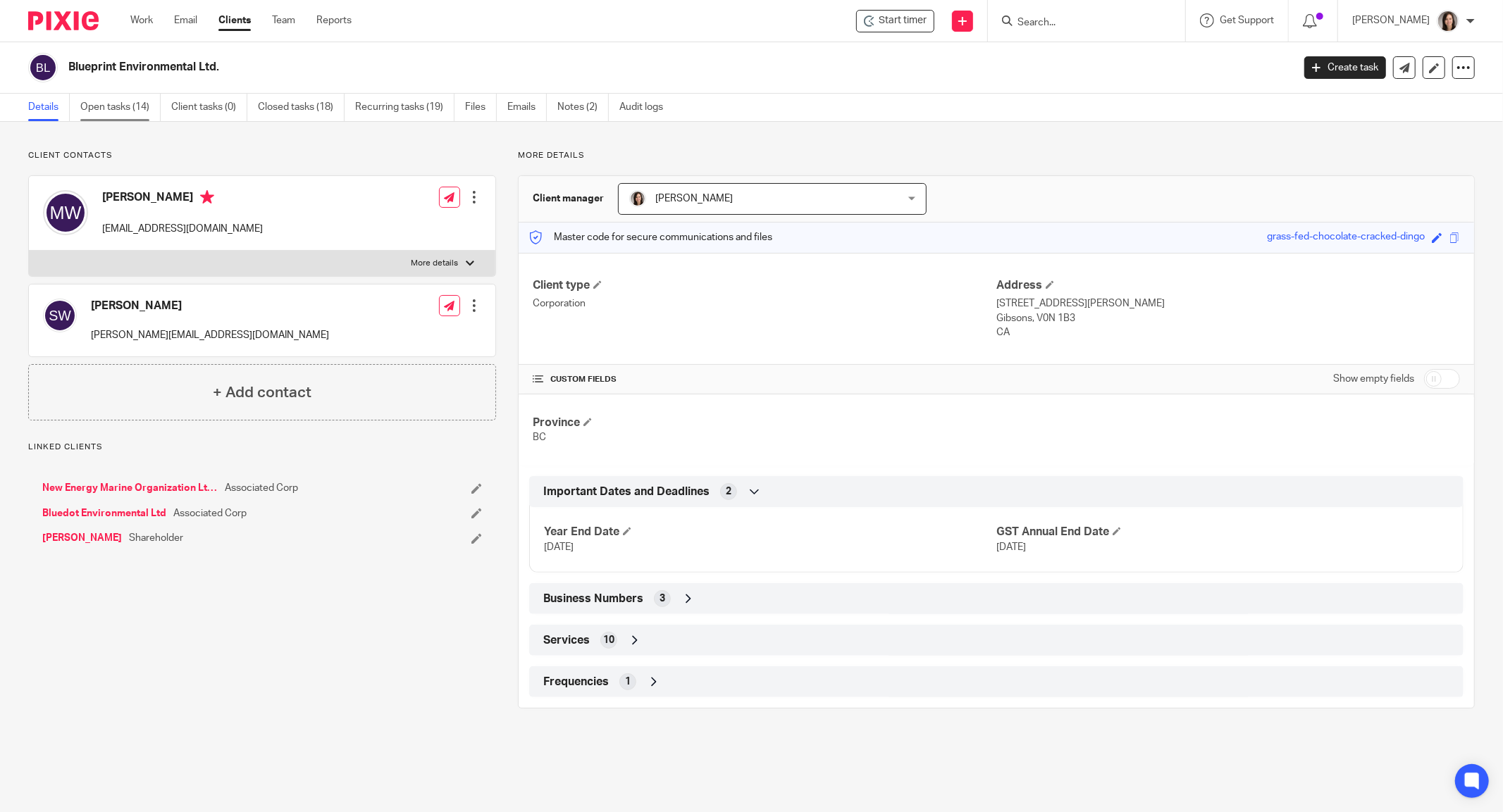
click at [131, 104] on link "Open tasks (14)" at bounding box center [121, 107] width 81 height 27
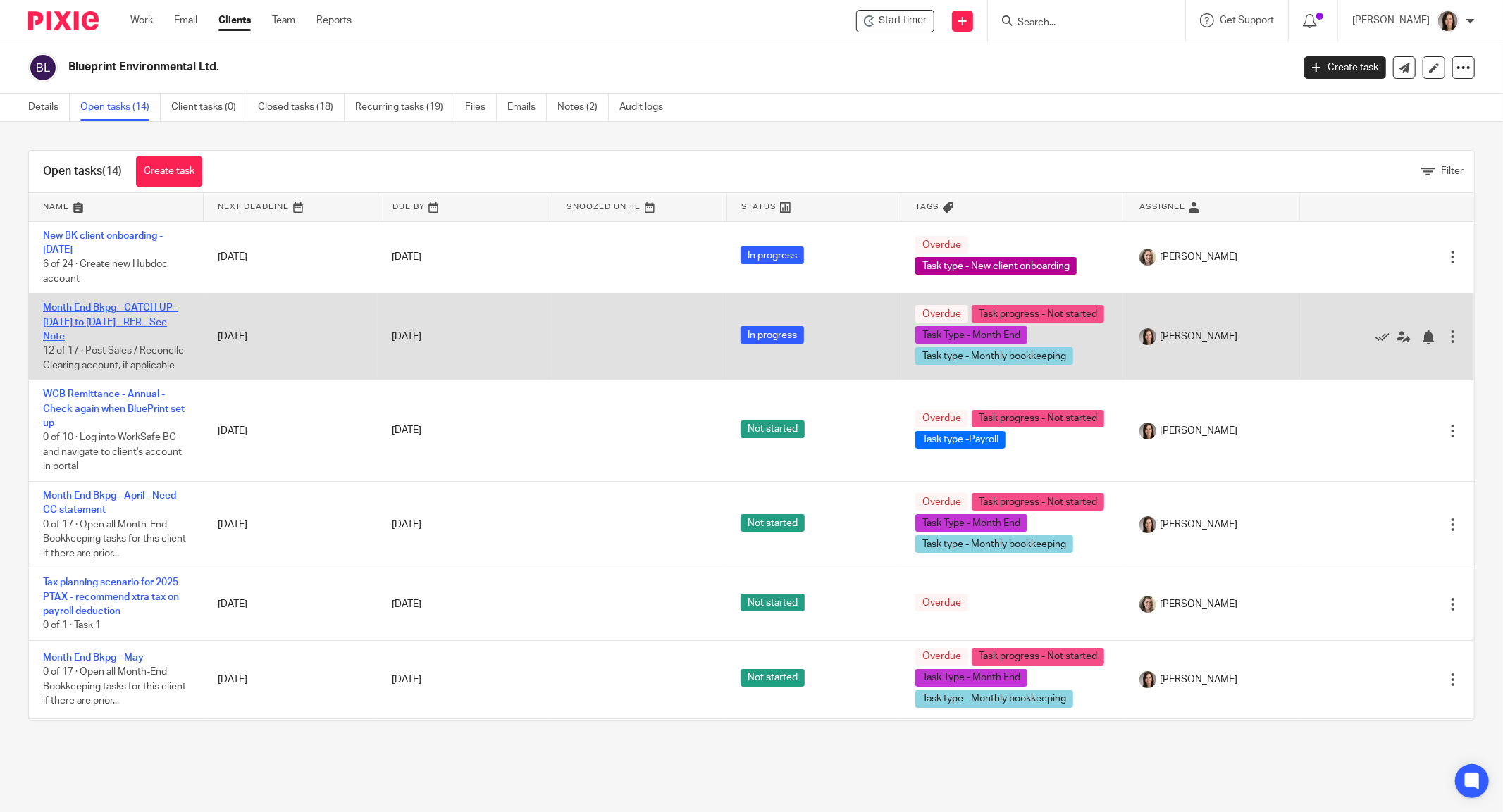
click at [124, 306] on link "Month End Bkpg - CATCH UP - [DATE] to [DATE] - RFR - See Note" at bounding box center [110, 321] width 136 height 39
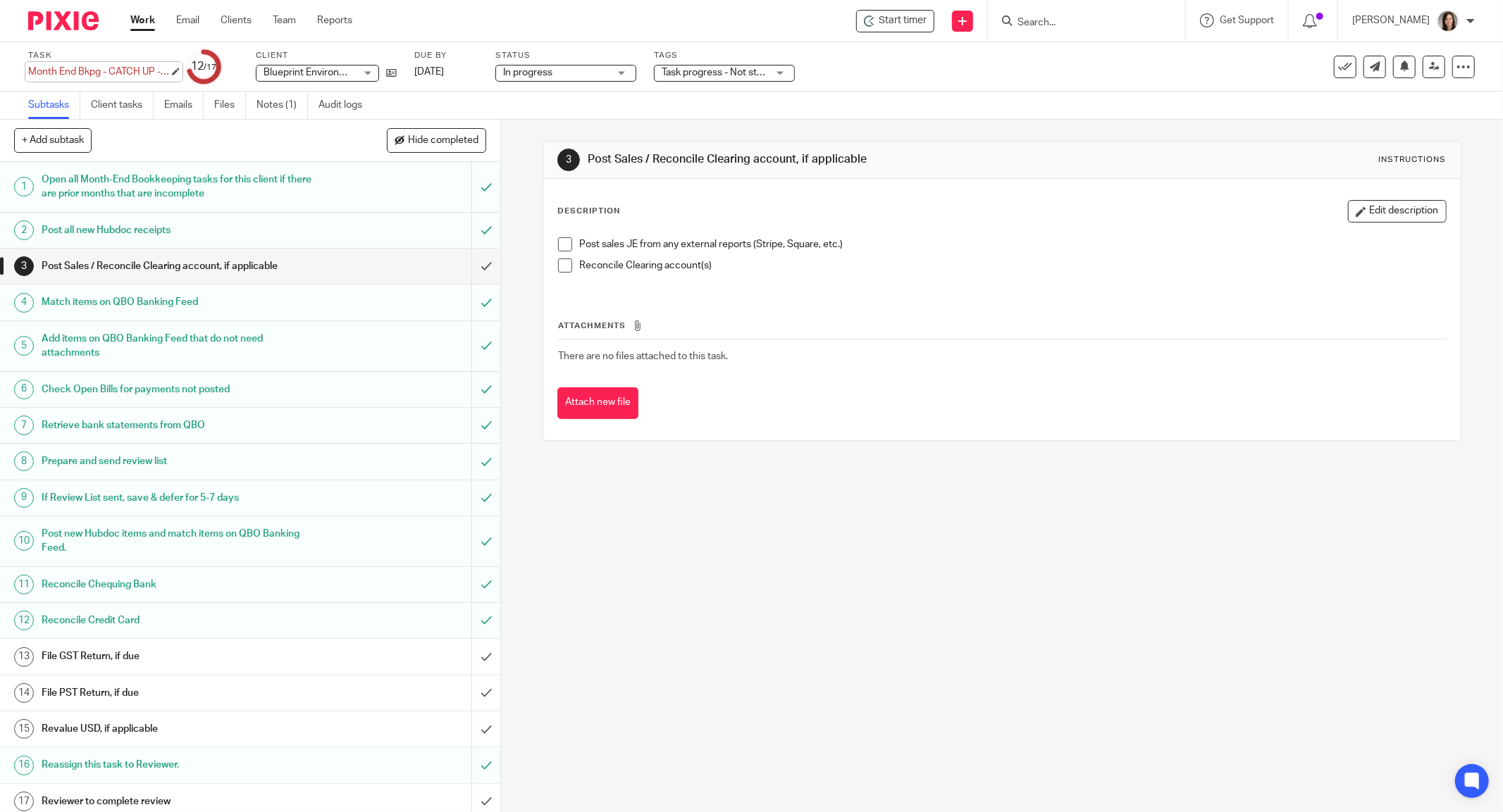
click at [116, 69] on div "Month End Bkpg - CATCH UP - [DATE] to [DATE] - RFR - See Note Save Month End Bk…" at bounding box center [98, 72] width 141 height 14
click at [116, 69] on input "Month End Bkpg - CATCH UP - [DATE] to [DATE] - RFR - See Note" at bounding box center [131, 73] width 206 height 16
type input "Month End Bkpg - CATCH UP - [DATE] to [DATE]"
click at [440, 22] on div "Start timer Send new email Create task Add client Request signature Get Support…" at bounding box center [938, 21] width 1130 height 42
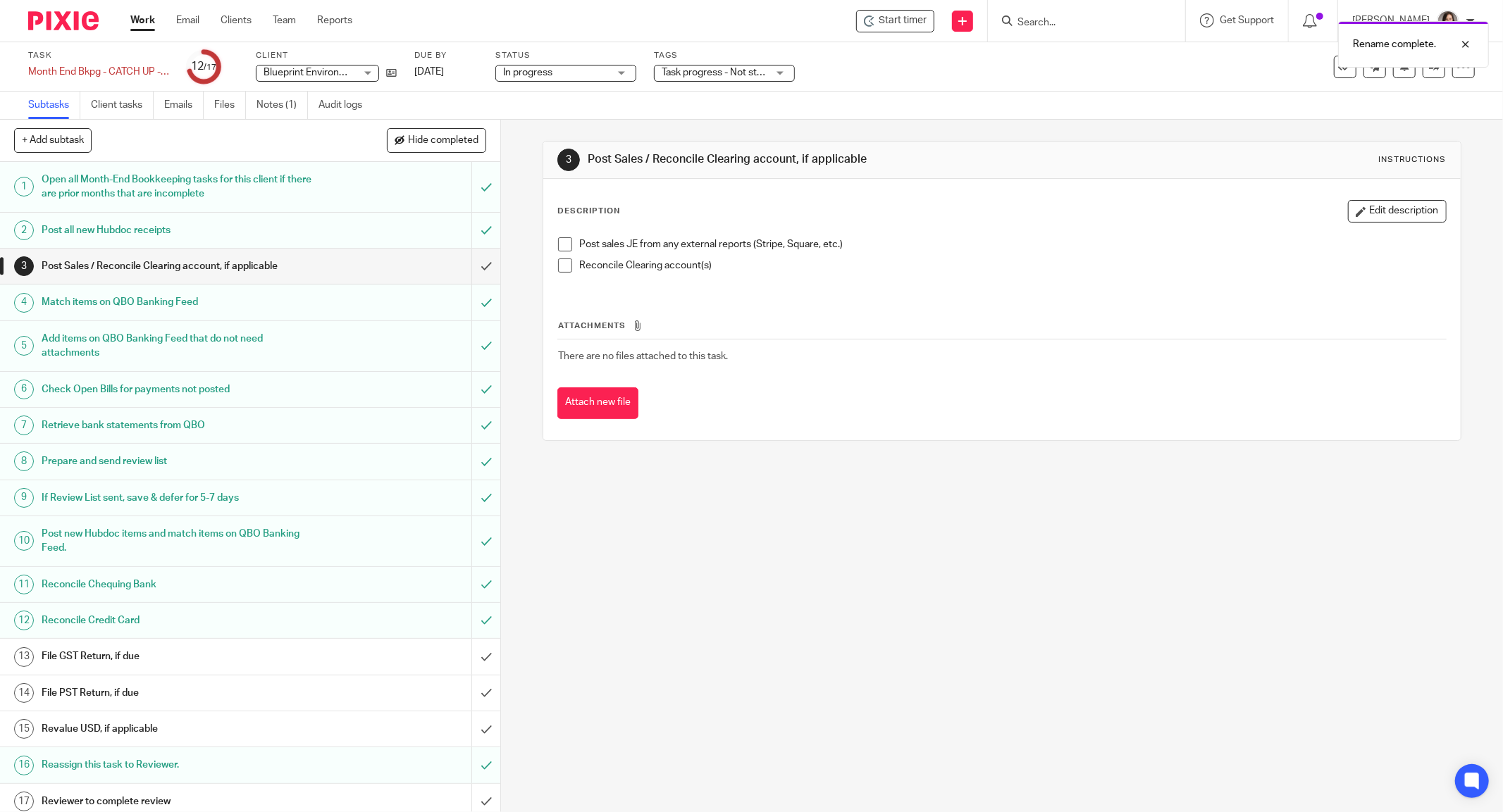
click at [133, 24] on link "Work" at bounding box center [143, 20] width 25 height 14
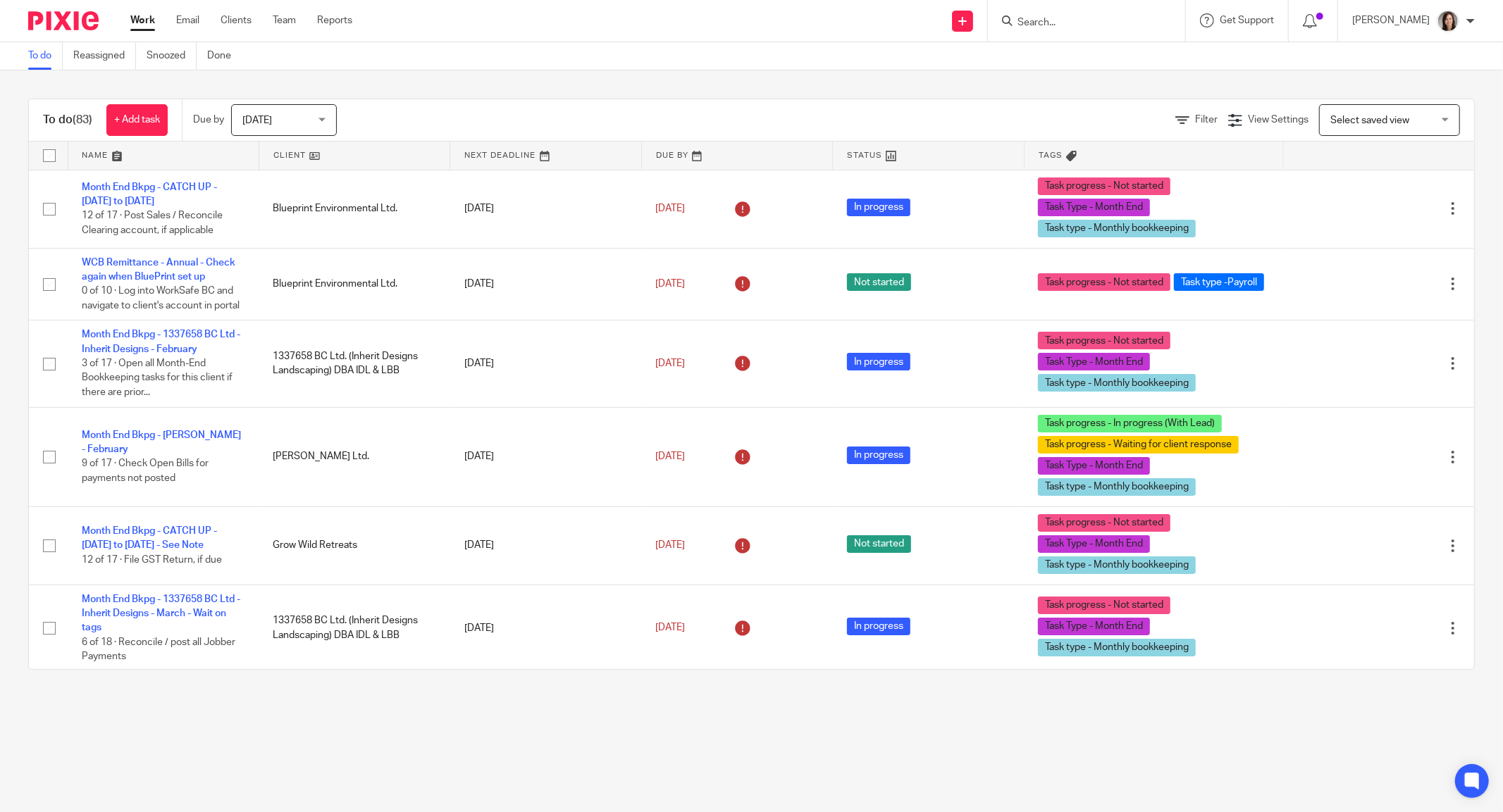
click at [1085, 24] on input "Search" at bounding box center [1080, 23] width 127 height 12
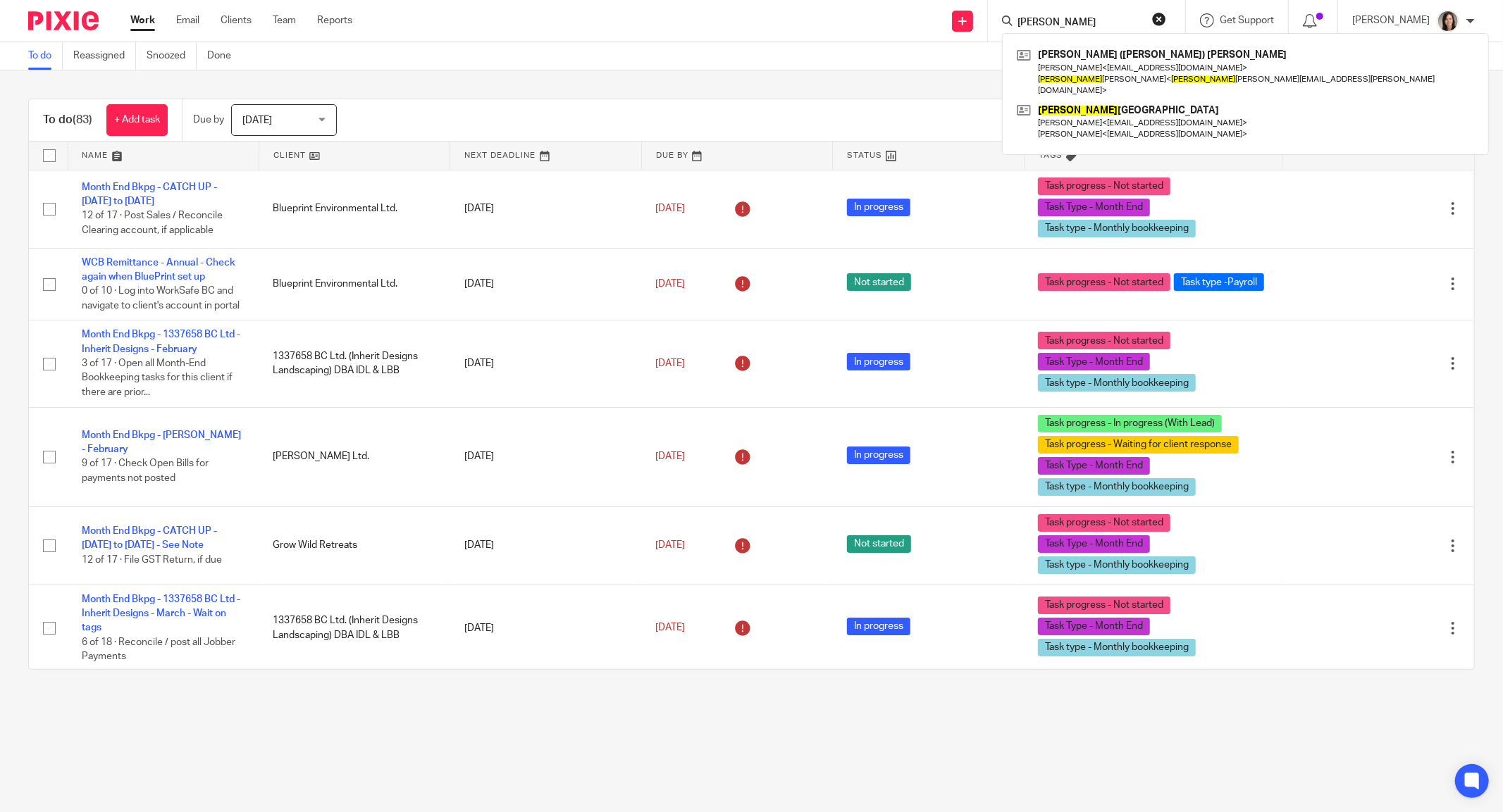
type input "[PERSON_NAME]"
click at [1166, 17] on button "reset" at bounding box center [1158, 19] width 14 height 14
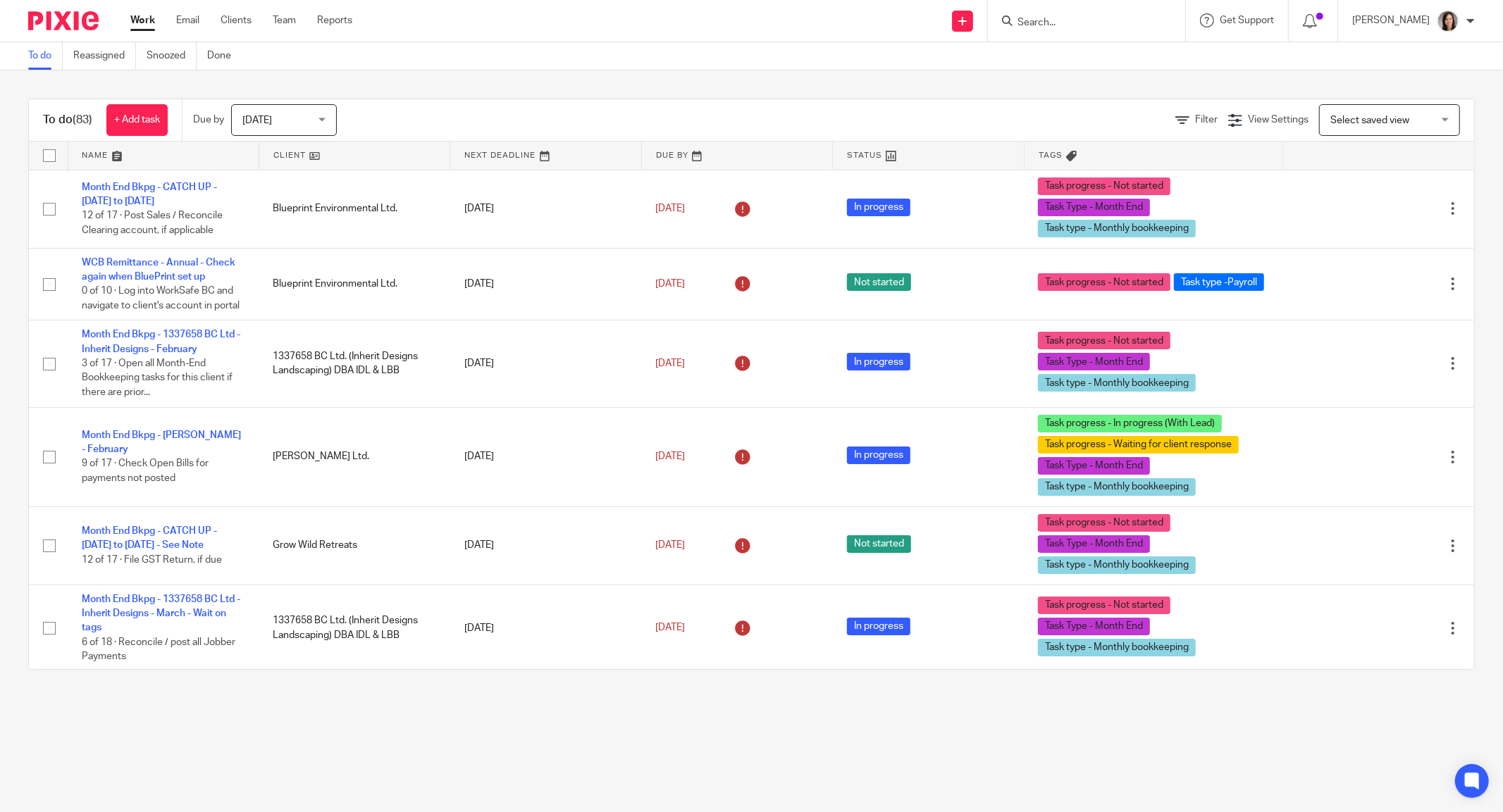
click at [1071, 25] on input "Search" at bounding box center [1080, 23] width 127 height 12
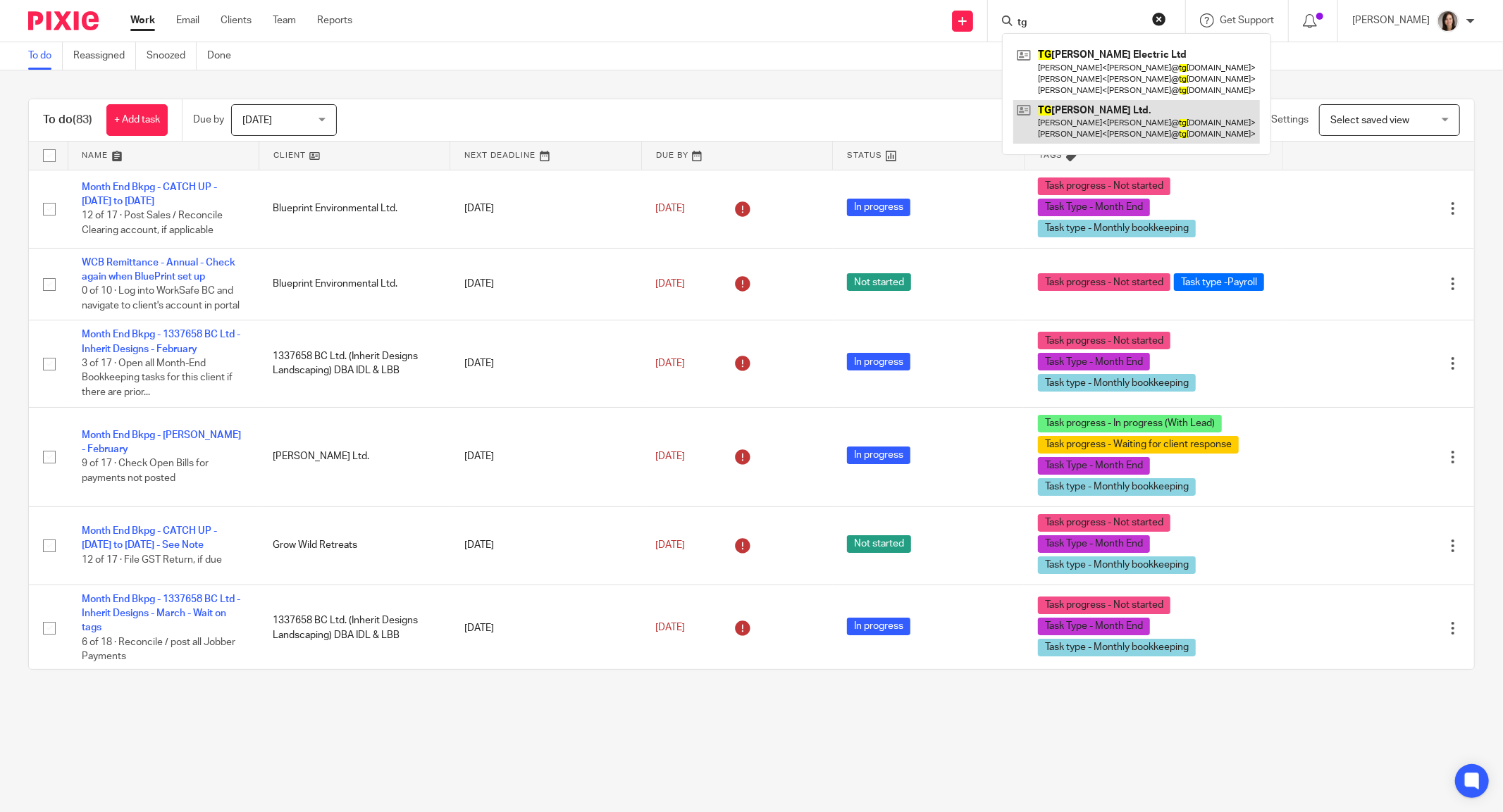
type input "tg"
click at [1086, 116] on link at bounding box center [1136, 122] width 247 height 44
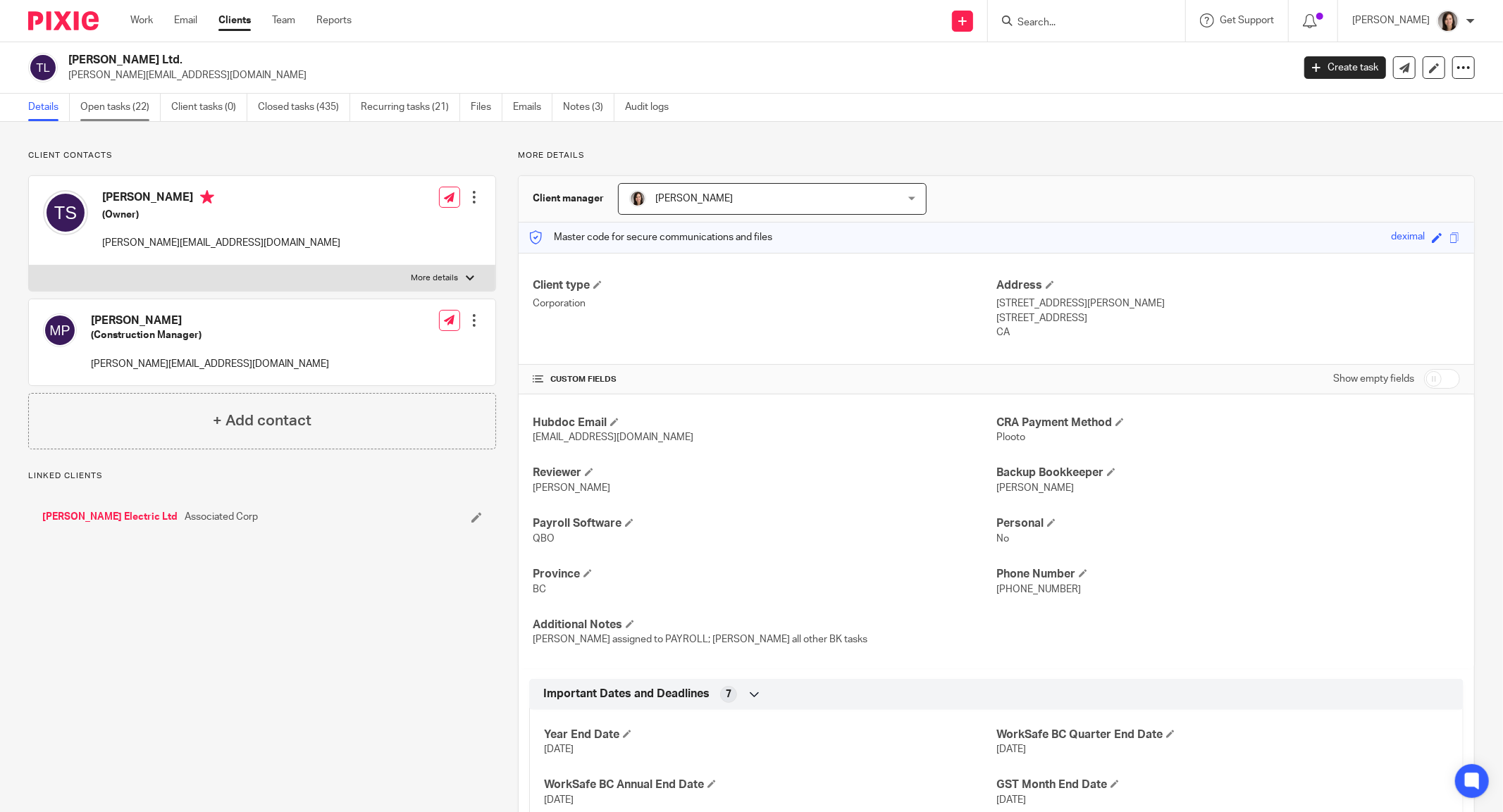
click at [111, 113] on link "Open tasks (22)" at bounding box center [121, 107] width 81 height 27
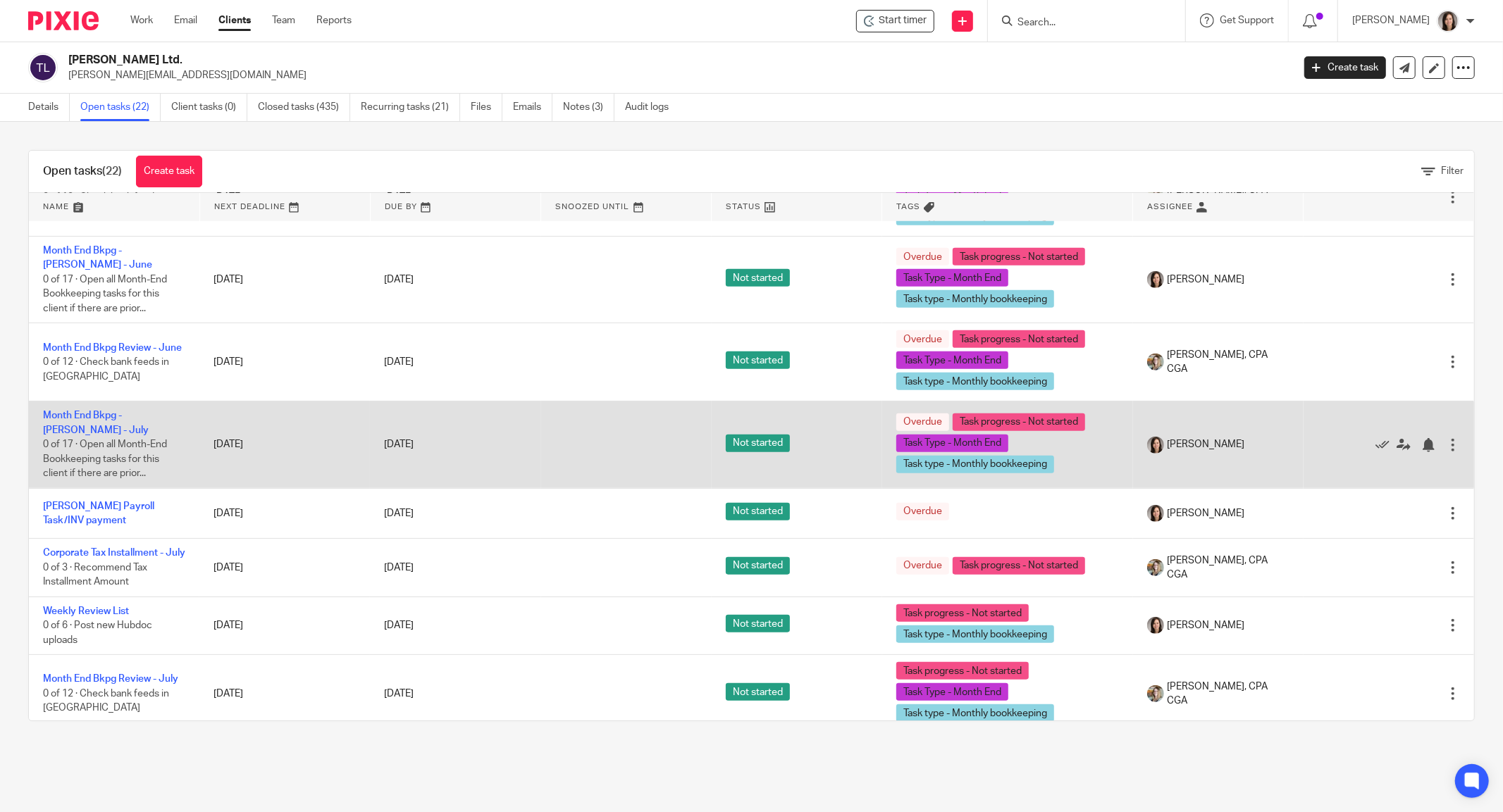
scroll to position [1182, 0]
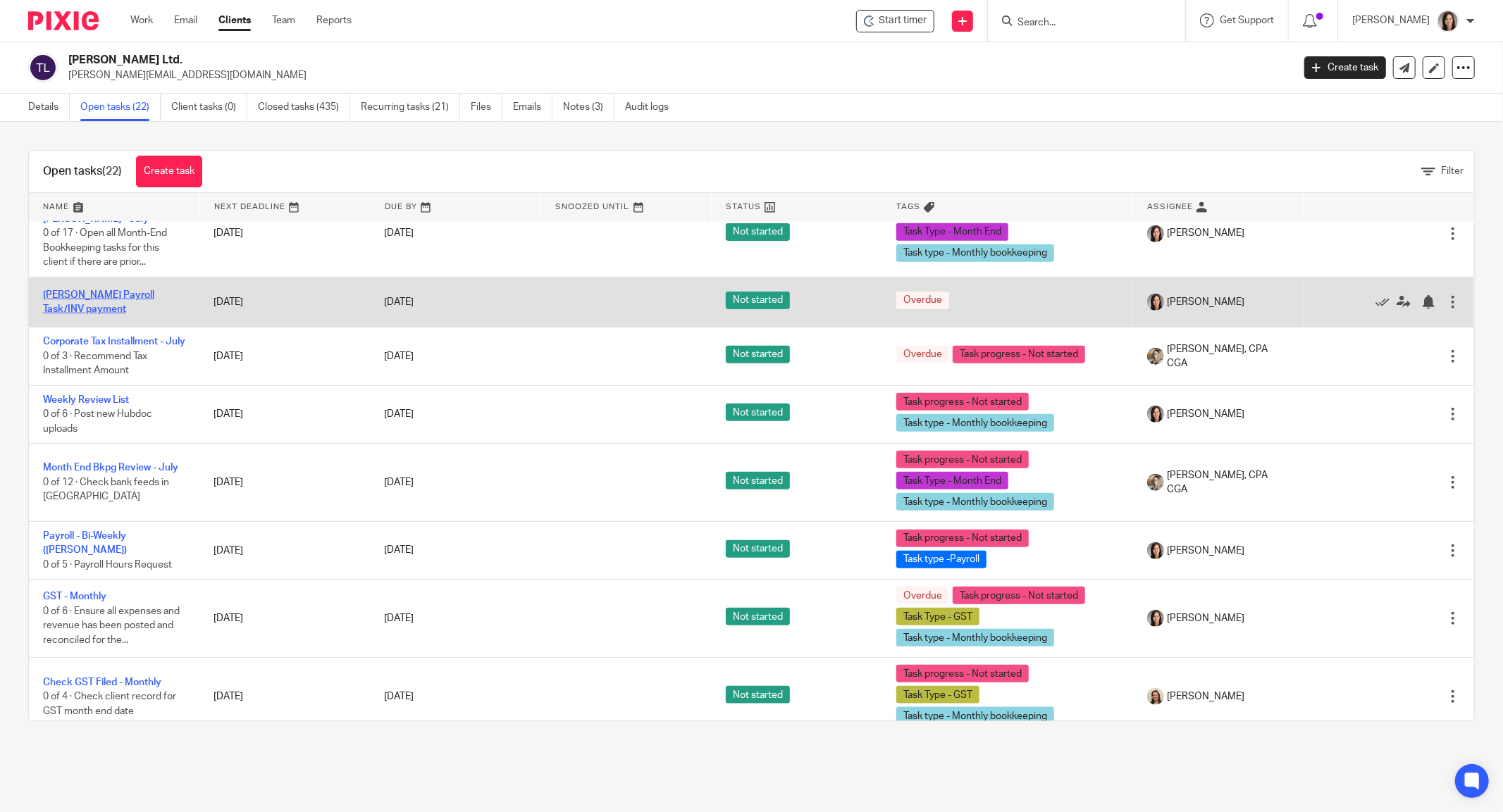
click at [116, 290] on link "[PERSON_NAME] Payroll Task/INV payment" at bounding box center [98, 302] width 111 height 24
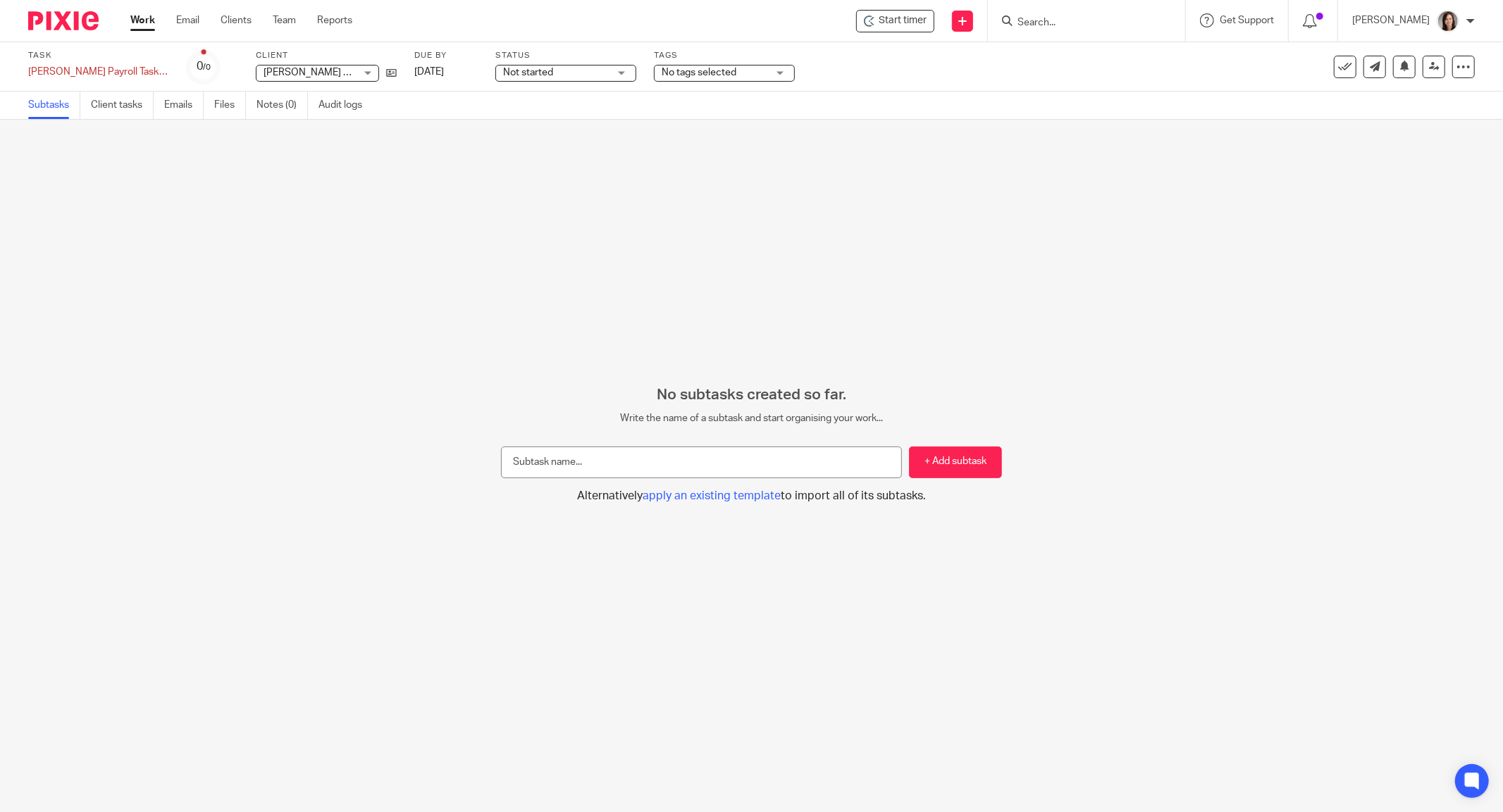
click at [904, 19] on span "Start timer" at bounding box center [903, 21] width 48 height 15
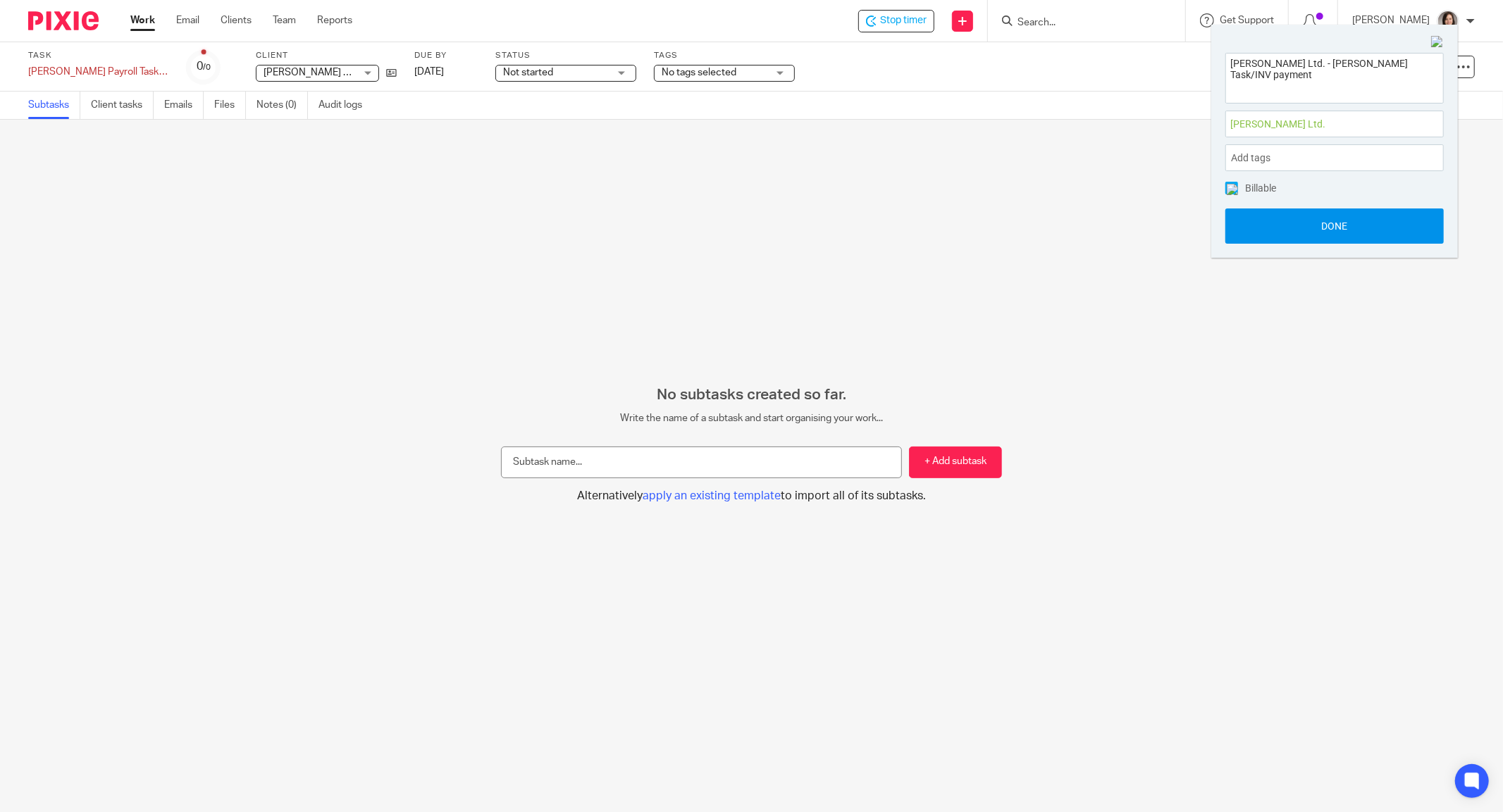
click at [1348, 224] on button "Done" at bounding box center [1334, 226] width 219 height 35
